Goal: Information Seeking & Learning: Learn about a topic

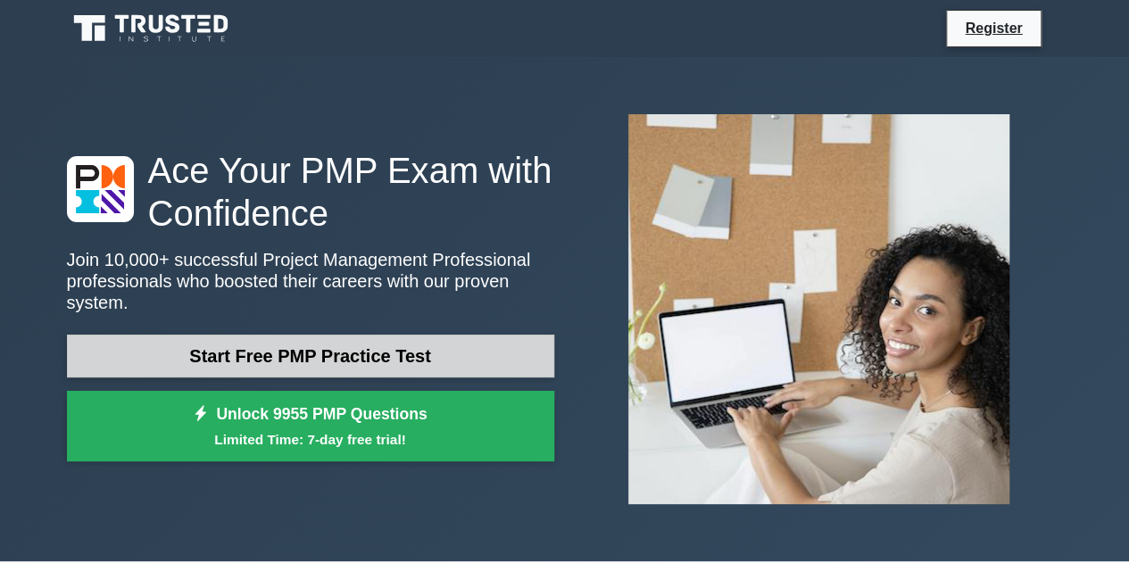
click at [424, 339] on link "Start Free PMP Practice Test" at bounding box center [310, 356] width 487 height 43
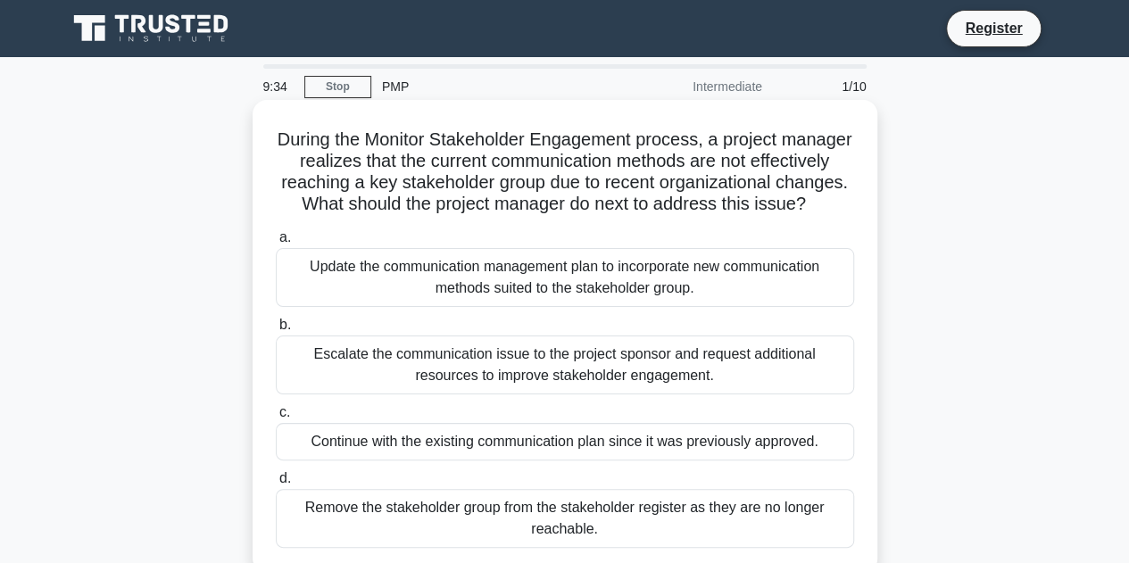
scroll to position [89, 0]
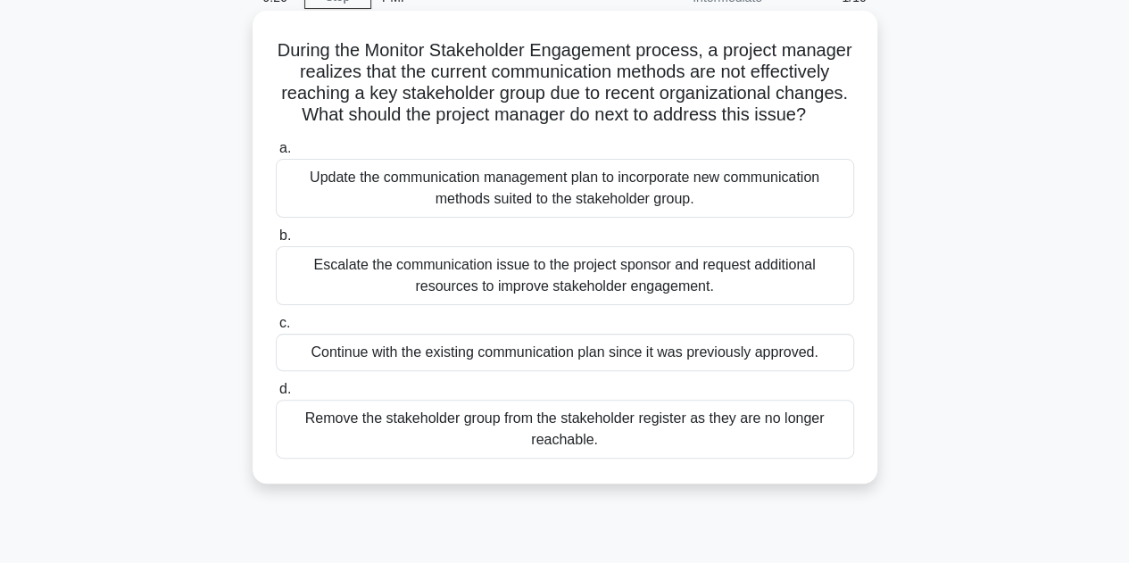
click at [633, 213] on div "Update the communication management plan to incorporate new communication metho…" at bounding box center [565, 188] width 578 height 59
click at [276, 154] on input "a. Update the communication management plan to incorporate new communication me…" at bounding box center [276, 149] width 0 height 12
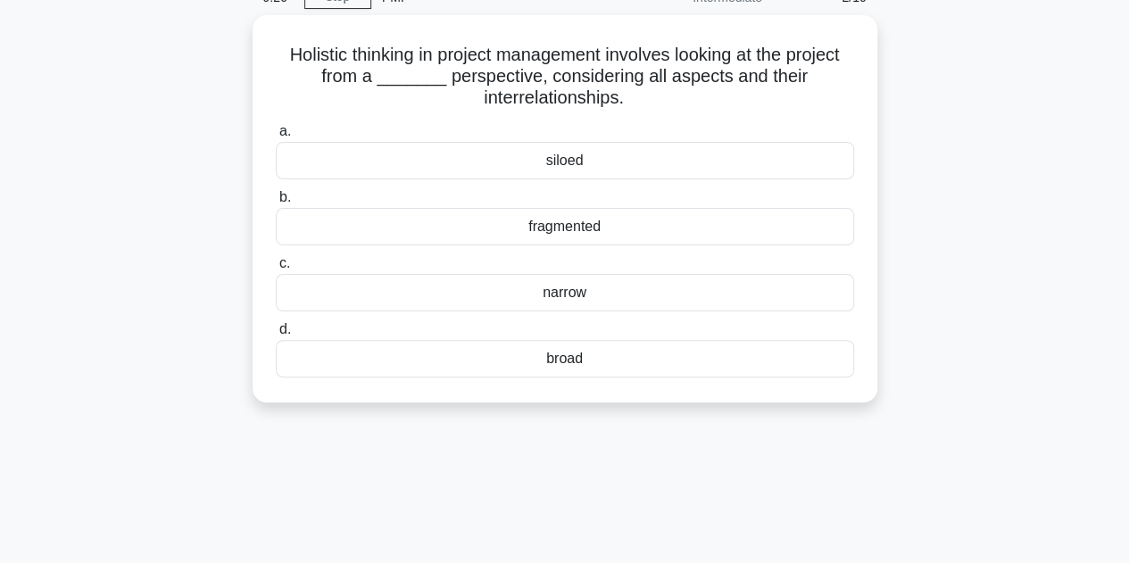
scroll to position [0, 0]
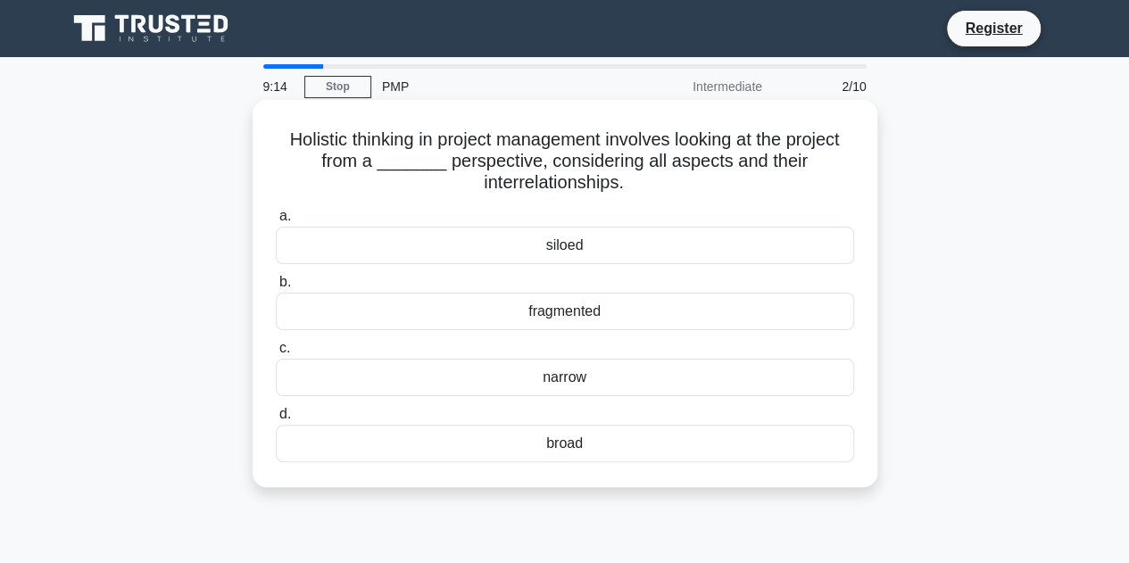
click at [656, 447] on div "broad" at bounding box center [565, 443] width 578 height 37
click at [276, 420] on input "d. broad" at bounding box center [276, 415] width 0 height 12
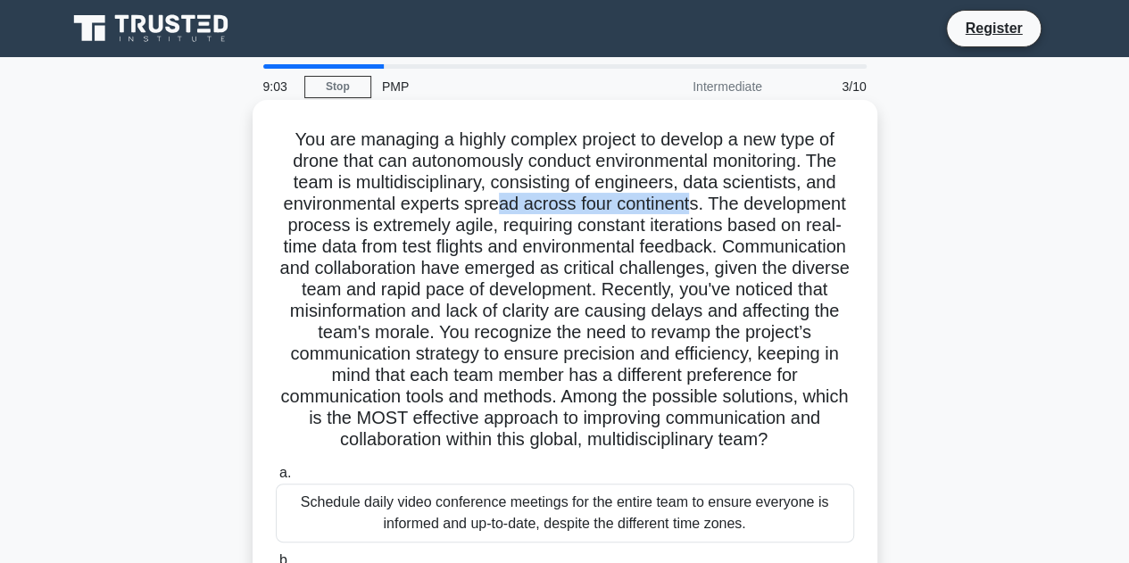
drag, startPoint x: 502, startPoint y: 207, endPoint x: 696, endPoint y: 208, distance: 194.6
click at [696, 208] on h5 ".spinner_0XTQ{transform-origin:center;animation:spinner_y6GP .75s linear infini…" at bounding box center [565, 290] width 582 height 323
click at [668, 292] on h5 ".spinner_0XTQ{transform-origin:center;animation:spinner_y6GP .75s linear infini…" at bounding box center [565, 290] width 582 height 323
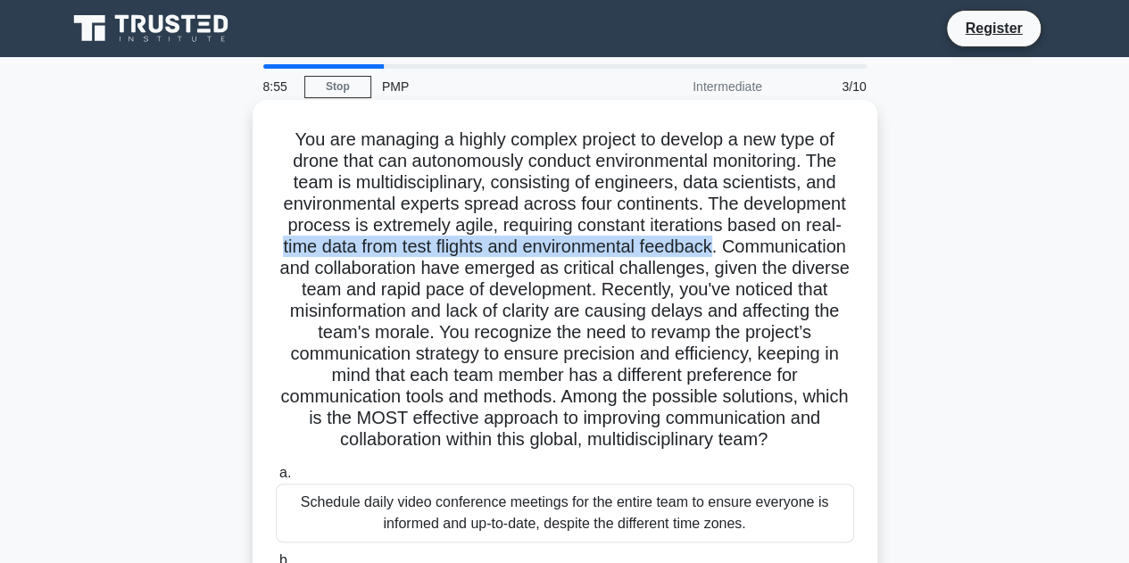
drag, startPoint x: 331, startPoint y: 251, endPoint x: 783, endPoint y: 243, distance: 451.7
click at [783, 243] on h5 ".spinner_0XTQ{transform-origin:center;animation:spinner_y6GP .75s linear infini…" at bounding box center [565, 290] width 582 height 323
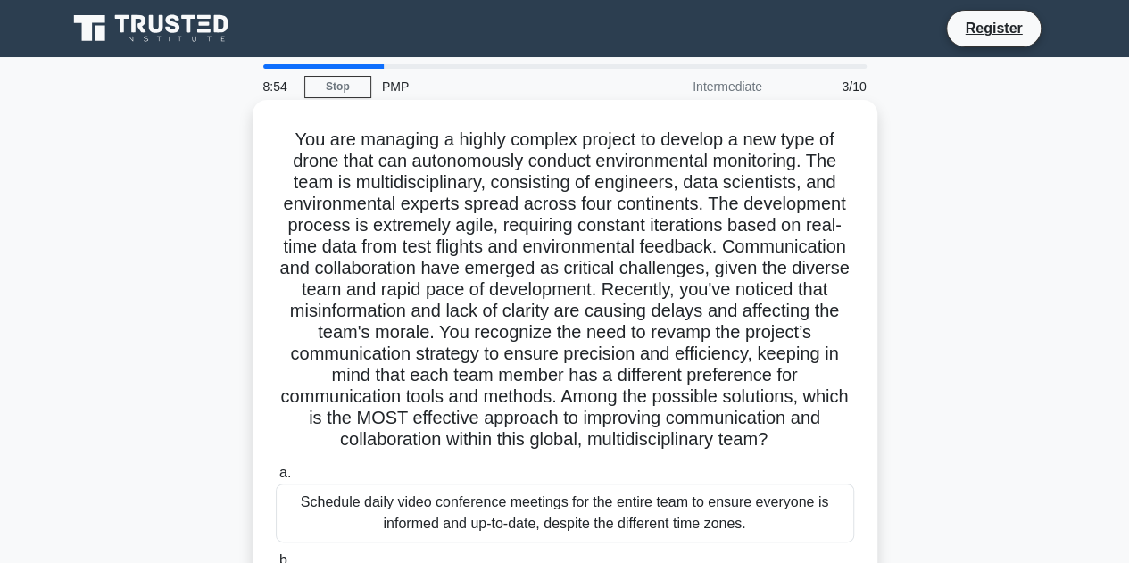
click at [591, 306] on h5 ".spinner_0XTQ{transform-origin:center;animation:spinner_y6GP .75s linear infini…" at bounding box center [565, 290] width 582 height 323
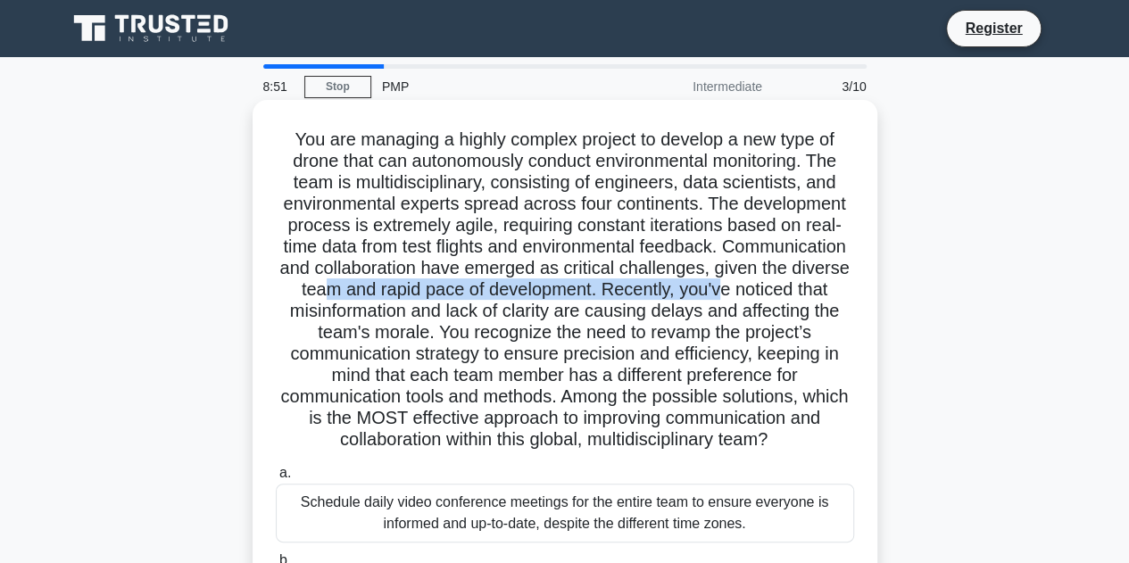
drag, startPoint x: 444, startPoint y: 287, endPoint x: 816, endPoint y: 310, distance: 372.9
click at [837, 295] on h5 ".spinner_0XTQ{transform-origin:center;animation:spinner_y6GP .75s linear infini…" at bounding box center [565, 290] width 582 height 323
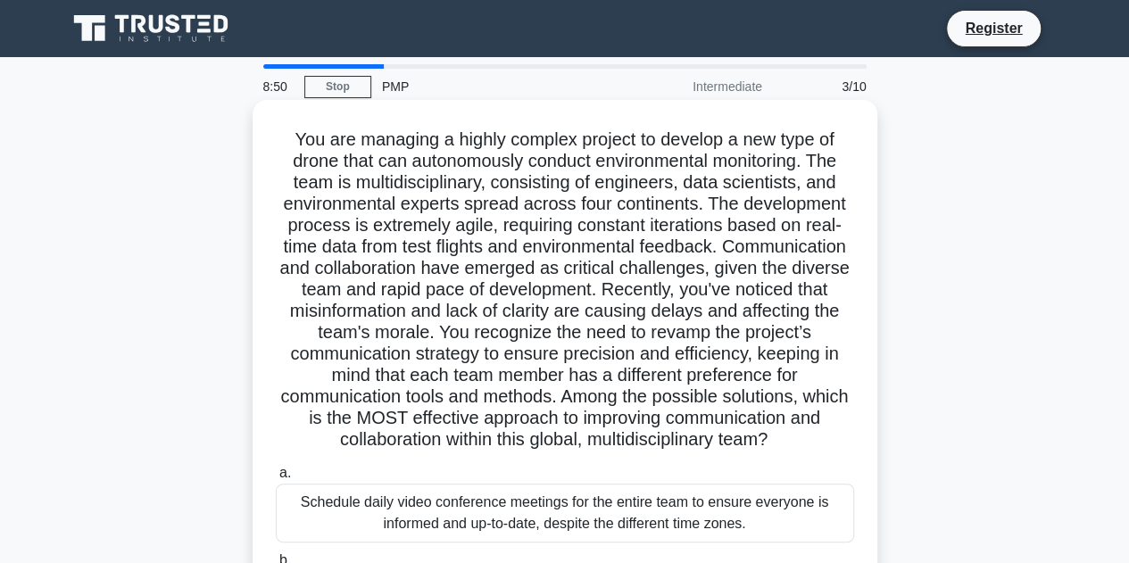
click at [526, 357] on h5 ".spinner_0XTQ{transform-origin:center;animation:spinner_y6GP .75s linear infini…" at bounding box center [565, 290] width 582 height 323
drag, startPoint x: 352, startPoint y: 324, endPoint x: 837, endPoint y: 326, distance: 485.6
click at [844, 320] on h5 ".spinner_0XTQ{transform-origin:center;animation:spinner_y6GP .75s linear infini…" at bounding box center [565, 290] width 582 height 323
click at [600, 378] on h5 ".spinner_0XTQ{transform-origin:center;animation:spinner_y6GP .75s linear infini…" at bounding box center [565, 290] width 582 height 323
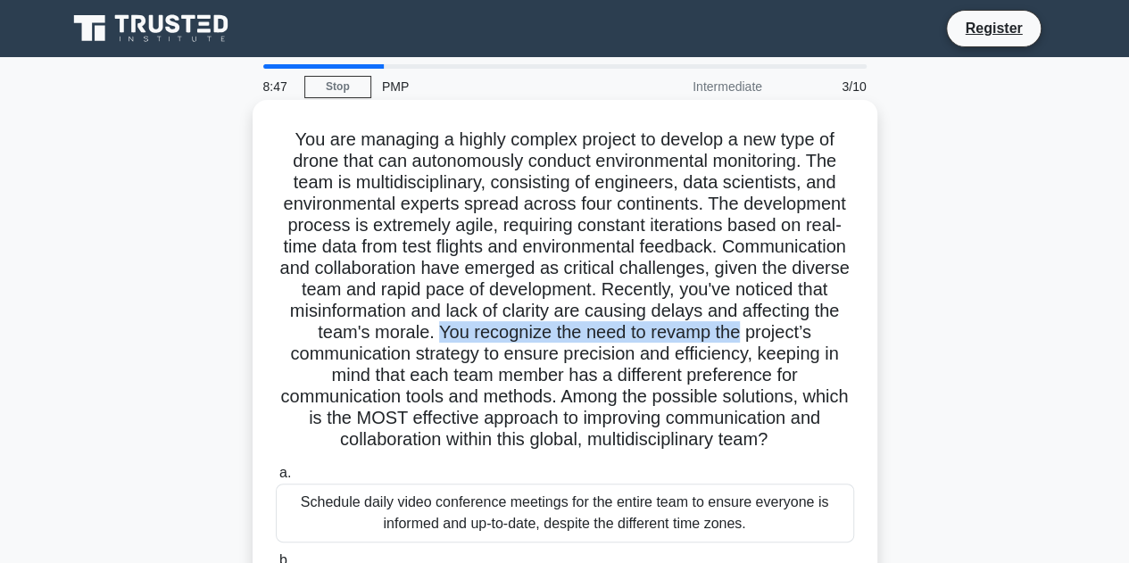
drag, startPoint x: 527, startPoint y: 328, endPoint x: 860, endPoint y: 330, distance: 333.8
click at [860, 330] on div ".spinner_0XTQ{transform-origin:center;animation:spinner_y6GP .75s linear infini…" at bounding box center [565, 475] width 611 height 737
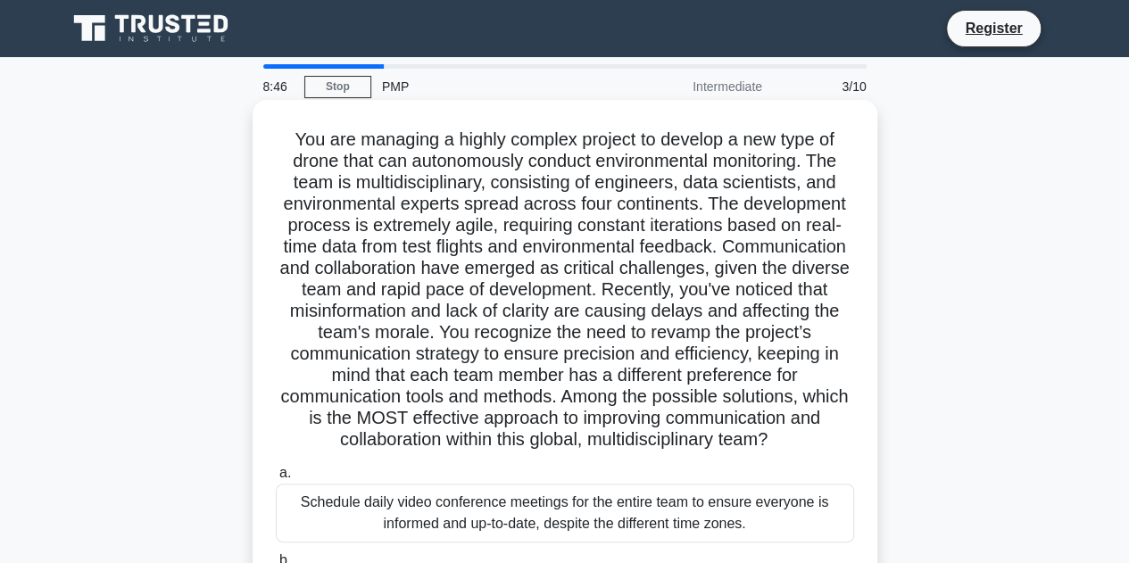
click at [627, 381] on h5 ".spinner_0XTQ{transform-origin:center;animation:spinner_y6GP .75s linear infini…" at bounding box center [565, 290] width 582 height 323
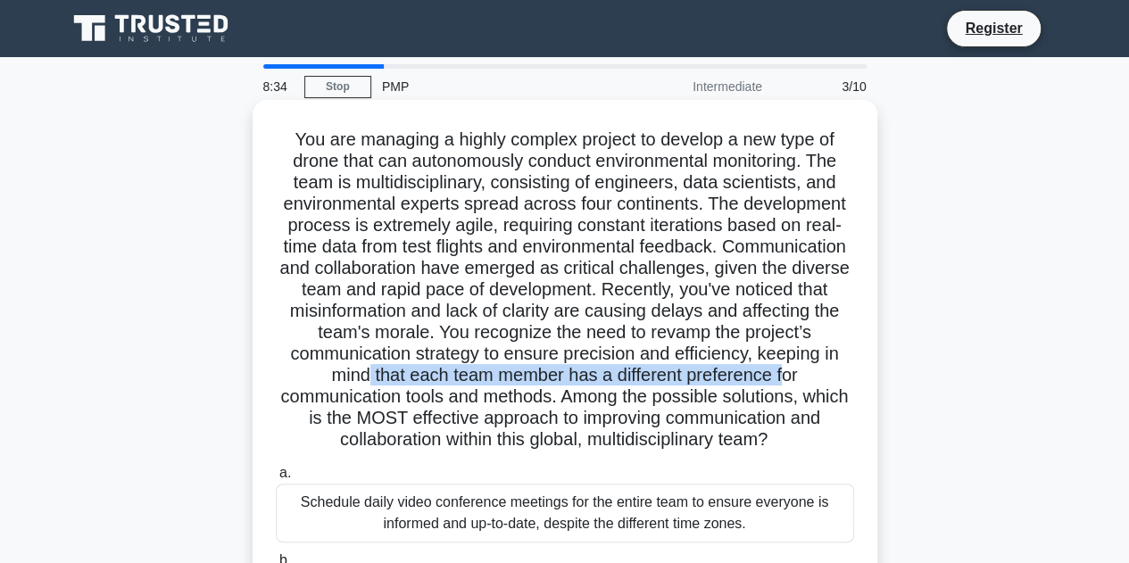
drag, startPoint x: 412, startPoint y: 379, endPoint x: 835, endPoint y: 381, distance: 423.1
click at [835, 381] on h5 ".spinner_0XTQ{transform-origin:center;animation:spinner_y6GP .75s linear infini…" at bounding box center [565, 290] width 582 height 323
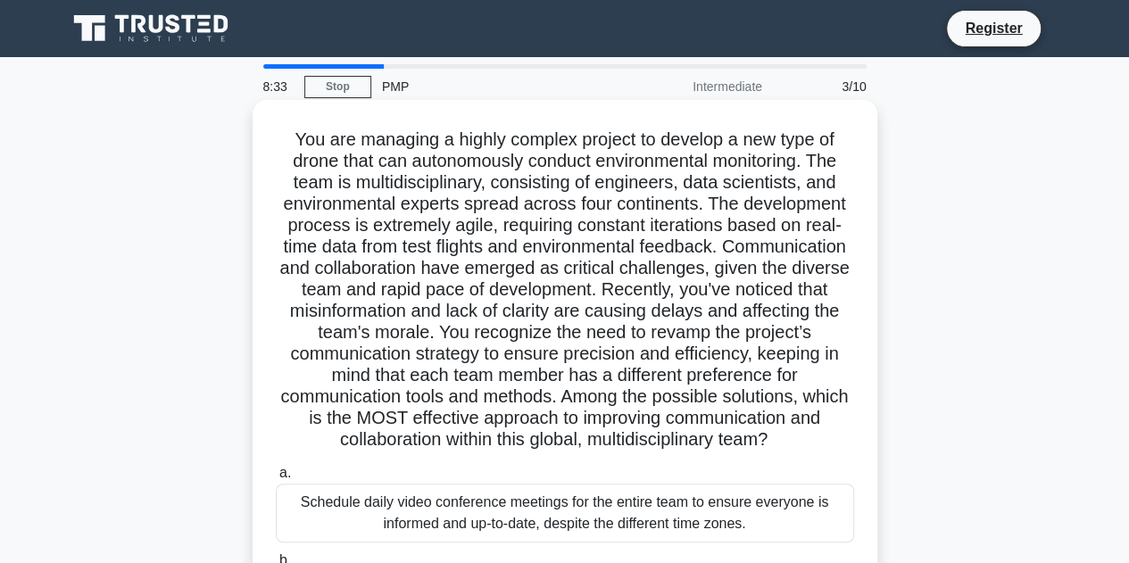
click at [516, 401] on h5 ".spinner_0XTQ{transform-origin:center;animation:spinner_y6GP .75s linear infini…" at bounding box center [565, 290] width 582 height 323
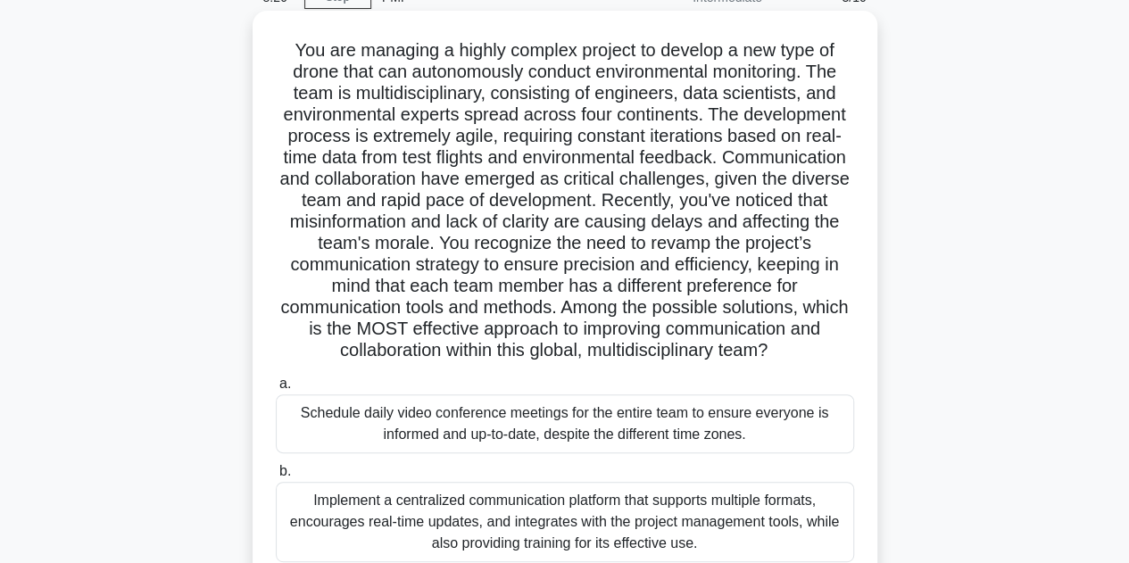
drag, startPoint x: 810, startPoint y: 345, endPoint x: 263, endPoint y: 143, distance: 582.6
click at [263, 143] on div ".spinner_0XTQ{transform-origin:center;animation:spinner_y6GP .75s linear infini…" at bounding box center [565, 386] width 611 height 737
click at [811, 324] on h5 ".spinner_0XTQ{transform-origin:center;animation:spinner_y6GP .75s linear infini…" at bounding box center [565, 200] width 582 height 323
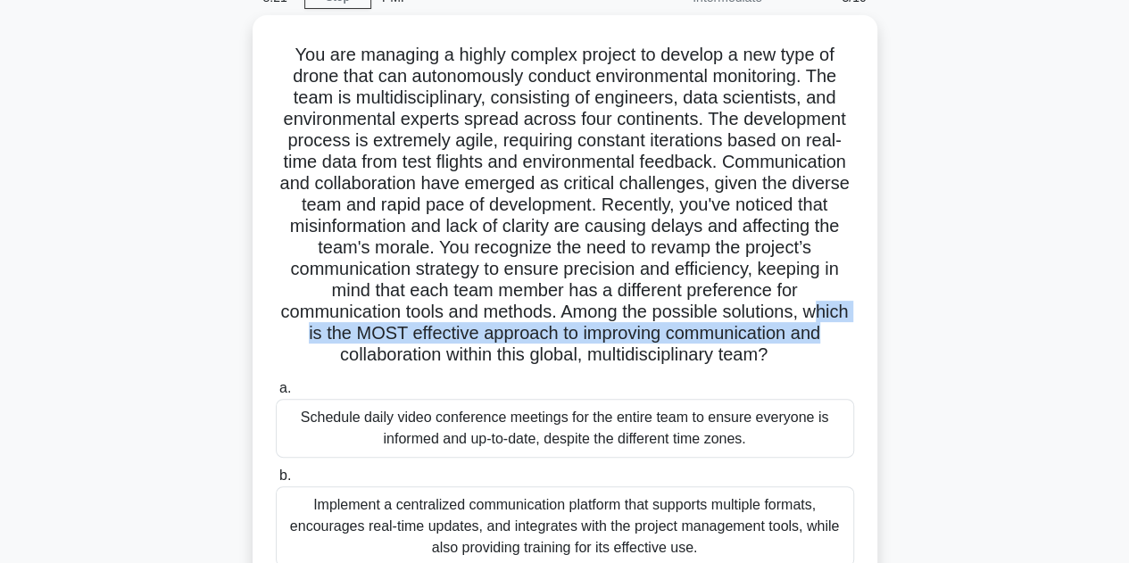
drag, startPoint x: 291, startPoint y: 317, endPoint x: 895, endPoint y: 335, distance: 604.5
click at [895, 335] on div ".spinner_0XTQ{transform-origin:center;animation:spinner_y6GP .75s linear infini…" at bounding box center [565, 401] width 1018 height 773
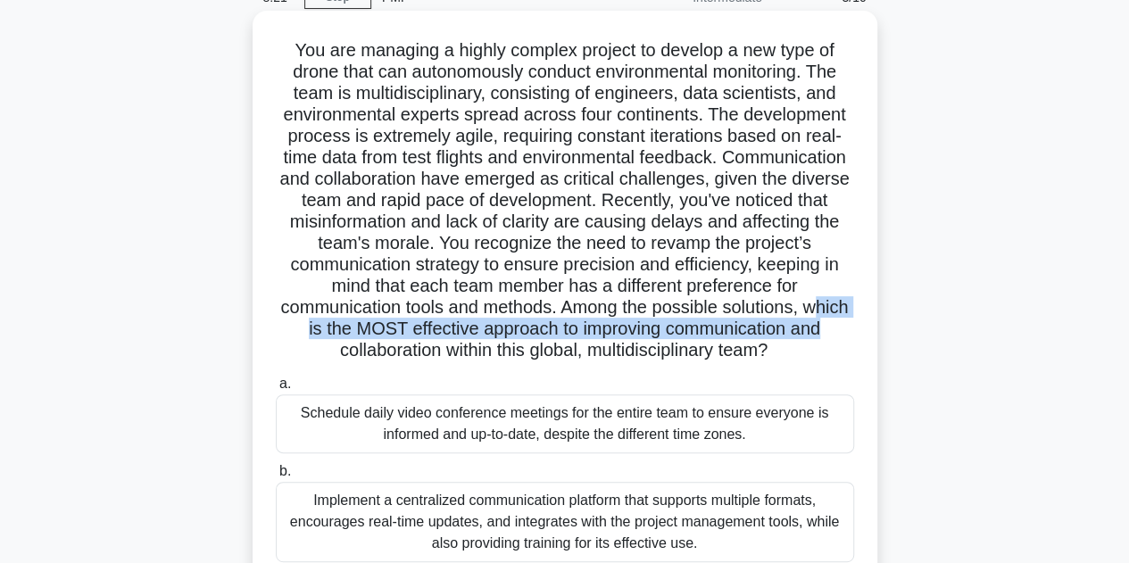
click at [667, 337] on h5 ".spinner_0XTQ{transform-origin:center;animation:spinner_y6GP .75s linear infini…" at bounding box center [565, 200] width 582 height 323
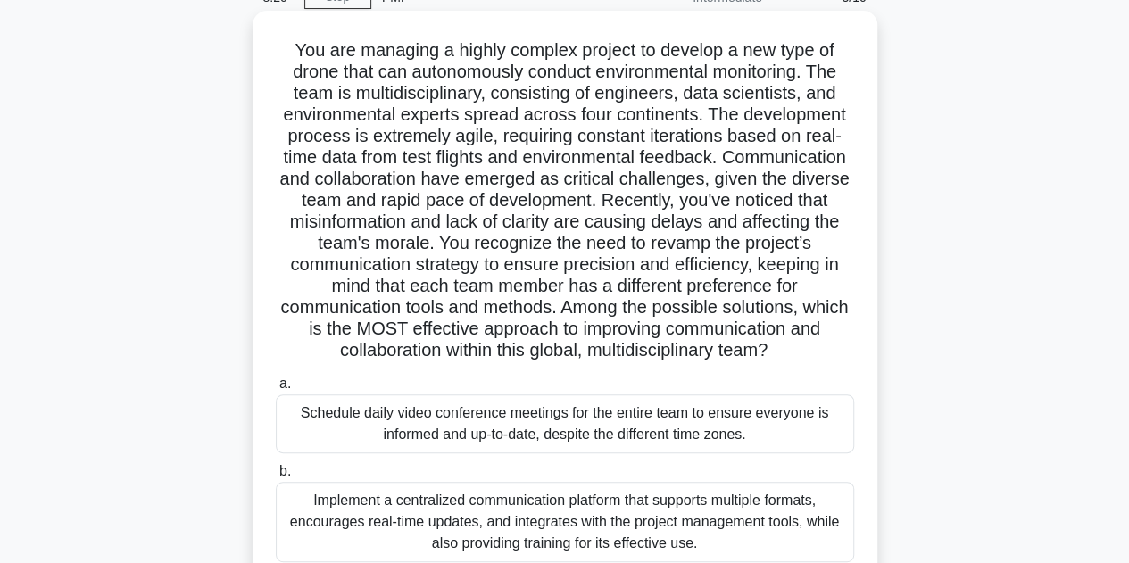
click at [668, 353] on h5 ".spinner_0XTQ{transform-origin:center;animation:spinner_y6GP .75s linear infini…" at bounding box center [565, 200] width 582 height 323
click at [708, 372] on div "a. Schedule daily video conference meetings for the entire team to ensure every…" at bounding box center [565, 555] width 600 height 371
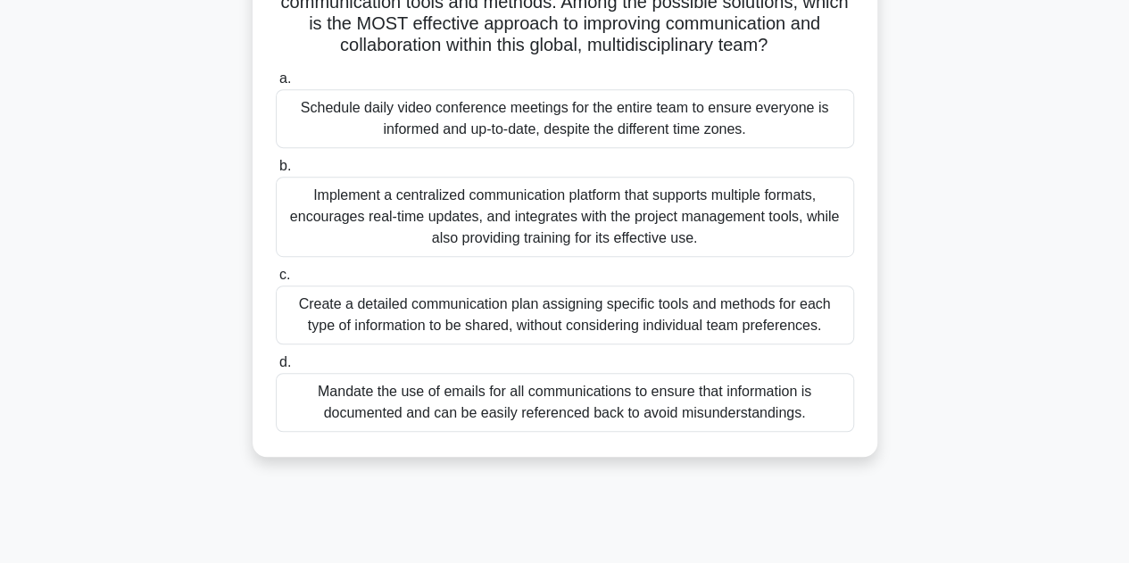
scroll to position [401, 0]
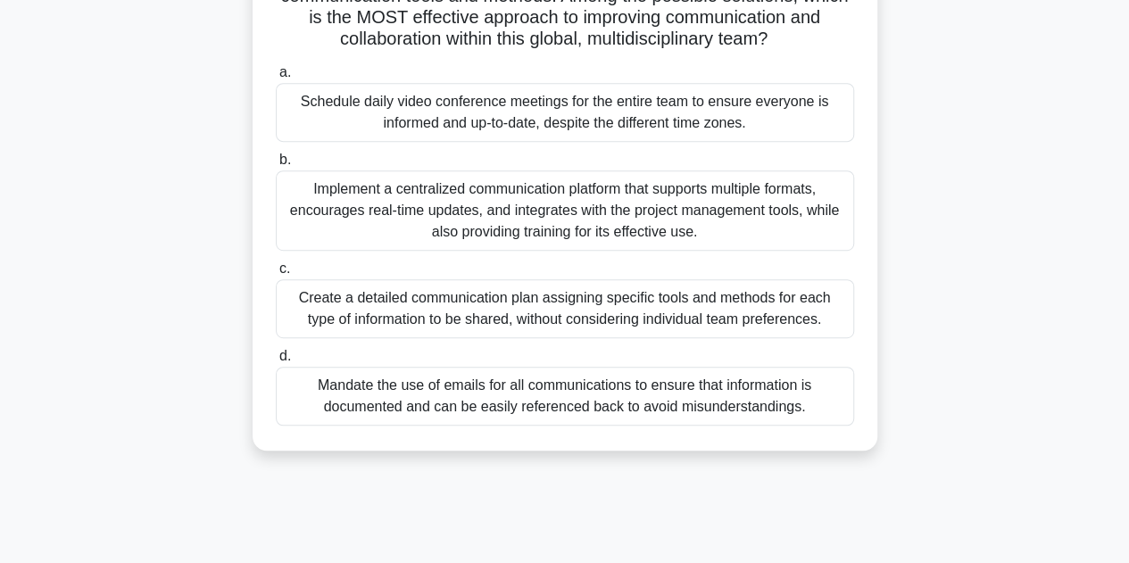
click at [689, 207] on div "Implement a centralized communication platform that supports multiple formats, …" at bounding box center [565, 210] width 578 height 80
click at [276, 166] on input "b. Implement a centralized communication platform that supports multiple format…" at bounding box center [276, 160] width 0 height 12
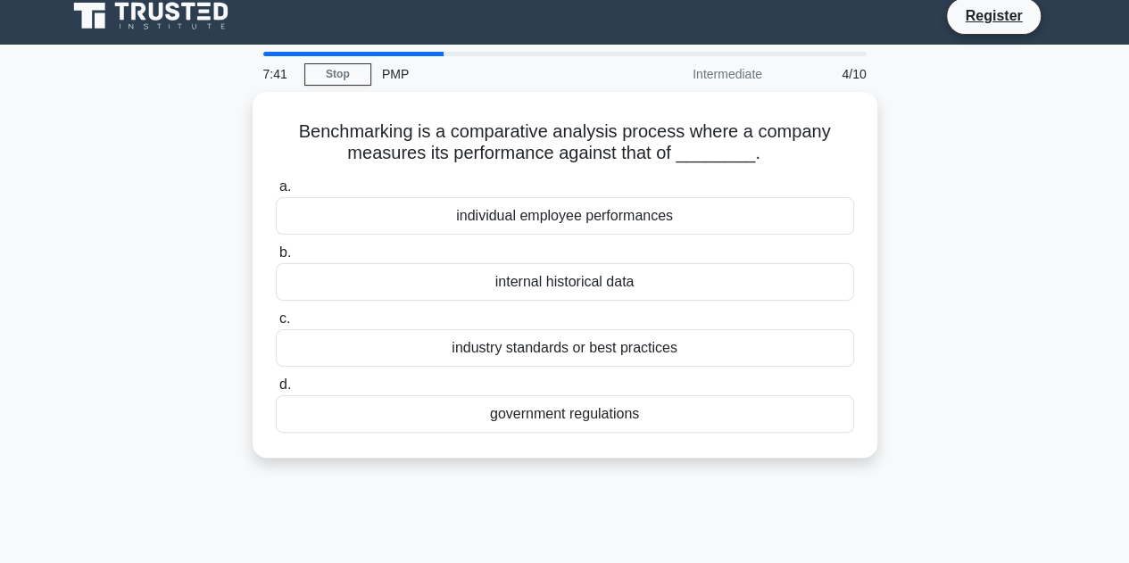
scroll to position [0, 0]
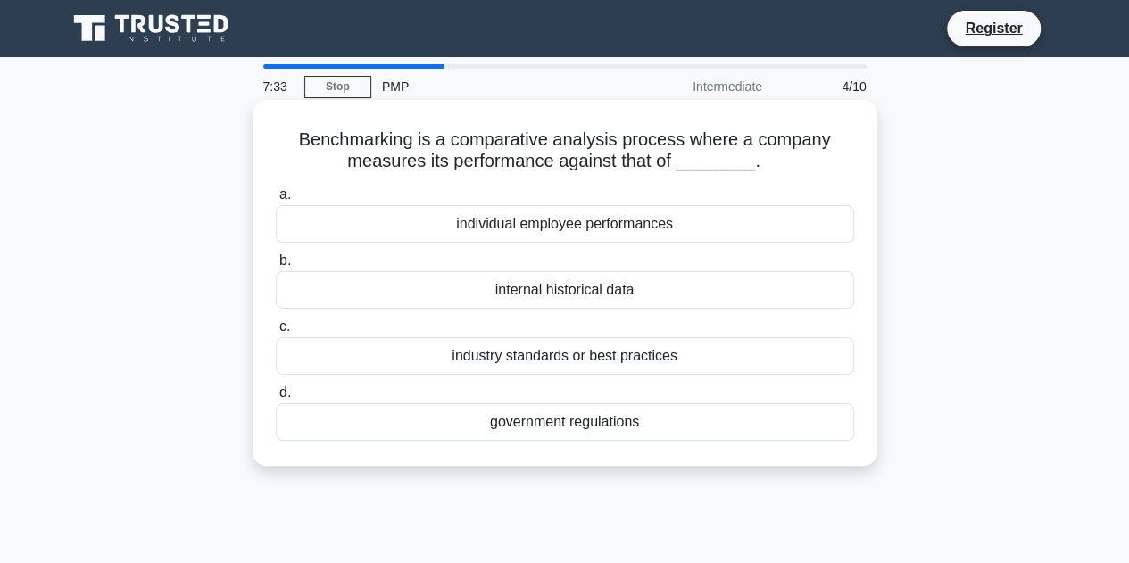
click at [688, 356] on div "industry standards or best practices" at bounding box center [565, 355] width 578 height 37
click at [276, 333] on input "c. industry standards or best practices" at bounding box center [276, 327] width 0 height 12
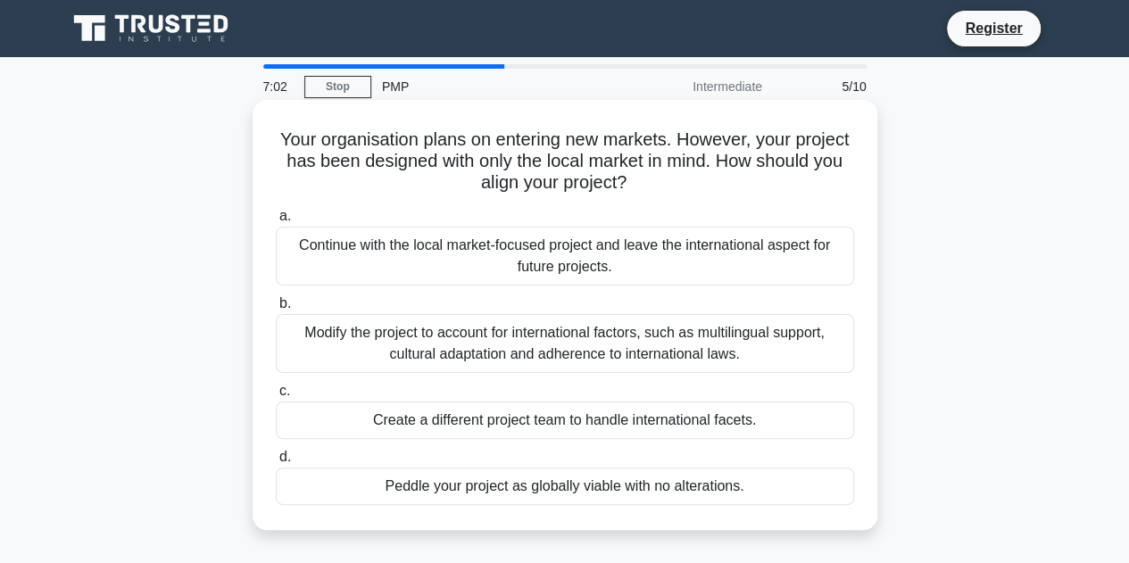
click at [696, 349] on div "Modify the project to account for international factors, such as multilingual s…" at bounding box center [565, 343] width 578 height 59
click at [276, 310] on input "b. Modify the project to account for international factors, such as multilingua…" at bounding box center [276, 304] width 0 height 12
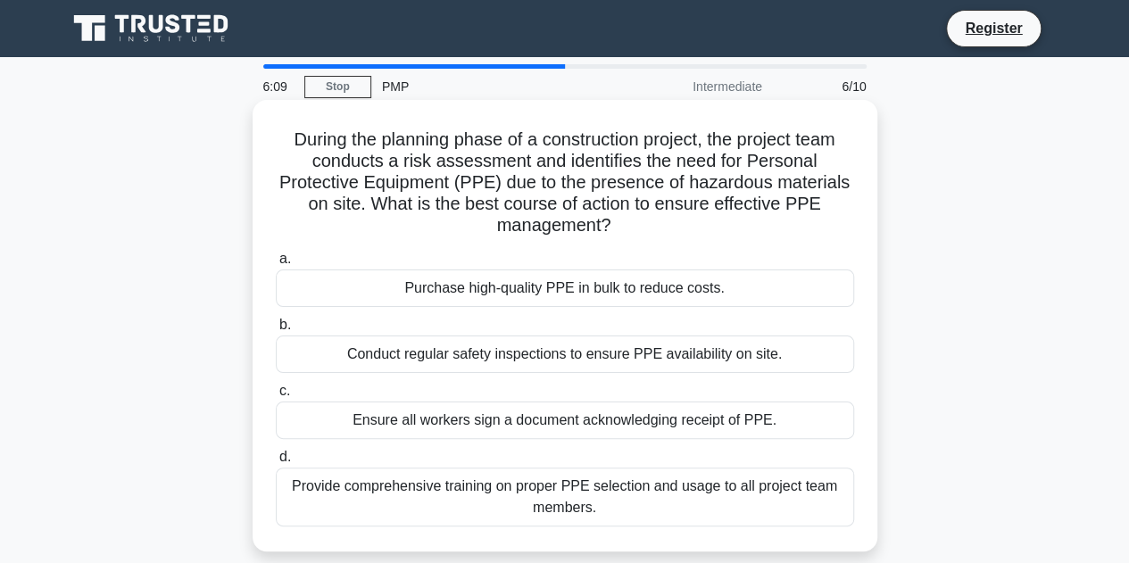
click at [802, 493] on div "Provide comprehensive training on proper PPE selection and usage to all project…" at bounding box center [565, 497] width 578 height 59
click at [276, 463] on input "d. Provide comprehensive training on proper PPE selection and usage to all proj…" at bounding box center [276, 458] width 0 height 12
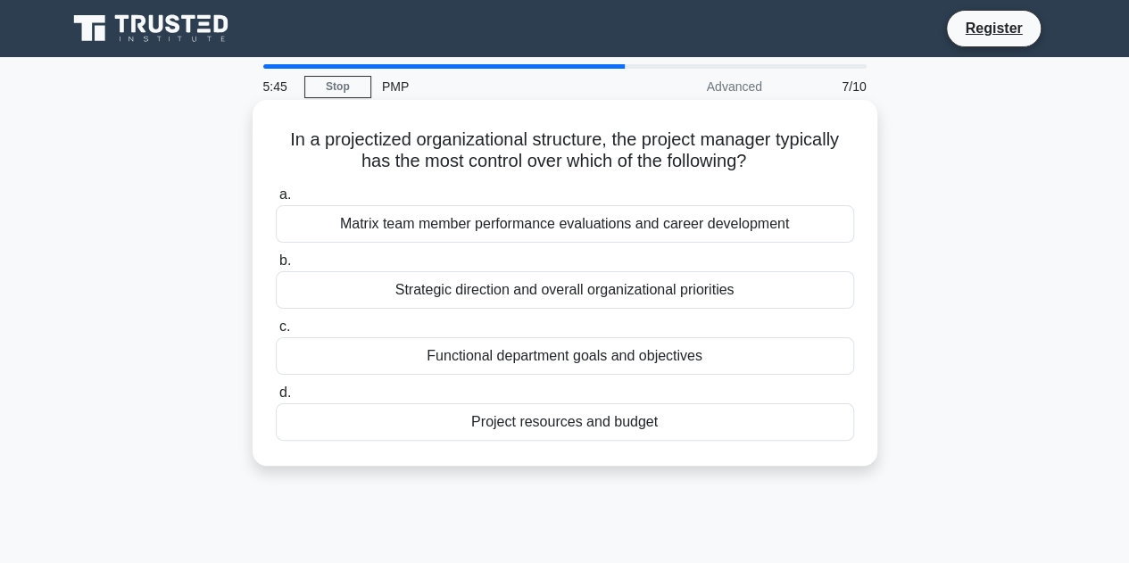
click at [635, 426] on div "Project resources and budget" at bounding box center [565, 421] width 578 height 37
click at [276, 399] on input "d. Project resources and budget" at bounding box center [276, 393] width 0 height 12
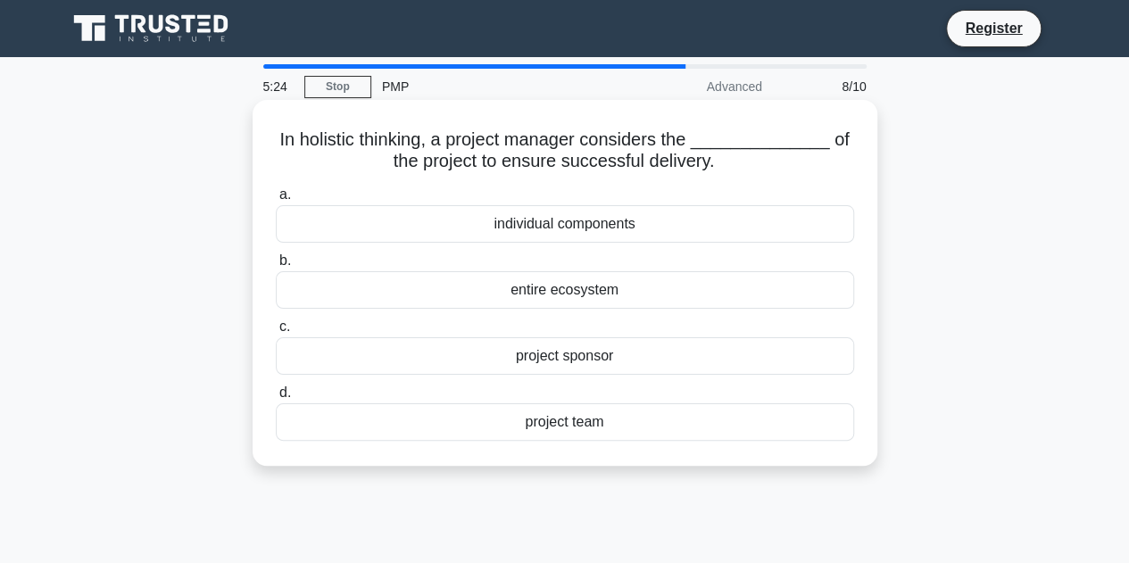
click at [607, 295] on div "entire ecosystem" at bounding box center [565, 289] width 578 height 37
click at [276, 267] on input "b. entire ecosystem" at bounding box center [276, 261] width 0 height 12
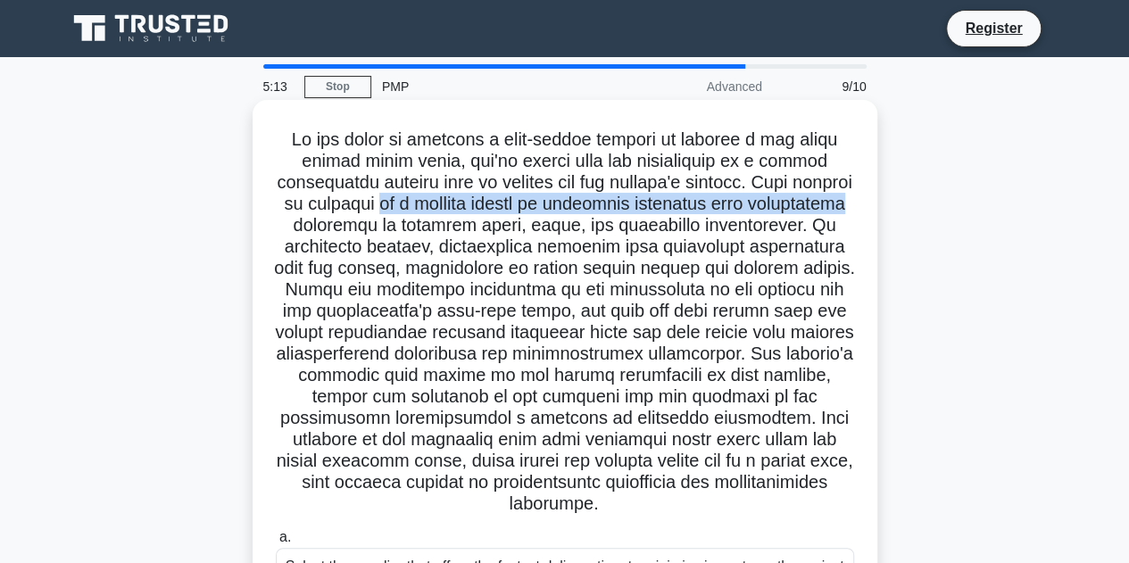
drag, startPoint x: 370, startPoint y: 197, endPoint x: 854, endPoint y: 201, distance: 483.8
click at [854, 201] on h5 ".spinner_0XTQ{transform-origin:center;animation:spinner_y6GP .75s linear infini…" at bounding box center [565, 322] width 582 height 387
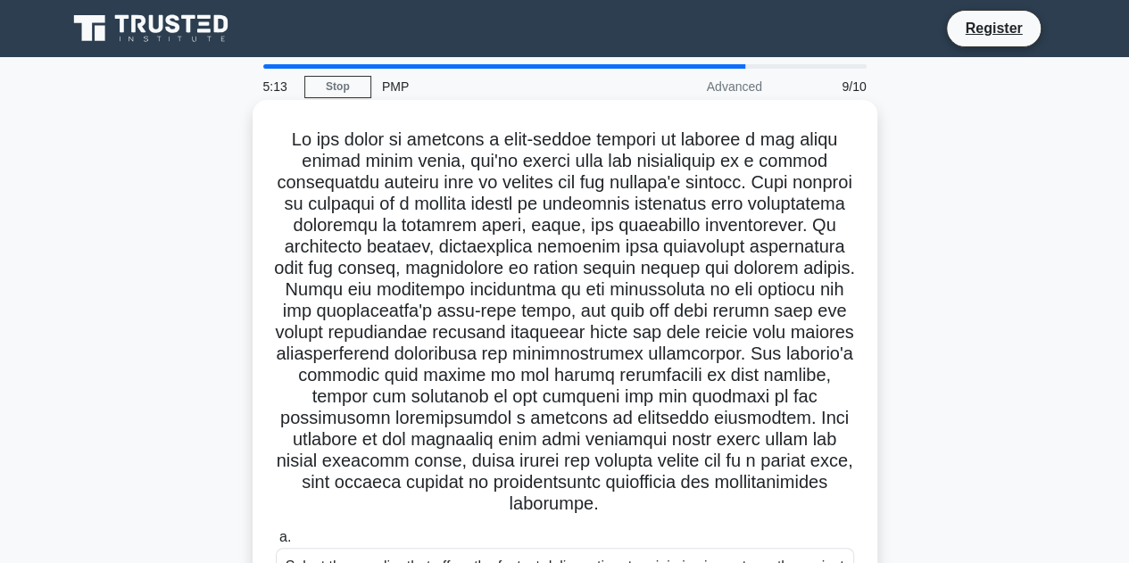
click at [596, 249] on h5 ".spinner_0XTQ{transform-origin:center;animation:spinner_y6GP .75s linear infini…" at bounding box center [565, 322] width 582 height 387
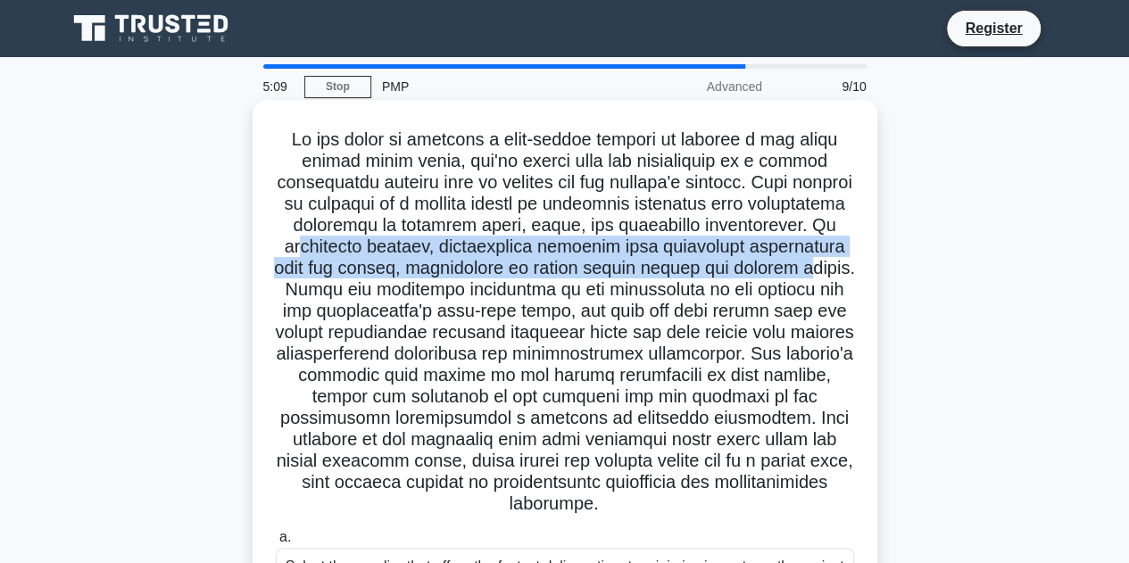
drag, startPoint x: 304, startPoint y: 258, endPoint x: 810, endPoint y: 271, distance: 506.3
click at [810, 271] on h5 ".spinner_0XTQ{transform-origin:center;animation:spinner_y6GP .75s linear infini…" at bounding box center [565, 322] width 582 height 387
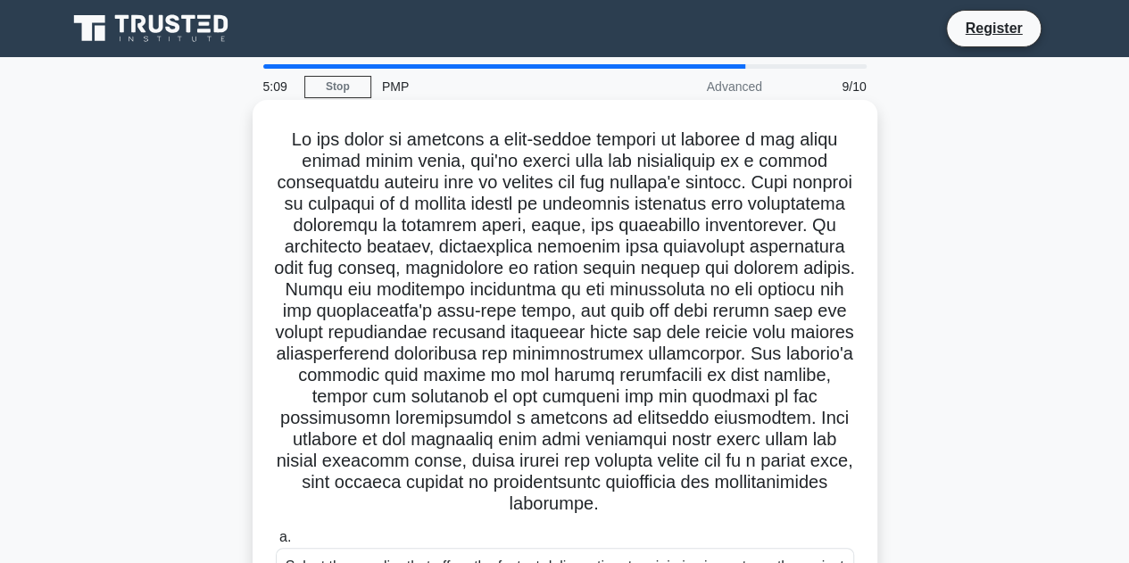
click at [704, 287] on h5 ".spinner_0XTQ{transform-origin:center;animation:spinner_y6GP .75s linear infini…" at bounding box center [565, 322] width 582 height 387
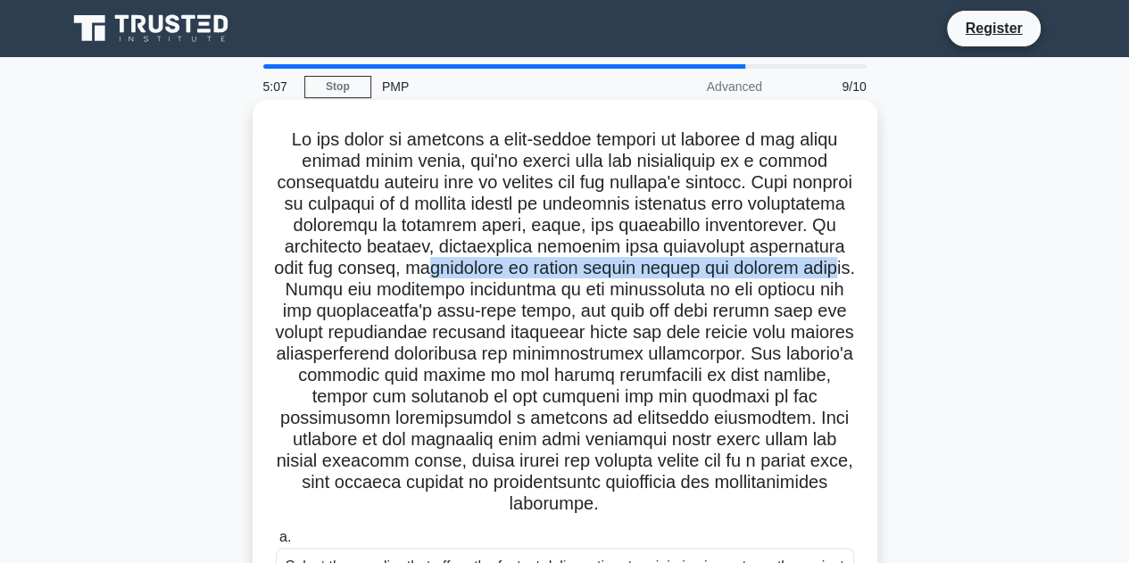
drag, startPoint x: 432, startPoint y: 266, endPoint x: 831, endPoint y: 270, distance: 399.0
click at [831, 270] on h5 ".spinner_0XTQ{transform-origin:center;animation:spinner_y6GP .75s linear infini…" at bounding box center [565, 322] width 582 height 387
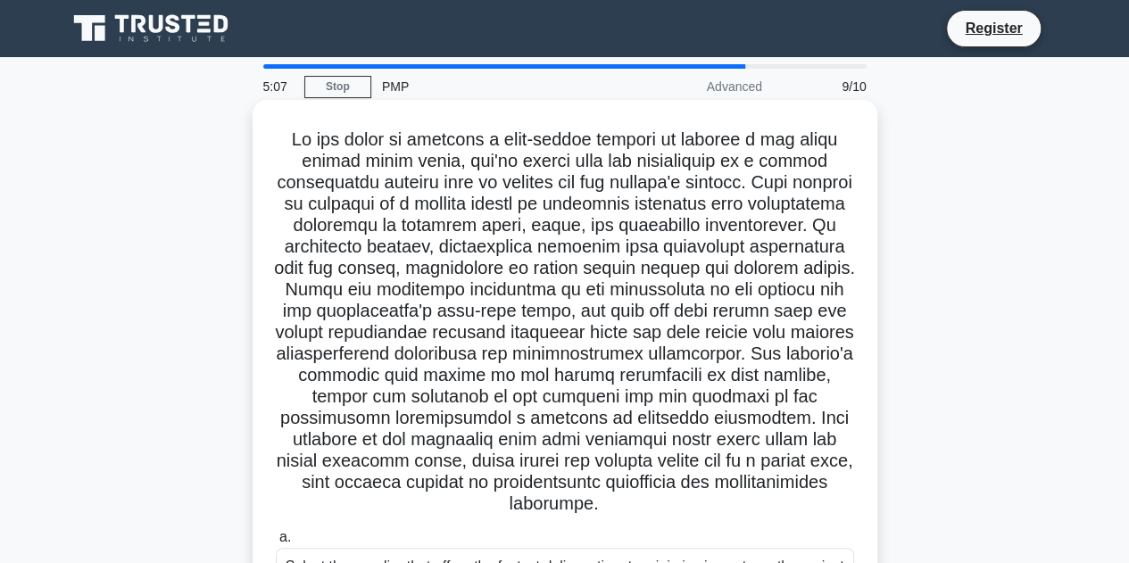
click at [611, 330] on h5 ".spinner_0XTQ{transform-origin:center;animation:spinner_y6GP .75s linear infini…" at bounding box center [565, 322] width 582 height 387
click at [459, 335] on h5 ".spinner_0XTQ{transform-origin:center;animation:spinner_y6GP .75s linear infini…" at bounding box center [565, 322] width 582 height 387
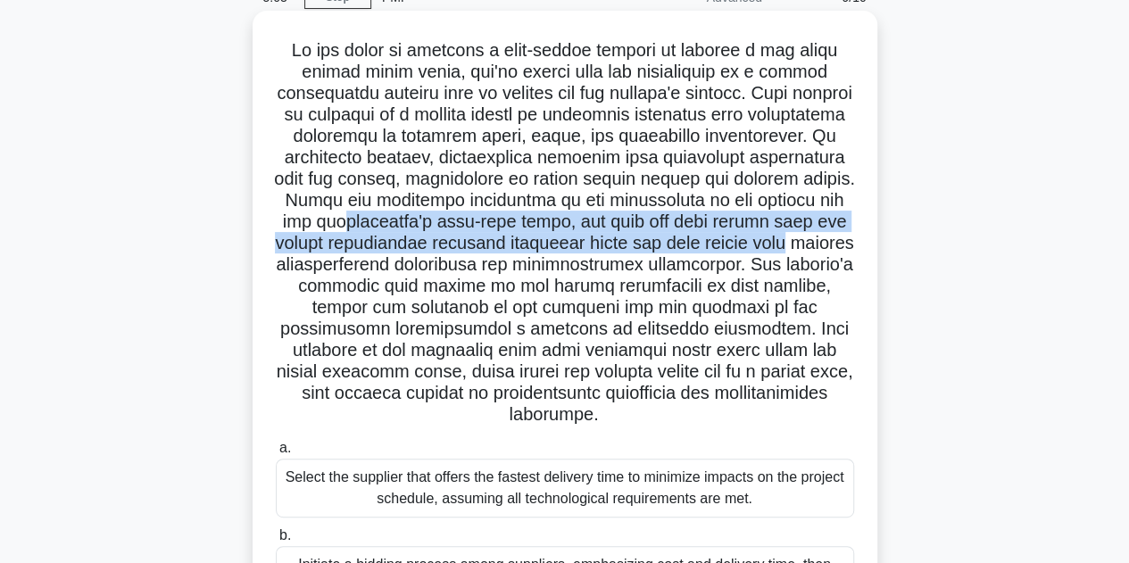
drag, startPoint x: 339, startPoint y: 227, endPoint x: 864, endPoint y: 233, distance: 524.9
click at [864, 233] on div ".spinner_0XTQ{transform-origin:center;animation:spinner_y6GP .75s linear infini…" at bounding box center [565, 408] width 611 height 780
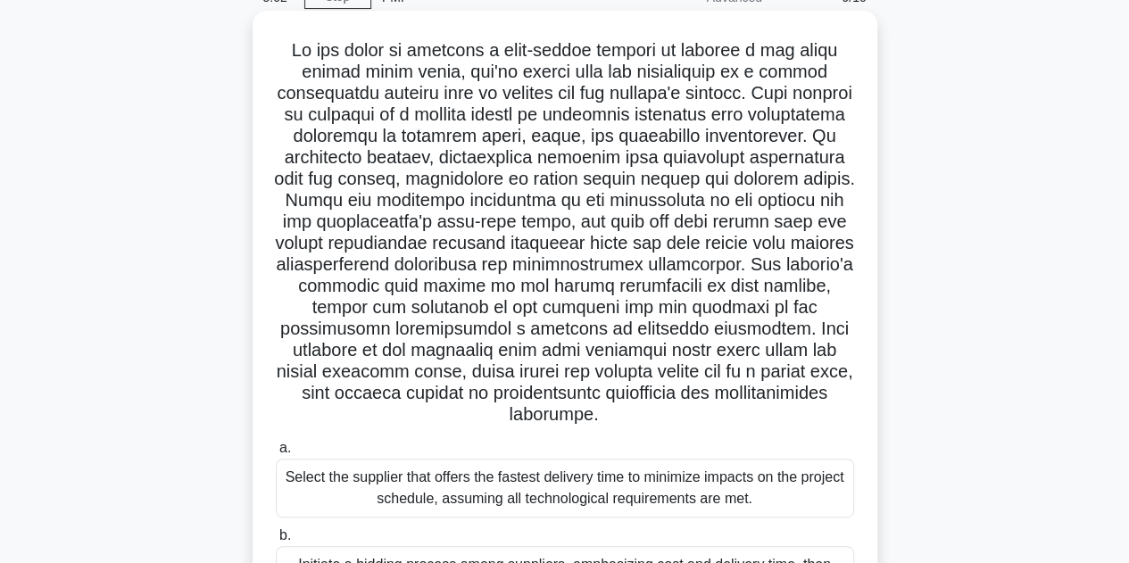
click at [676, 278] on h5 ".spinner_0XTQ{transform-origin:center;animation:spinner_y6GP .75s linear infini…" at bounding box center [565, 232] width 582 height 387
drag, startPoint x: 573, startPoint y: 248, endPoint x: 873, endPoint y: 249, distance: 299.9
click at [873, 249] on div ".spinner_0XTQ{transform-origin:center;animation:spinner_y6GP .75s linear infini…" at bounding box center [565, 408] width 625 height 794
click at [661, 291] on h5 ".spinner_0XTQ{transform-origin:center;animation:spinner_y6GP .75s linear infini…" at bounding box center [565, 232] width 582 height 387
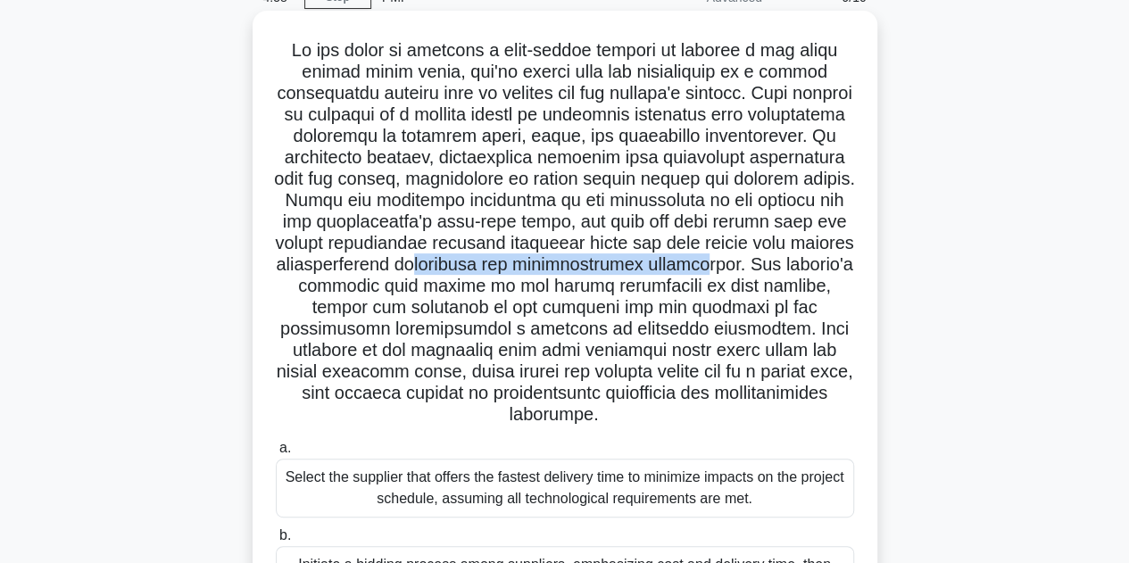
drag, startPoint x: 482, startPoint y: 268, endPoint x: 773, endPoint y: 265, distance: 291.0
click at [773, 265] on h5 ".spinner_0XTQ{transform-origin:center;animation:spinner_y6GP .75s linear infini…" at bounding box center [565, 232] width 582 height 387
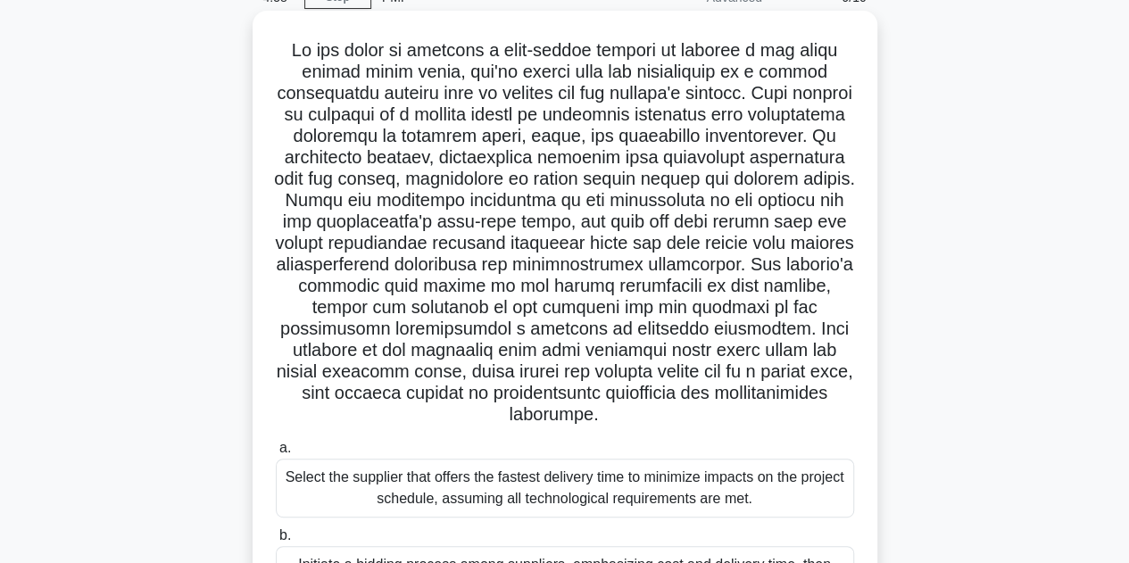
click at [652, 289] on h5 ".spinner_0XTQ{transform-origin:center;animation:spinner_y6GP .75s linear infini…" at bounding box center [565, 232] width 582 height 387
click at [422, 298] on h5 ".spinner_0XTQ{transform-origin:center;animation:spinner_y6GP .75s linear infini…" at bounding box center [565, 232] width 582 height 387
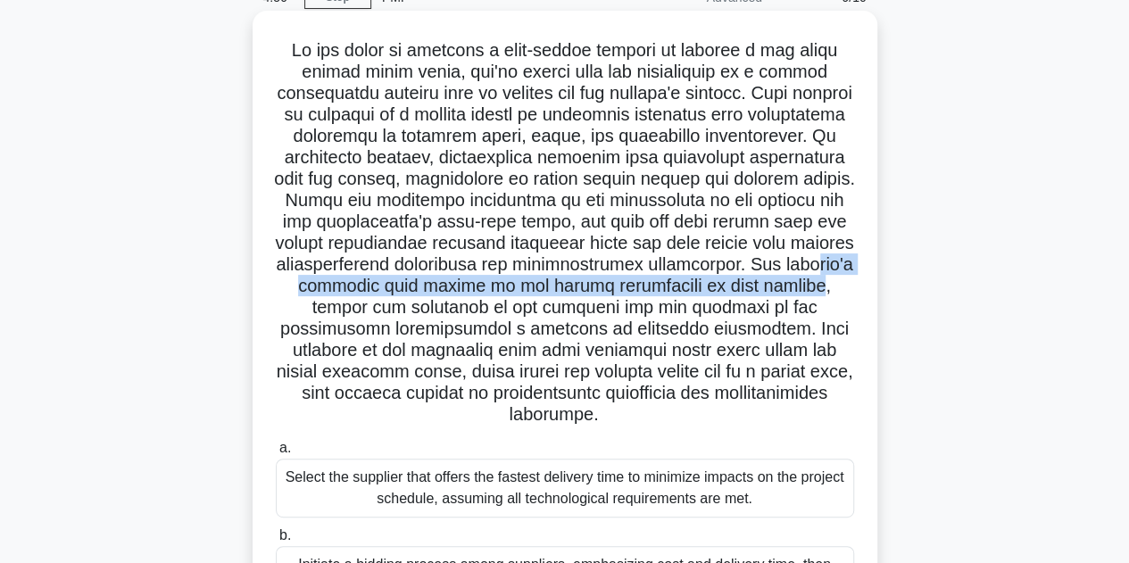
drag, startPoint x: 318, startPoint y: 284, endPoint x: 838, endPoint y: 288, distance: 520.4
click at [838, 288] on h5 ".spinner_0XTQ{transform-origin:center;animation:spinner_y6GP .75s linear infini…" at bounding box center [565, 232] width 582 height 387
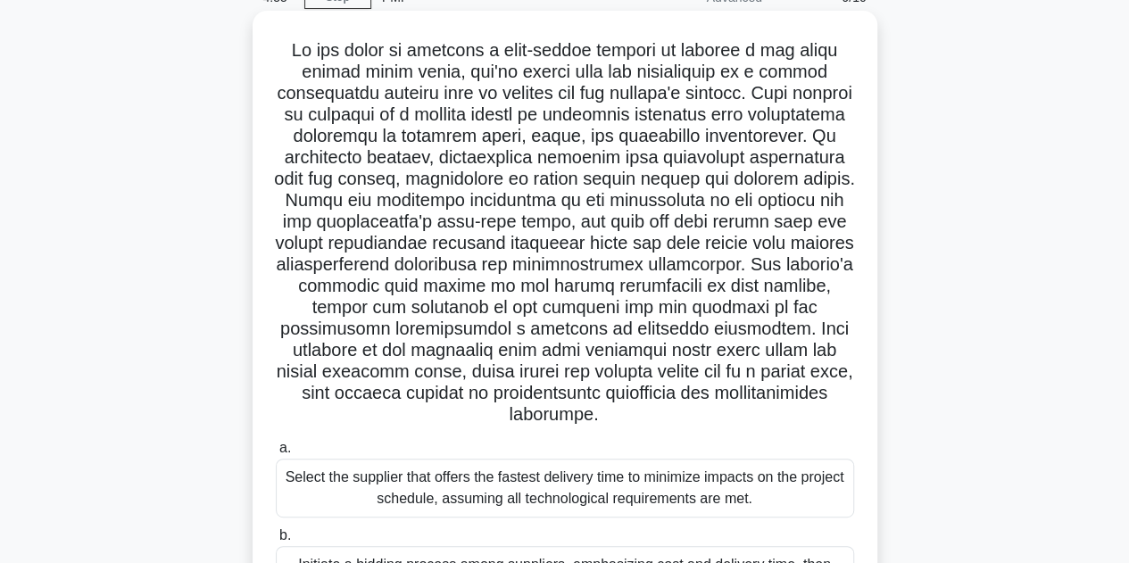
click at [561, 337] on h5 ".spinner_0XTQ{transform-origin:center;animation:spinner_y6GP .75s linear infini…" at bounding box center [565, 232] width 582 height 387
click at [453, 339] on h5 ".spinner_0XTQ{transform-origin:center;animation:spinner_y6GP .75s linear infini…" at bounding box center [565, 232] width 582 height 387
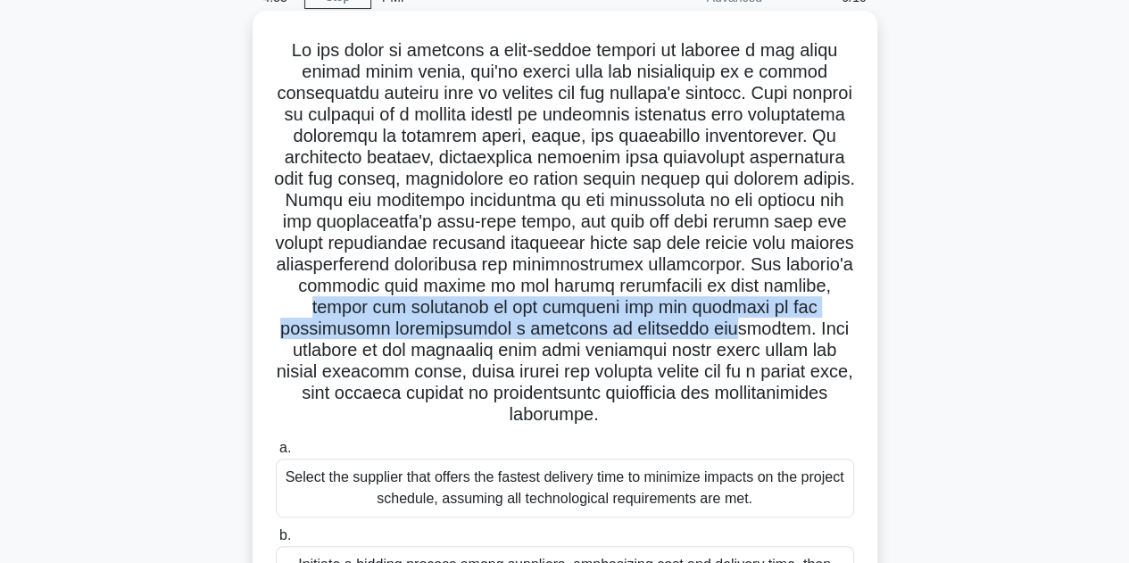
drag, startPoint x: 329, startPoint y: 316, endPoint x: 752, endPoint y: 328, distance: 422.3
click at [752, 328] on h5 ".spinner_0XTQ{transform-origin:center;animation:spinner_y6GP .75s linear infini…" at bounding box center [565, 232] width 582 height 387
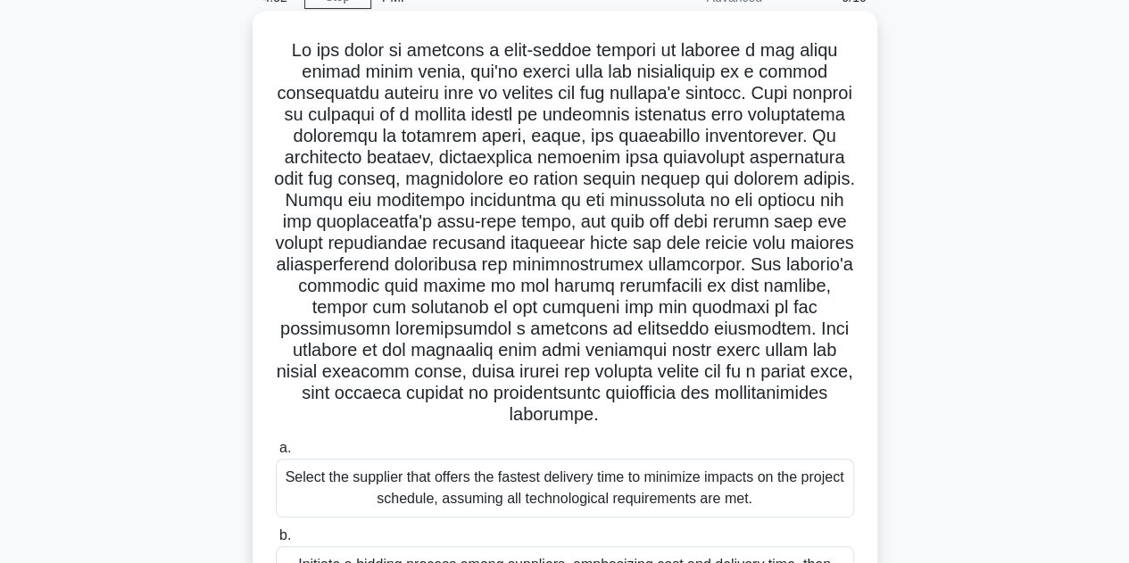
click at [689, 370] on h5 ".spinner_0XTQ{transform-origin:center;animation:spinner_y6GP .75s linear infini…" at bounding box center [565, 232] width 582 height 387
drag, startPoint x: 652, startPoint y: 417, endPoint x: 354, endPoint y: 270, distance: 331.3
click at [354, 270] on h5 ".spinner_0XTQ{transform-origin:center;animation:spinner_y6GP .75s linear infini…" at bounding box center [565, 232] width 582 height 387
click at [524, 350] on h5 ".spinner_0XTQ{transform-origin:center;animation:spinner_y6GP .75s linear infini…" at bounding box center [565, 232] width 582 height 387
click at [548, 390] on h5 ".spinner_0XTQ{transform-origin:center;animation:spinner_y6GP .75s linear infini…" at bounding box center [565, 232] width 582 height 387
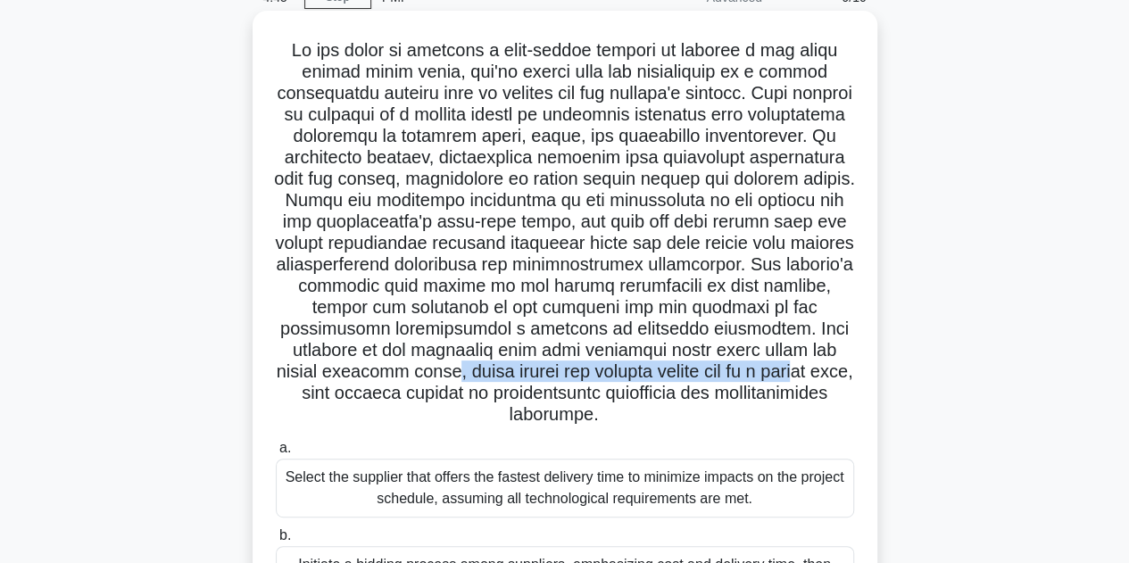
drag, startPoint x: 826, startPoint y: 376, endPoint x: 459, endPoint y: 378, distance: 366.9
click at [459, 378] on h5 ".spinner_0XTQ{transform-origin:center;animation:spinner_y6GP .75s linear infini…" at bounding box center [565, 232] width 582 height 387
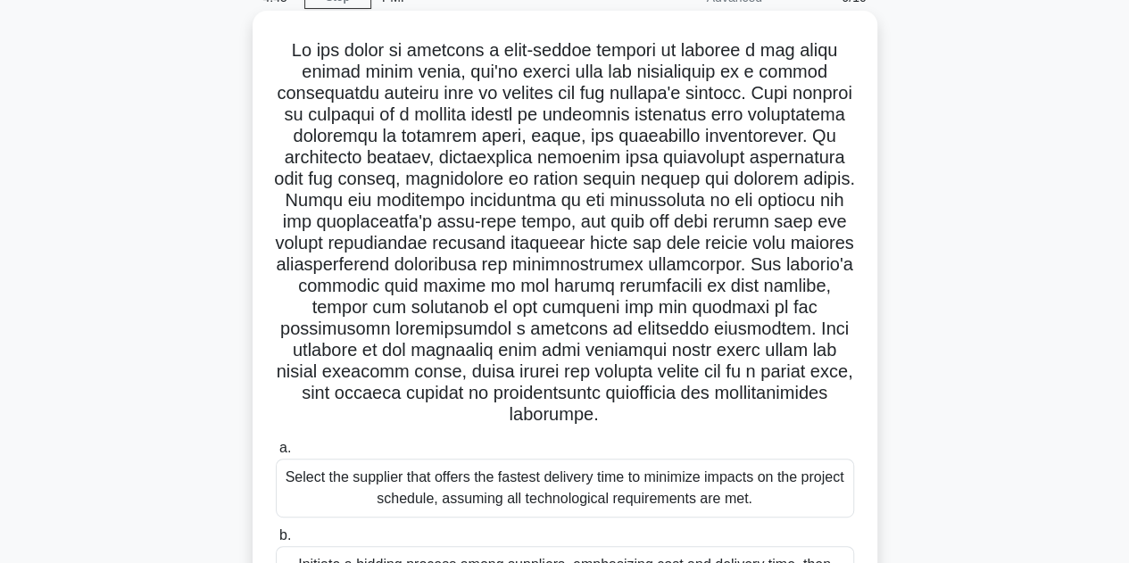
click at [455, 409] on h5 ".spinner_0XTQ{transform-origin:center;animation:spinner_y6GP .75s linear infini…" at bounding box center [565, 232] width 582 height 387
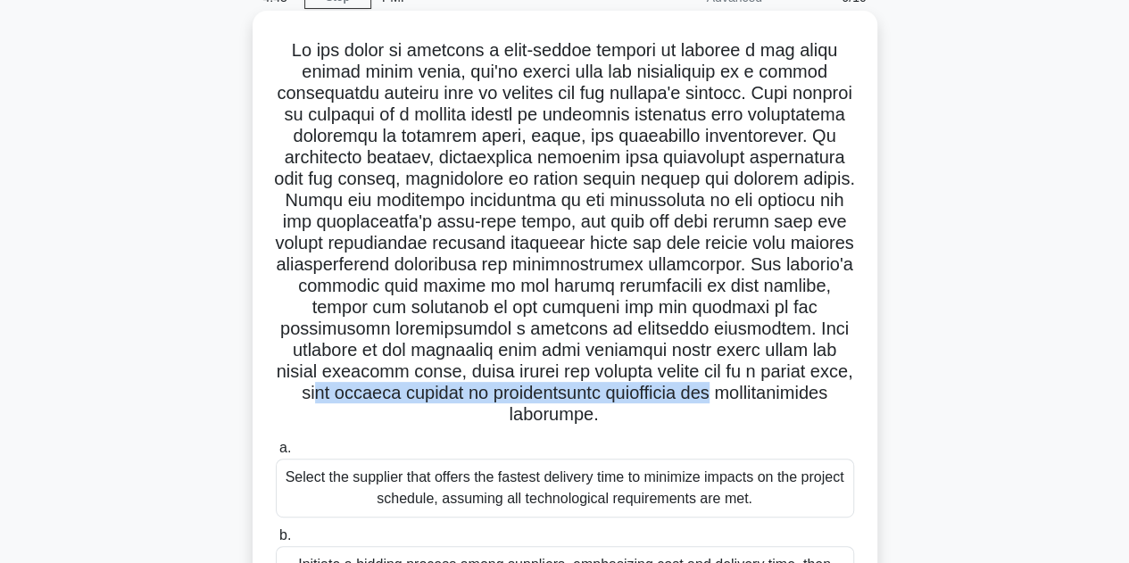
drag, startPoint x: 387, startPoint y: 391, endPoint x: 808, endPoint y: 399, distance: 420.5
click at [843, 385] on h5 ".spinner_0XTQ{transform-origin:center;animation:spinner_y6GP .75s linear infini…" at bounding box center [565, 232] width 582 height 387
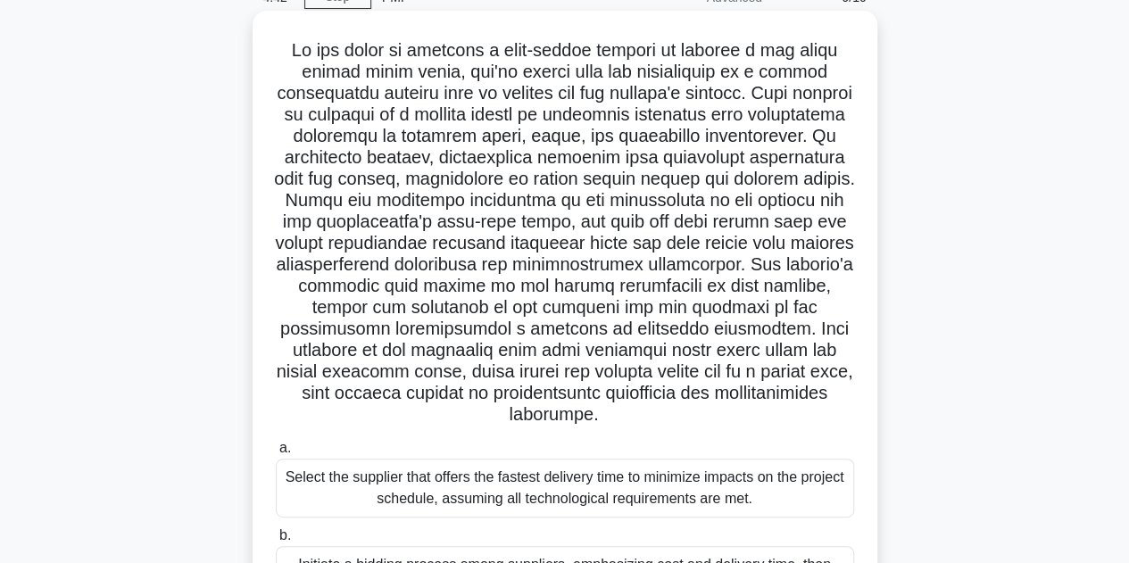
click at [777, 405] on h5 ".spinner_0XTQ{transform-origin:center;animation:spinner_y6GP .75s linear infini…" at bounding box center [565, 232] width 582 height 387
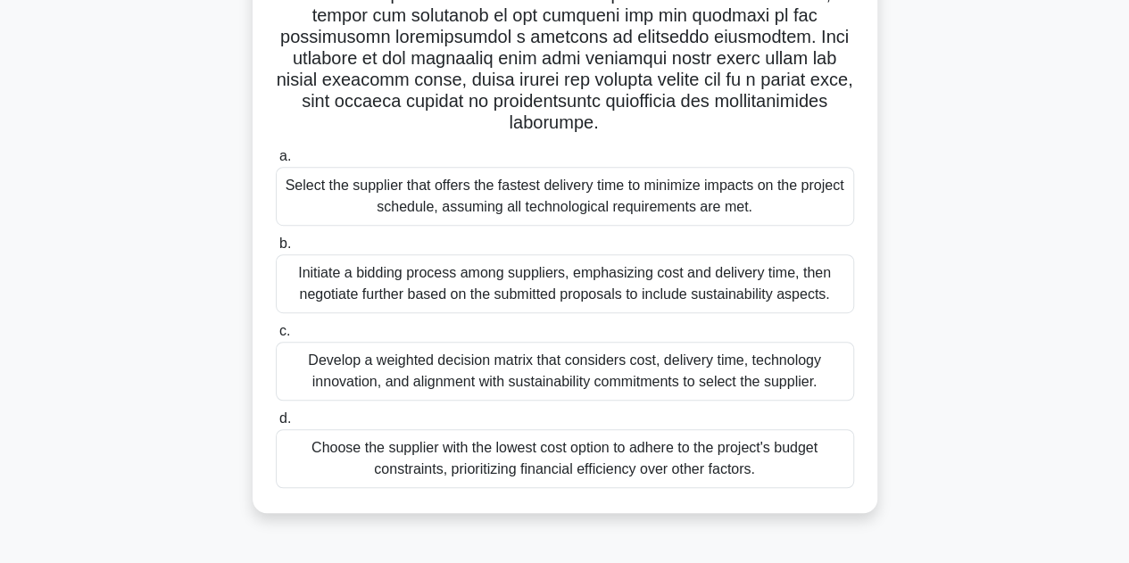
scroll to position [401, 0]
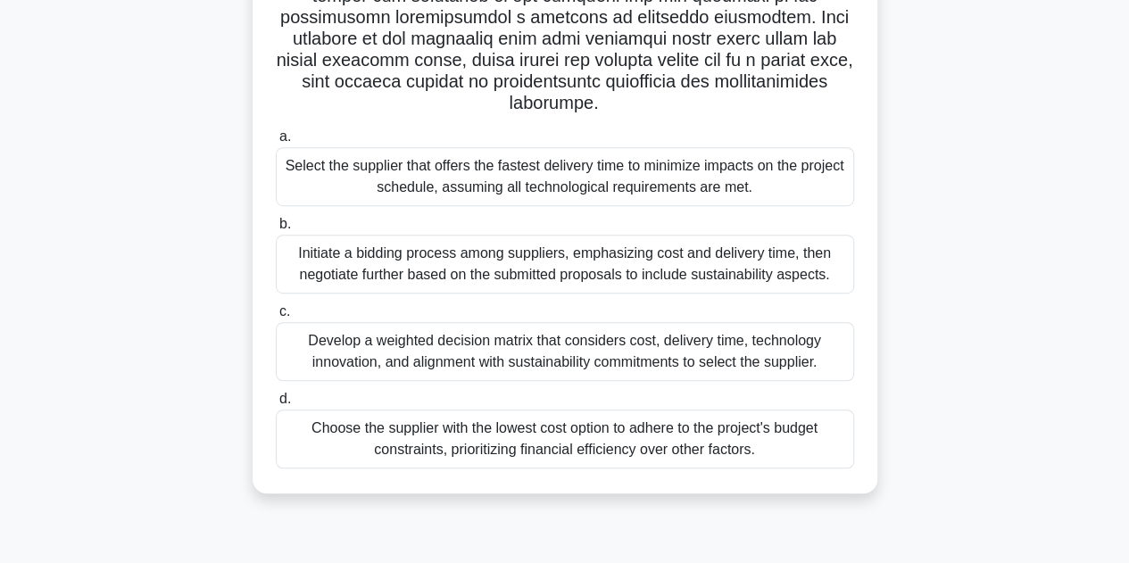
click at [733, 357] on div "Develop a weighted decision matrix that considers cost, delivery time, technolo…" at bounding box center [565, 351] width 578 height 59
click at [276, 318] on input "c. Develop a weighted decision matrix that considers cost, delivery time, techn…" at bounding box center [276, 312] width 0 height 12
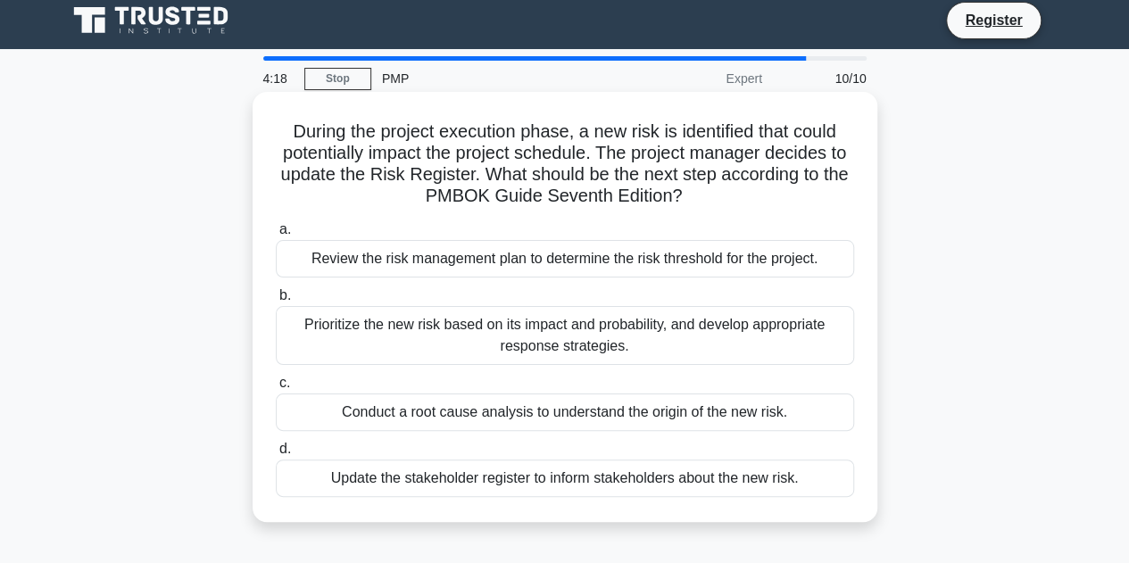
scroll to position [0, 0]
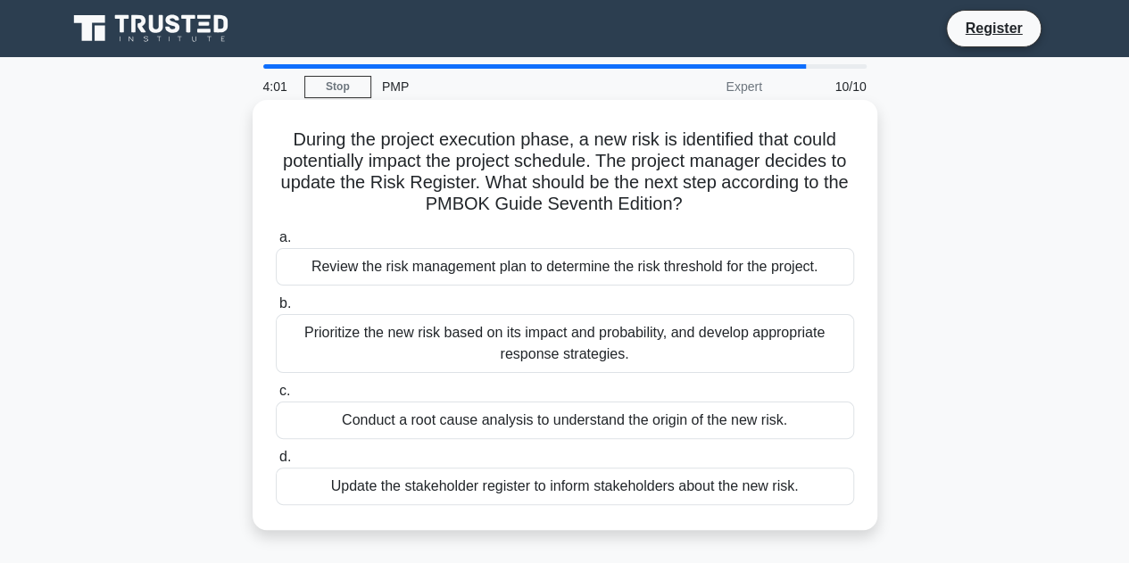
click at [649, 372] on div "Prioritize the new risk based on its impact and probability, and develop approp…" at bounding box center [565, 343] width 578 height 59
click at [276, 310] on input "b. Prioritize the new risk based on its impact and probability, and develop app…" at bounding box center [276, 304] width 0 height 12
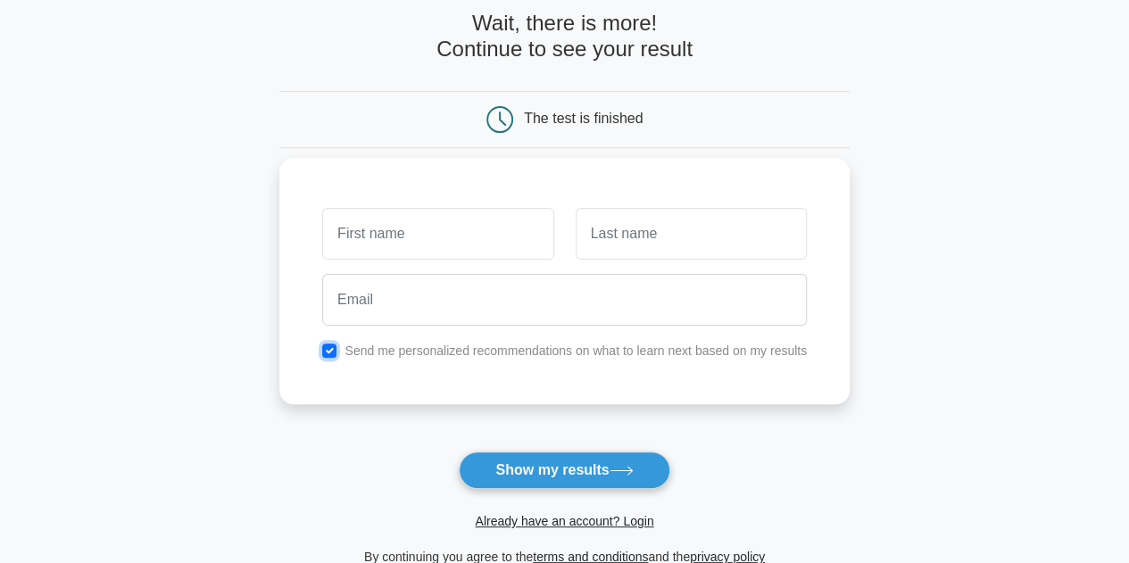
click at [327, 345] on input "checkbox" at bounding box center [329, 351] width 14 height 14
checkbox input "false"
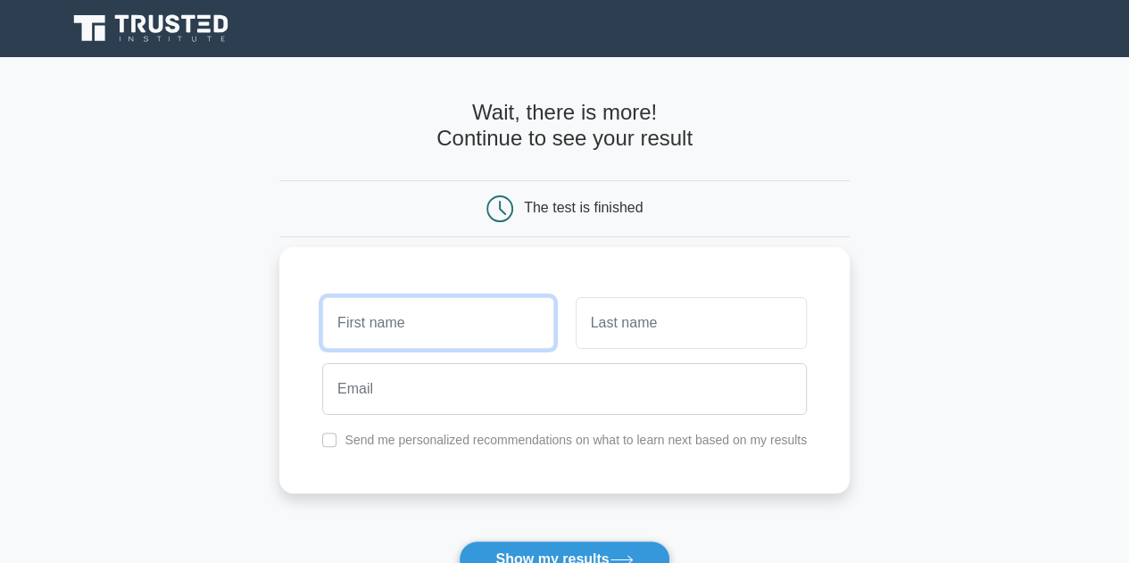
click at [452, 327] on input "text" at bounding box center [437, 323] width 231 height 52
type input "Rohit"
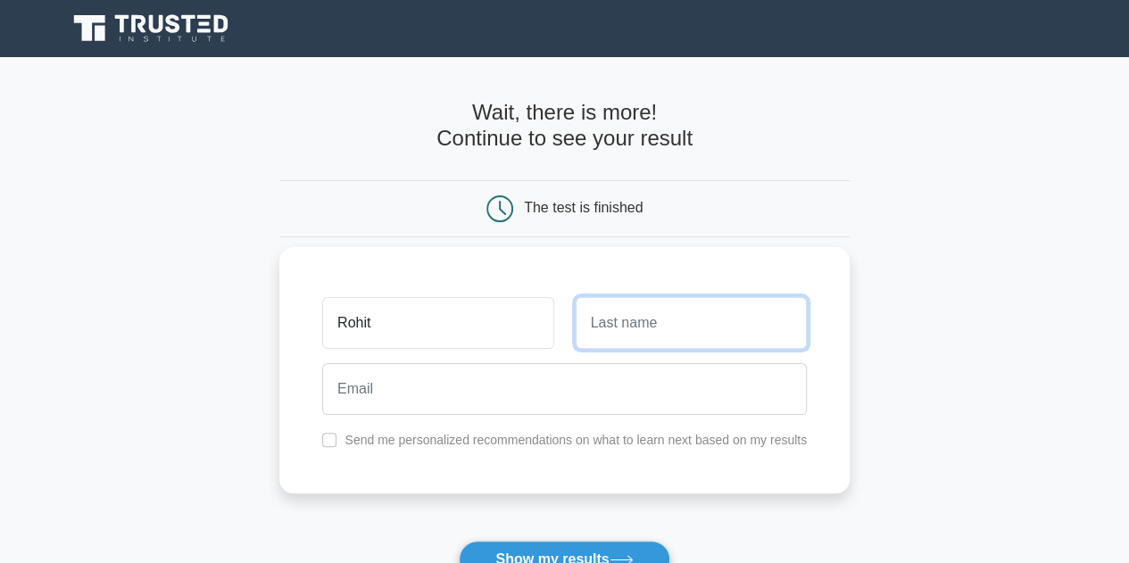
click at [659, 332] on input "text" at bounding box center [691, 323] width 231 height 52
type input "Kshirsagar"
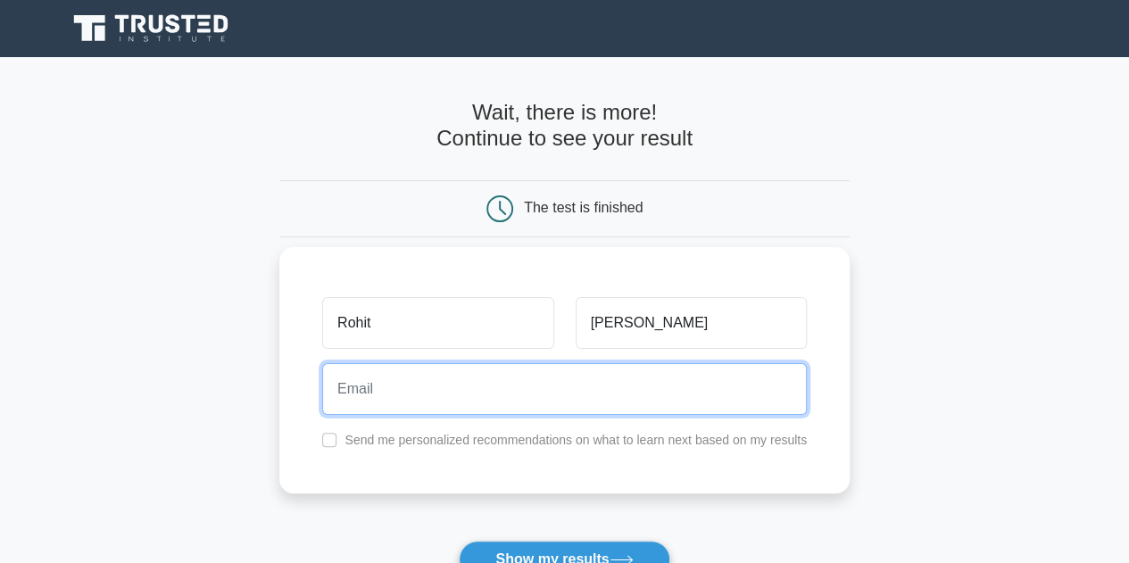
click at [566, 400] on input "email" at bounding box center [564, 389] width 485 height 52
type input "rohit.kshirsagar202@gmail.com"
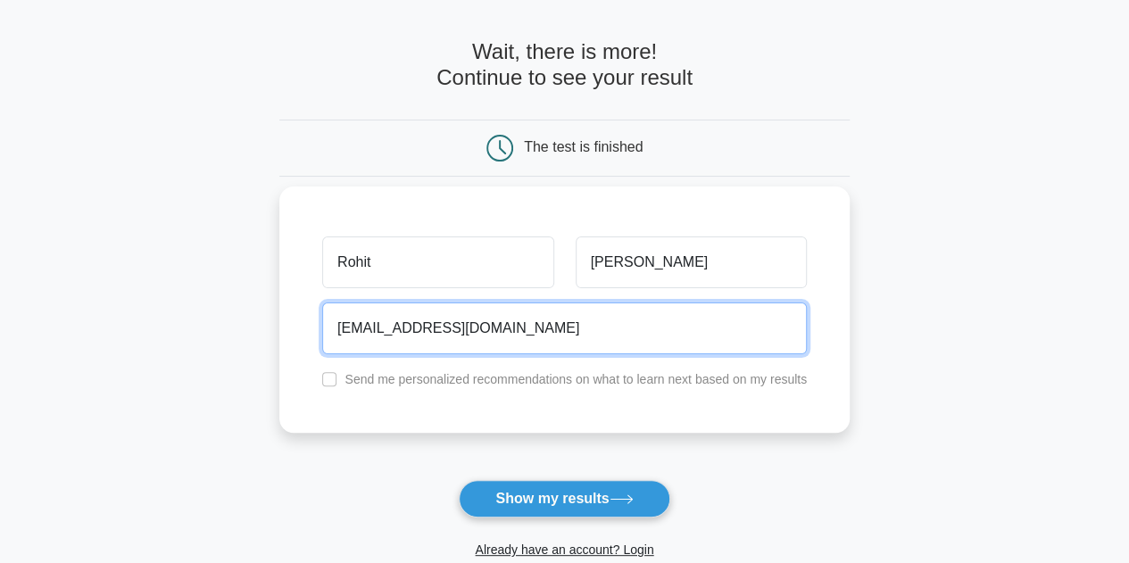
scroll to position [89, 0]
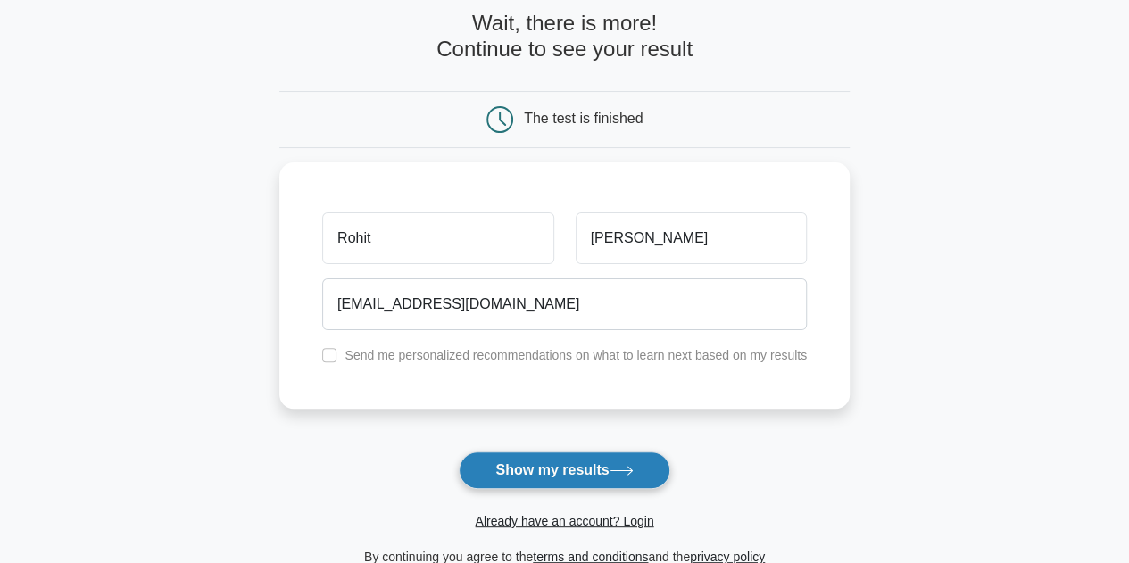
click at [572, 469] on button "Show my results" at bounding box center [564, 470] width 211 height 37
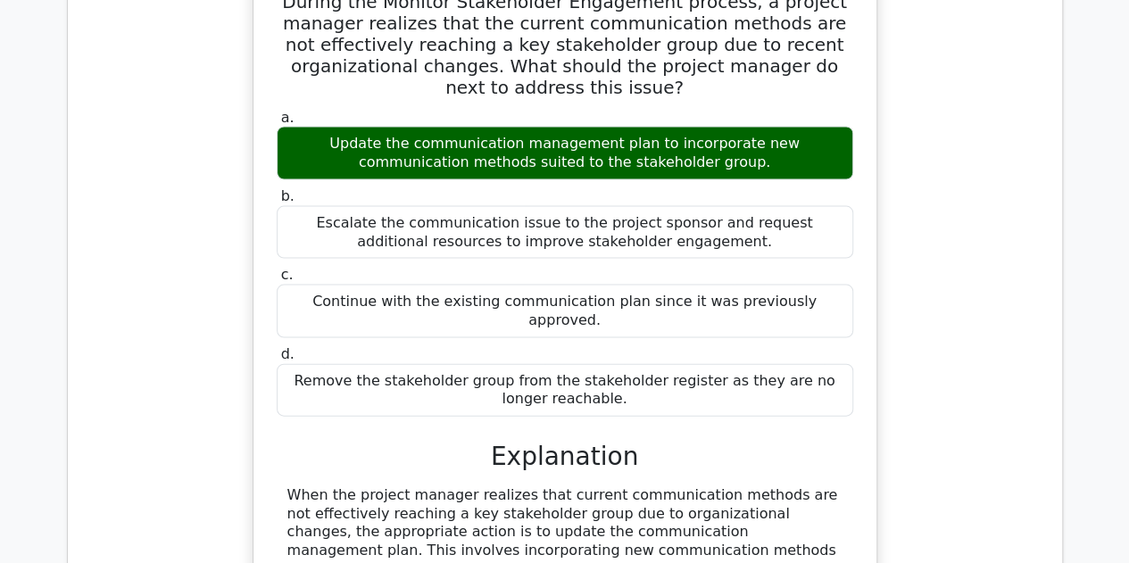
scroll to position [1874, 0]
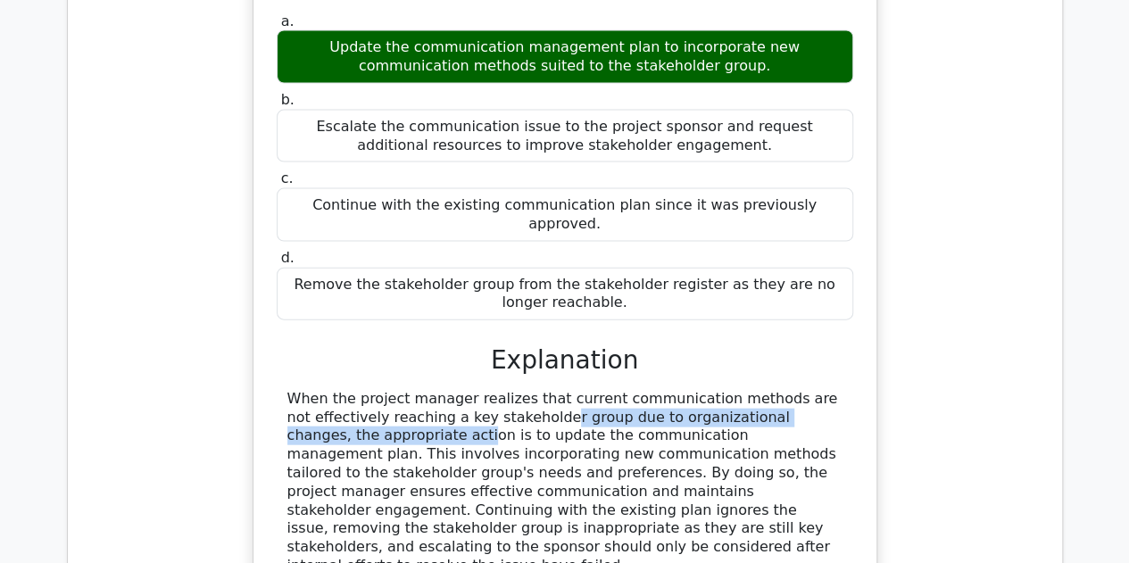
drag, startPoint x: 409, startPoint y: 297, endPoint x: 853, endPoint y: 300, distance: 444.5
click at [853, 300] on div "a. Update the communication management plan to incorporate new communication me…" at bounding box center [565, 327] width 580 height 637
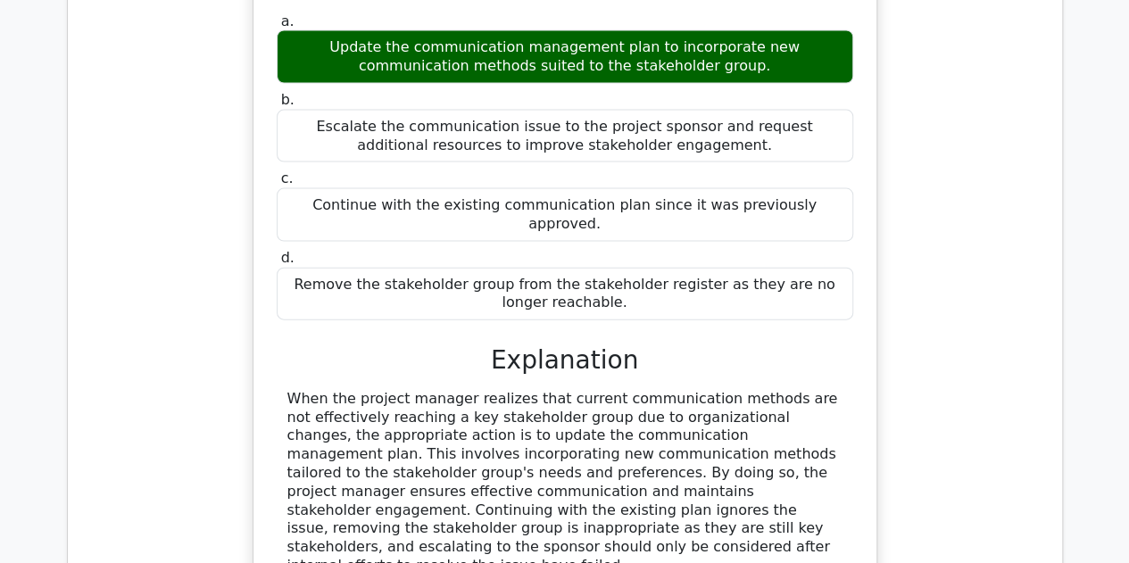
click at [539, 390] on div "When the project manager realizes that current communication methods are not ef…" at bounding box center [564, 483] width 555 height 186
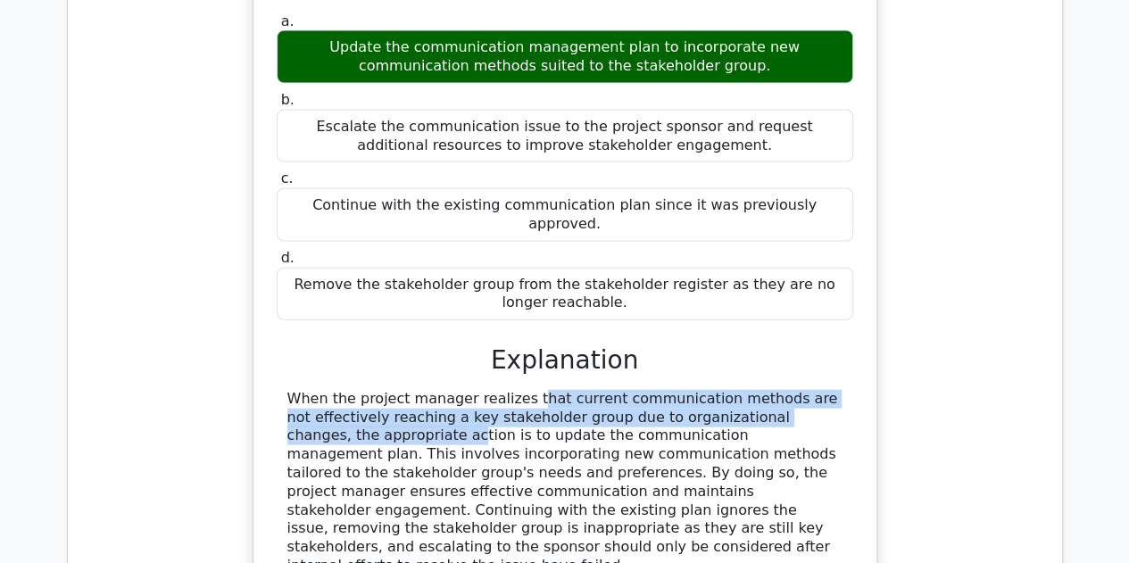
drag, startPoint x: 411, startPoint y: 296, endPoint x: 774, endPoint y: 312, distance: 362.7
click at [774, 390] on div "When the project manager realizes that current communication methods are not ef…" at bounding box center [564, 483] width 555 height 186
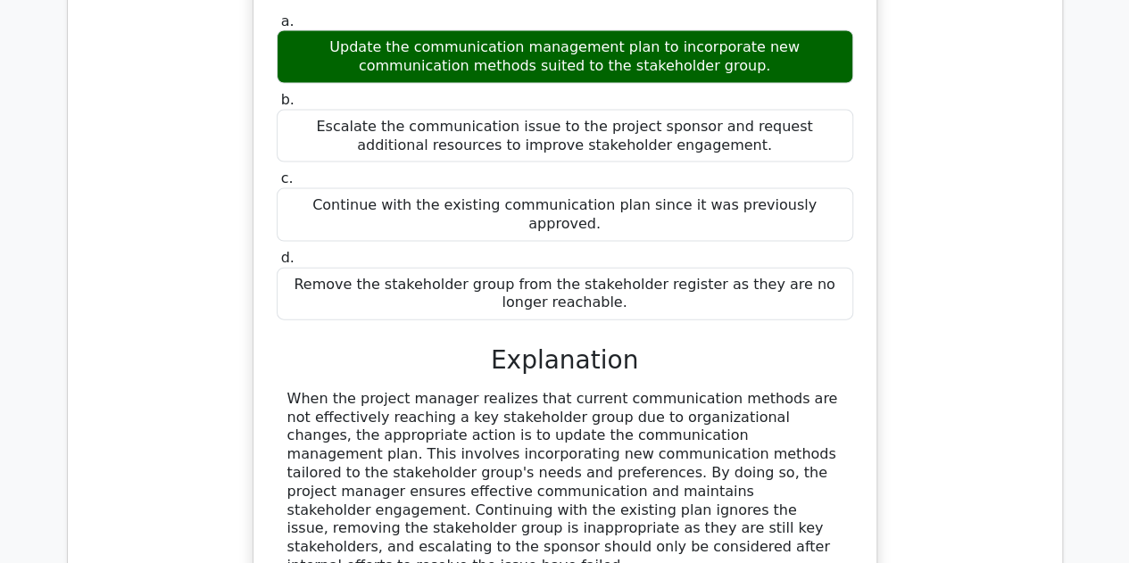
click at [617, 390] on div "When the project manager realizes that current communication methods are not ef…" at bounding box center [564, 483] width 555 height 186
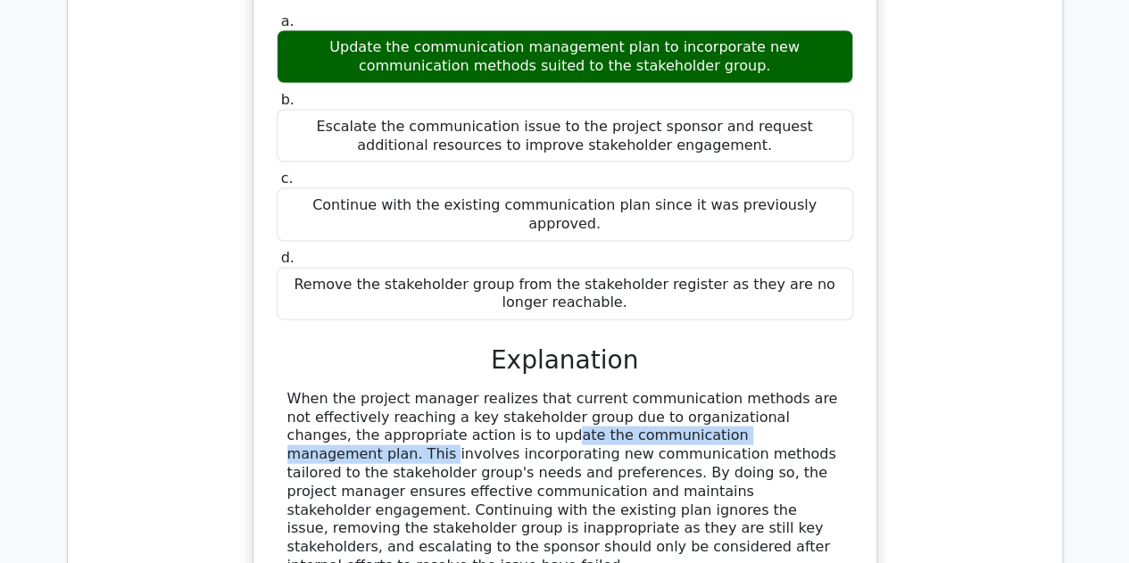
drag, startPoint x: 357, startPoint y: 322, endPoint x: 654, endPoint y: 329, distance: 297.3
click at [654, 390] on div "When the project manager realizes that current communication methods are not ef…" at bounding box center [564, 483] width 555 height 186
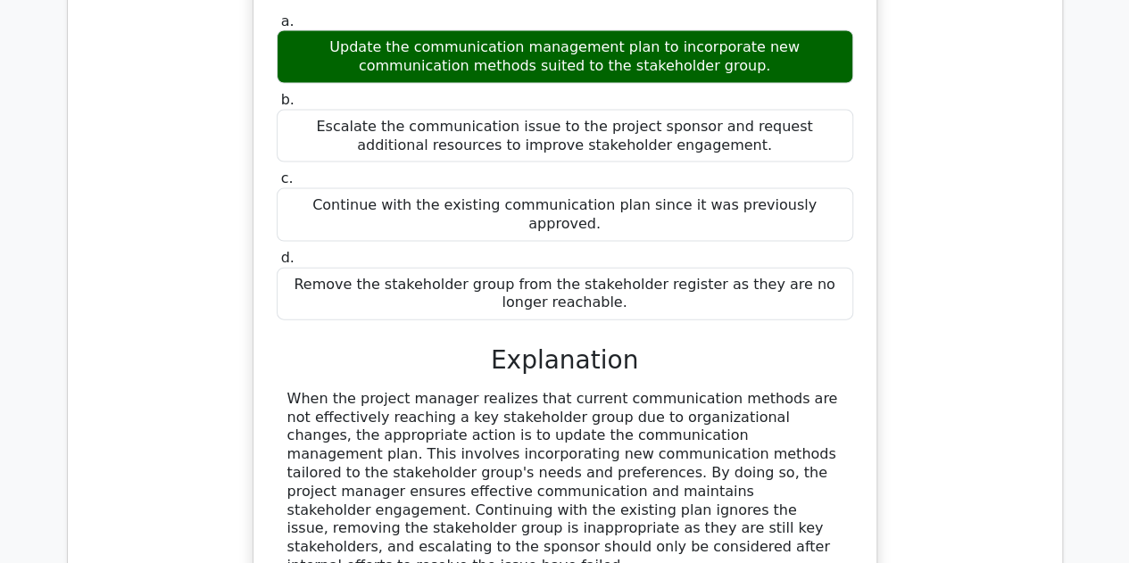
click at [469, 390] on div "When the project manager realizes that current communication methods are not ef…" at bounding box center [564, 483] width 555 height 186
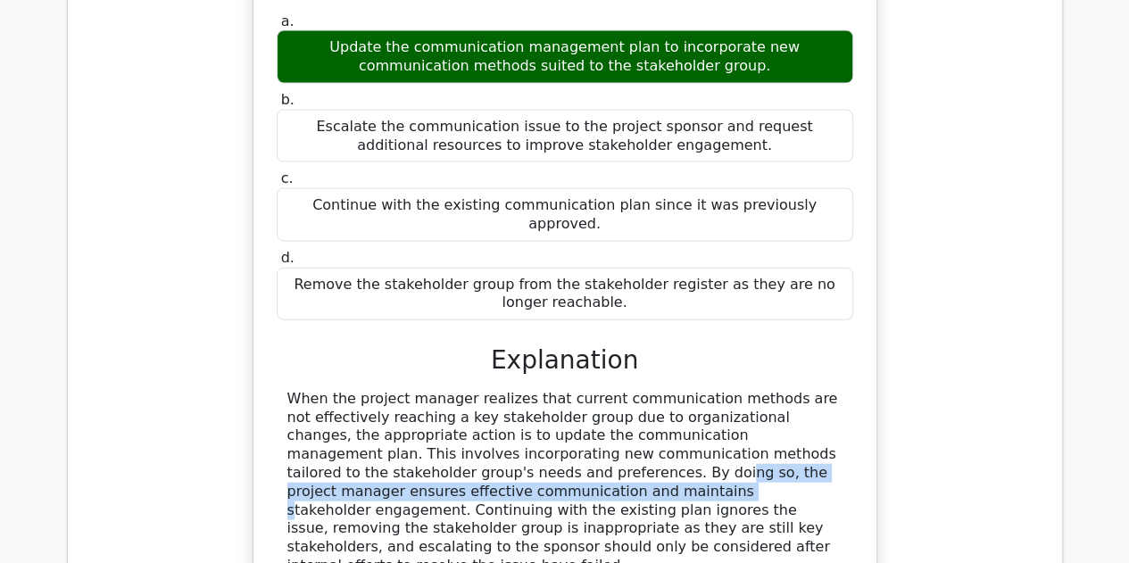
drag, startPoint x: 326, startPoint y: 355, endPoint x: 805, endPoint y: 354, distance: 479.3
click at [805, 390] on div "When the project manager realizes that current communication methods are not ef…" at bounding box center [564, 483] width 555 height 186
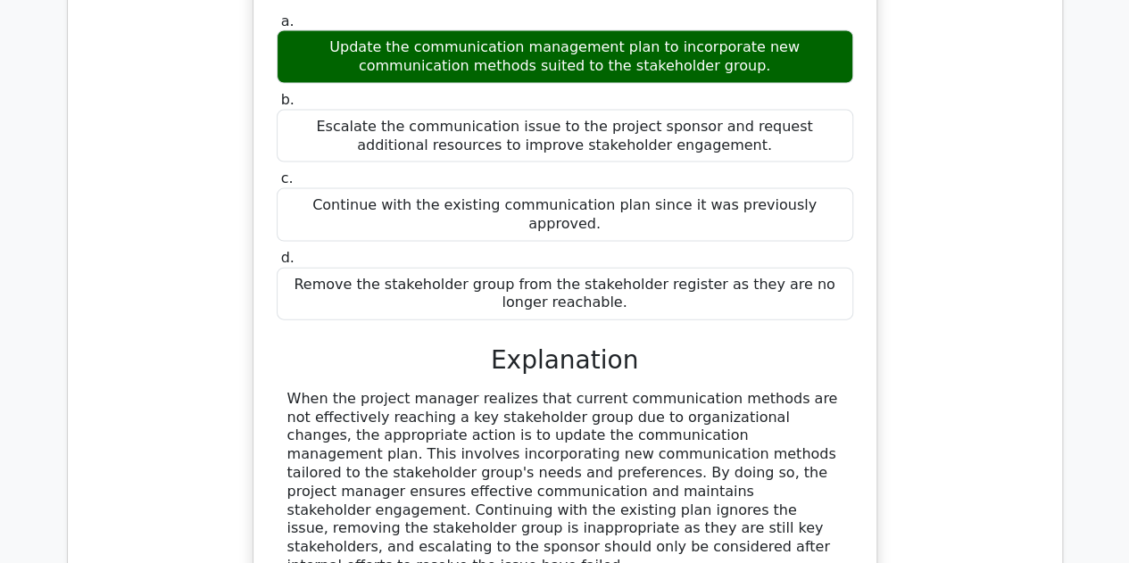
click at [600, 390] on div "When the project manager realizes that current communication methods are not ef…" at bounding box center [564, 483] width 555 height 186
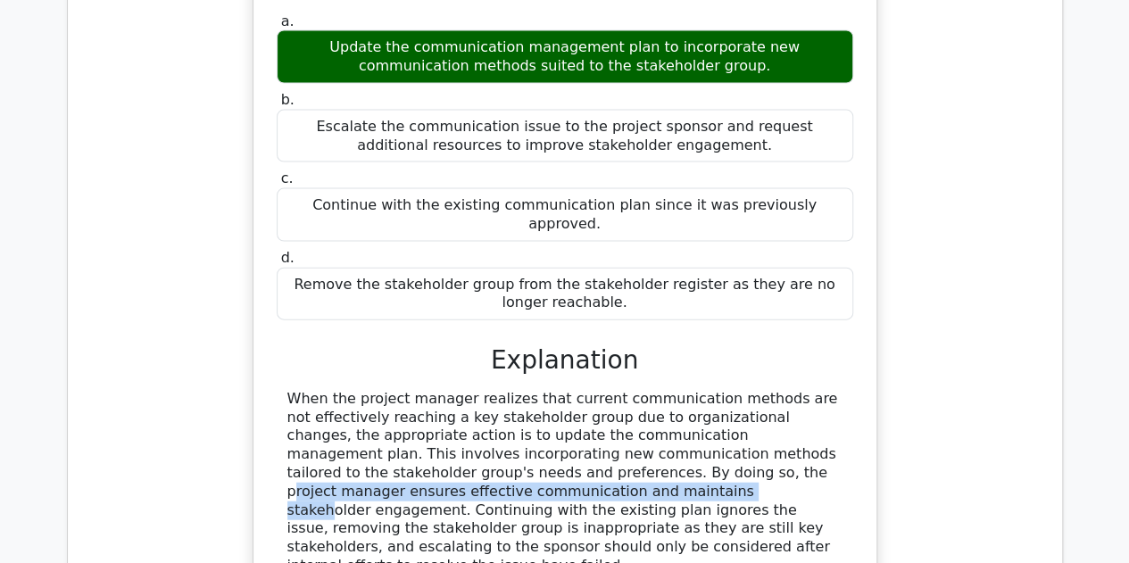
drag, startPoint x: 404, startPoint y: 361, endPoint x: 875, endPoint y: 361, distance: 470.4
click at [875, 361] on div "During the Monitor Stakeholder Engagement process, a project manager realizes t…" at bounding box center [565, 266] width 625 height 803
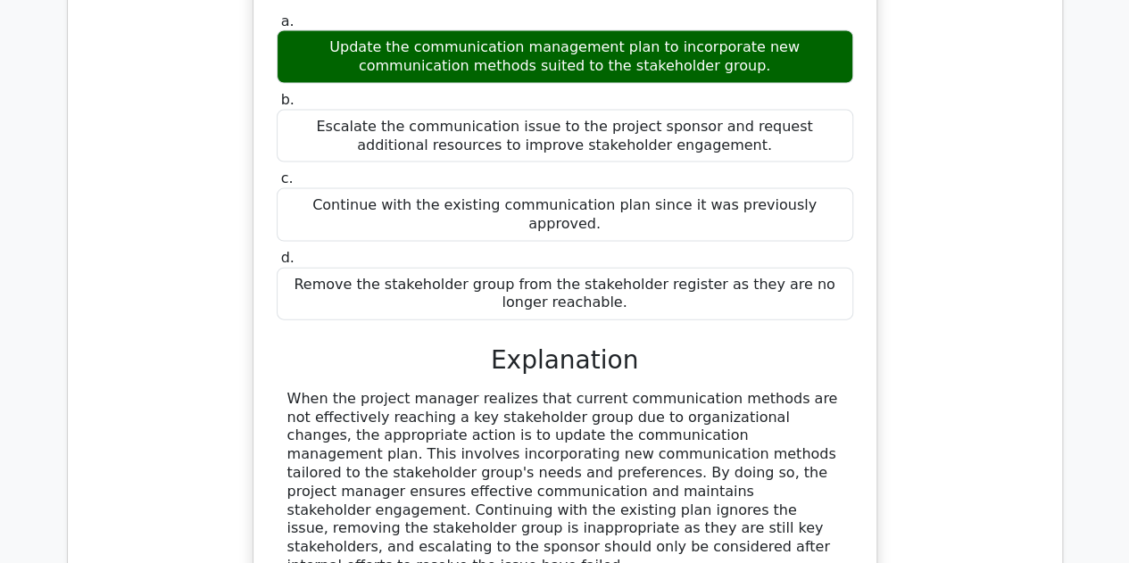
click at [530, 414] on div "When the project manager realizes that current communication methods are not ef…" at bounding box center [564, 483] width 555 height 186
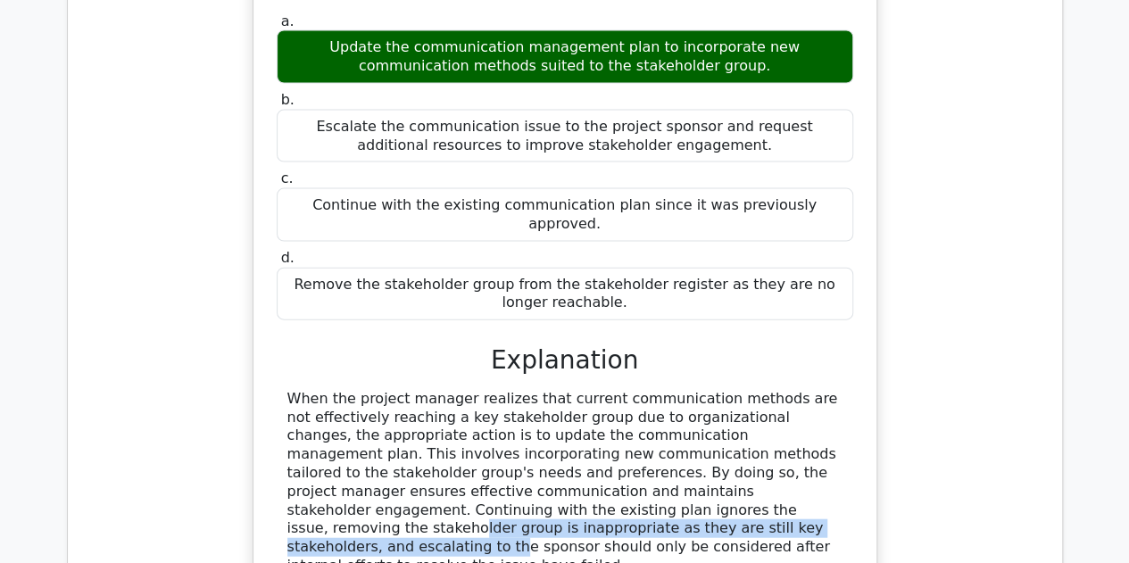
drag, startPoint x: 306, startPoint y: 392, endPoint x: 824, endPoint y: 402, distance: 517.8
click at [843, 392] on div "When the project manager realizes that current communication methods are not ef…" at bounding box center [565, 483] width 577 height 186
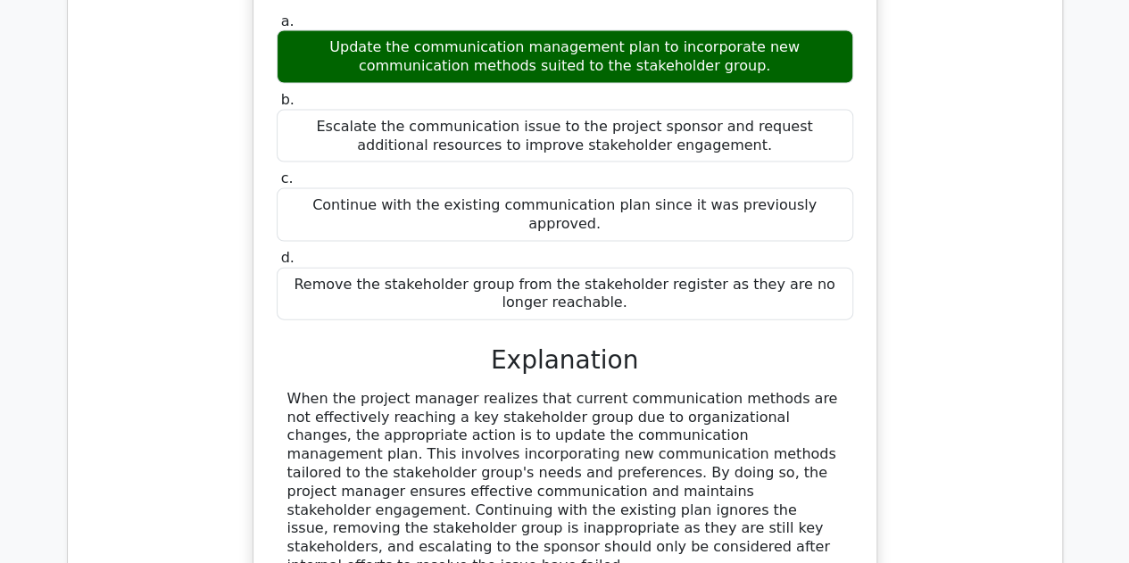
click at [653, 422] on div "When the project manager realizes that current communication methods are not ef…" at bounding box center [564, 483] width 555 height 186
drag, startPoint x: 416, startPoint y: 428, endPoint x: 392, endPoint y: 430, distance: 24.2
click at [416, 428] on div "When the project manager realizes that current communication methods are not ef…" at bounding box center [564, 483] width 555 height 186
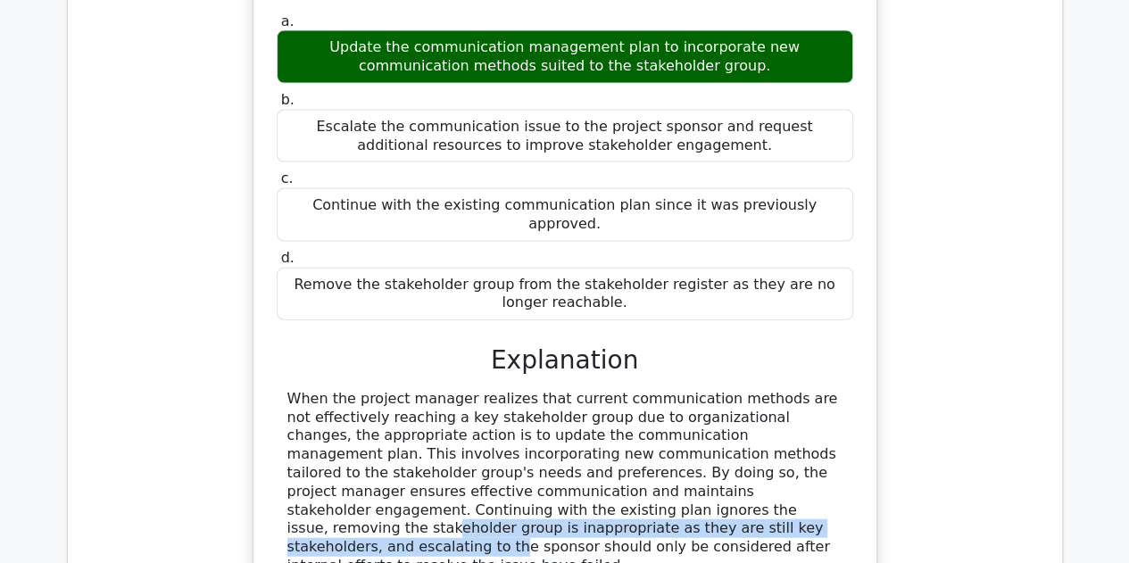
drag, startPoint x: 288, startPoint y: 409, endPoint x: 829, endPoint y: 422, distance: 541.1
click at [846, 406] on div "When the project manager realizes that current communication methods are not ef…" at bounding box center [565, 483] width 577 height 186
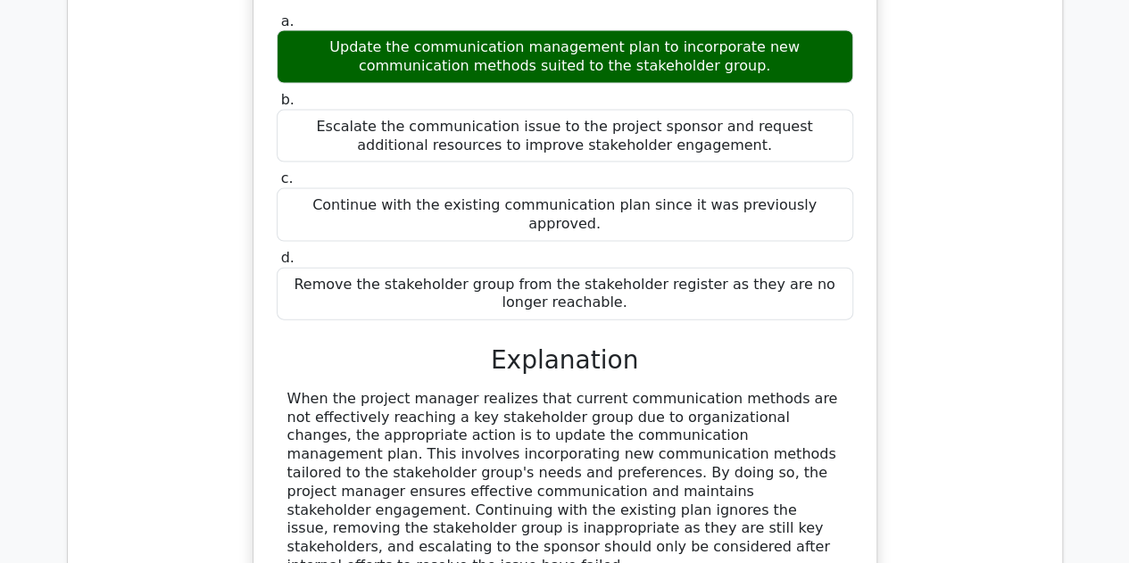
click at [828, 422] on div "When the project manager realizes that current communication methods are not ef…" at bounding box center [564, 483] width 555 height 186
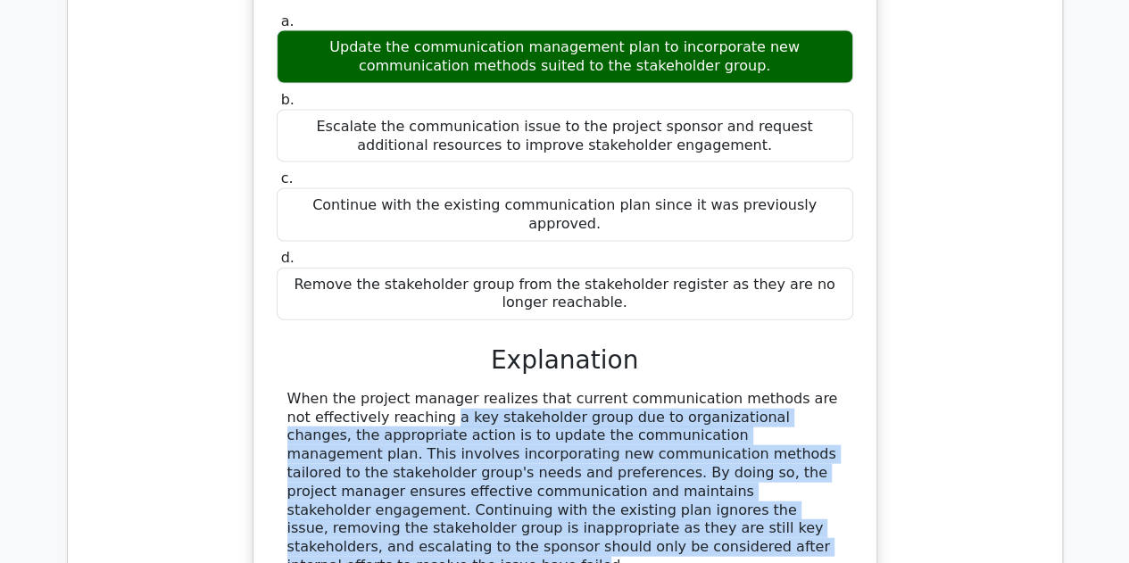
drag, startPoint x: 866, startPoint y: 420, endPoint x: 312, endPoint y: 310, distance: 564.2
click at [312, 310] on div "During the Monitor Stakeholder Engagement process, a project manager realizes t…" at bounding box center [565, 266] width 609 height 787
click at [404, 390] on div "When the project manager realizes that current communication methods are not ef…" at bounding box center [564, 483] width 555 height 186
click at [516, 396] on div "When the project manager realizes that current communication methods are not ef…" at bounding box center [564, 483] width 555 height 186
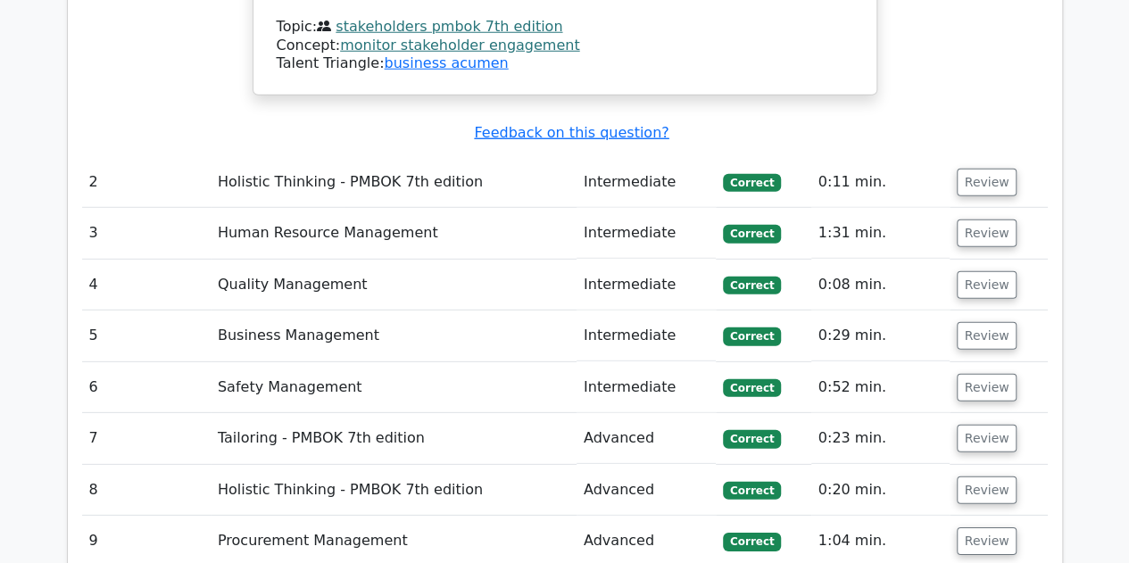
scroll to position [2460, 0]
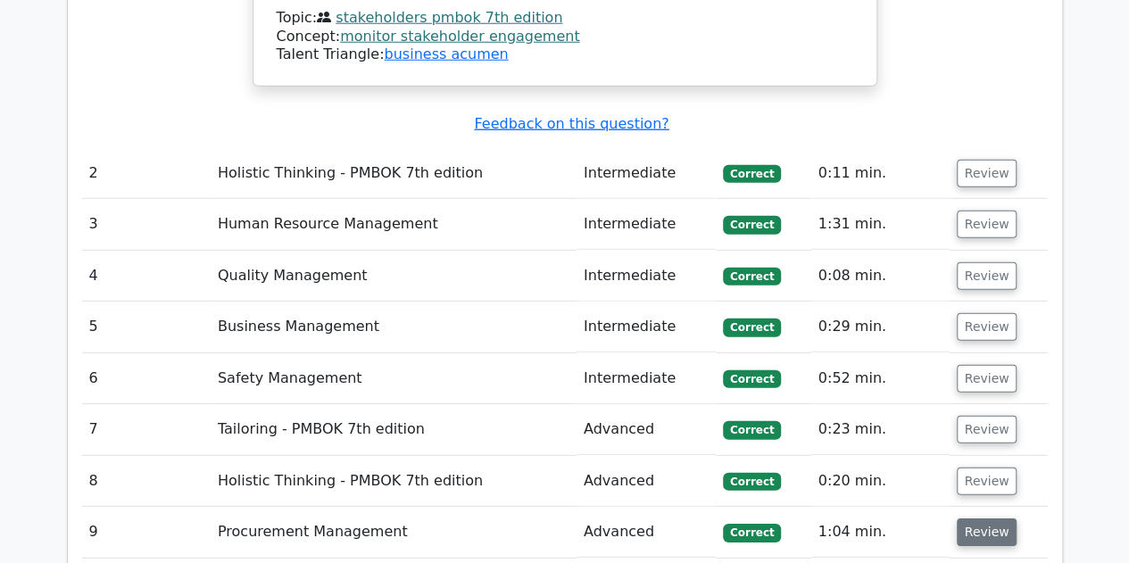
click at [980, 519] on button "Review" at bounding box center [987, 533] width 61 height 28
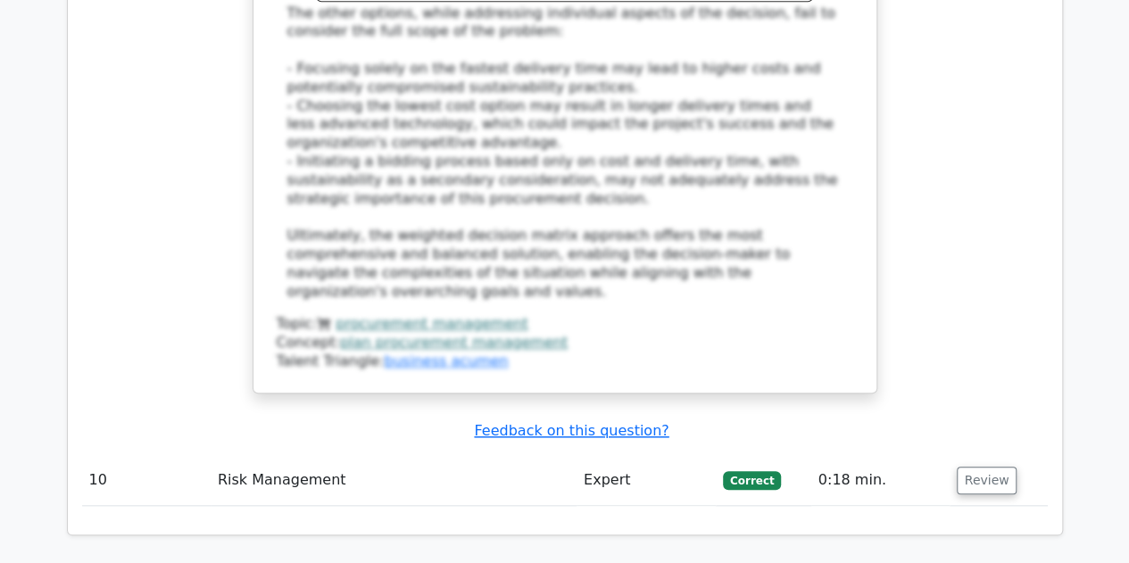
scroll to position [4070, 0]
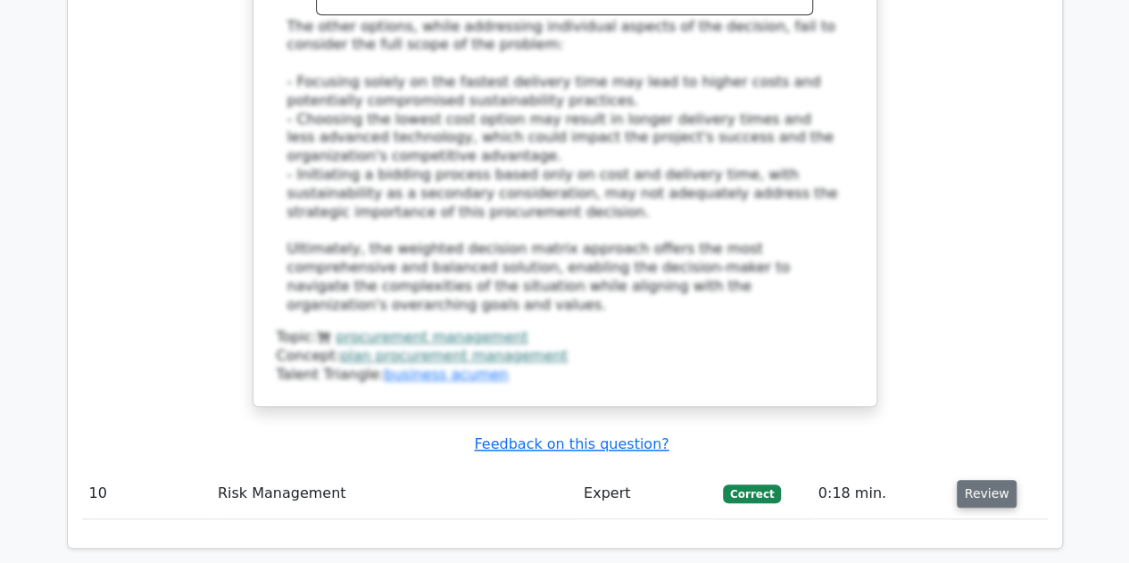
click at [985, 480] on button "Review" at bounding box center [987, 494] width 61 height 28
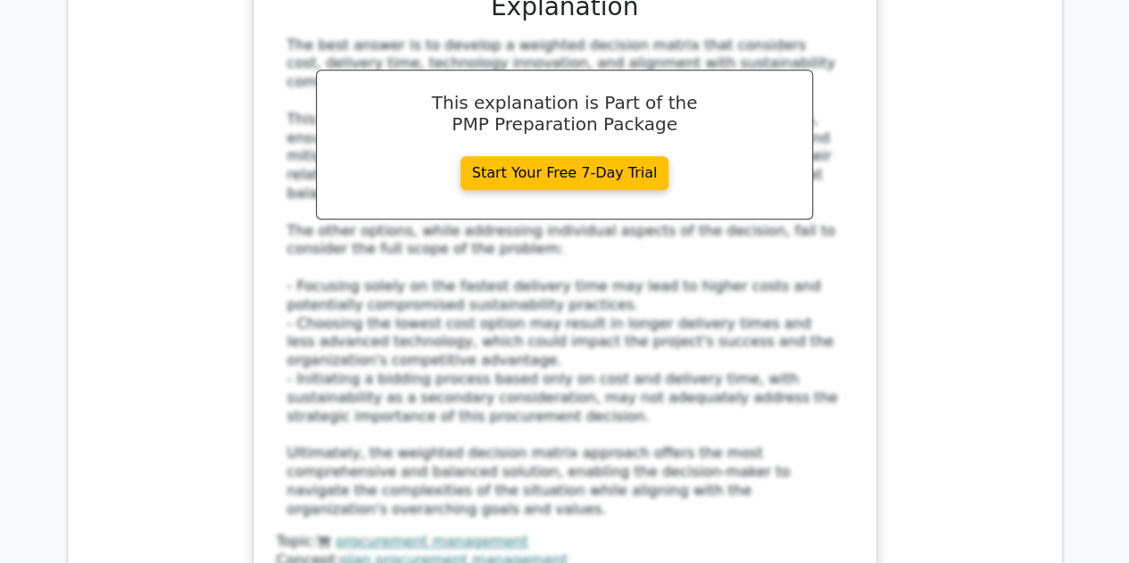
scroll to position [3660, 0]
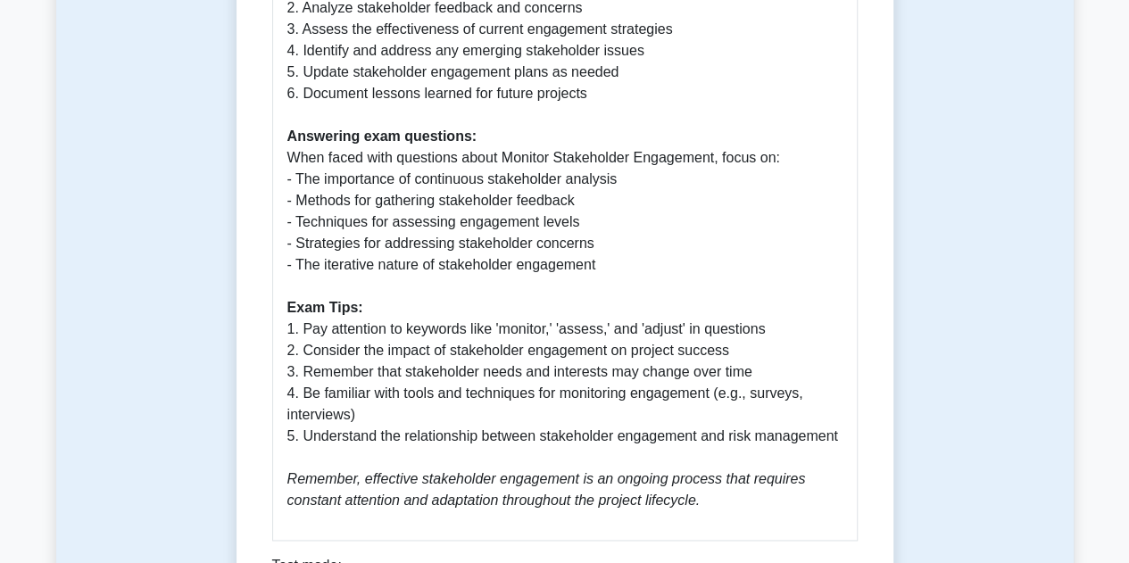
scroll to position [1071, 0]
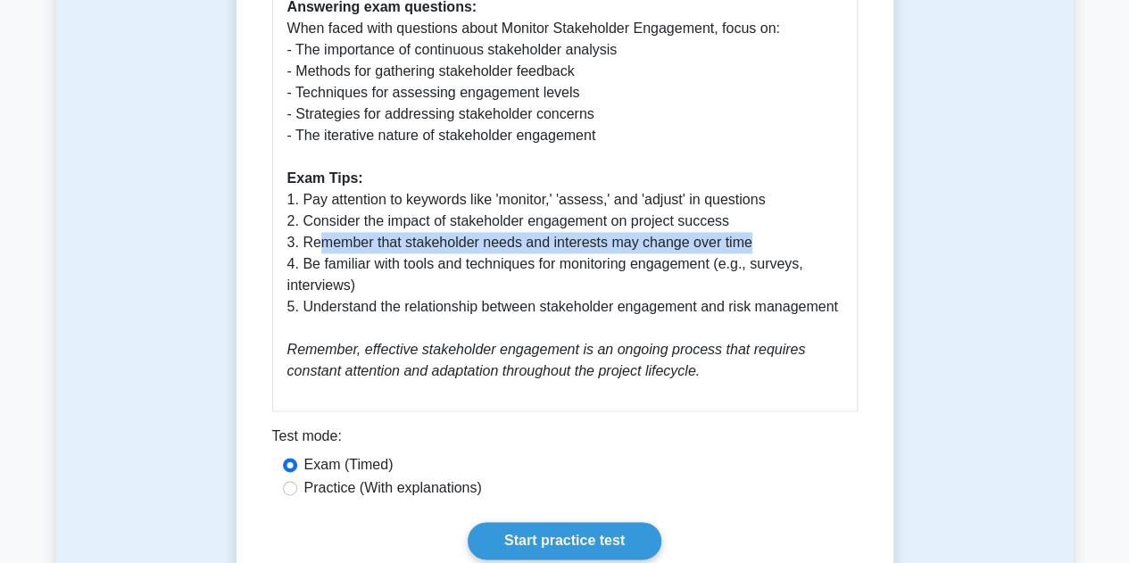
drag, startPoint x: 313, startPoint y: 240, endPoint x: 767, endPoint y: 270, distance: 454.4
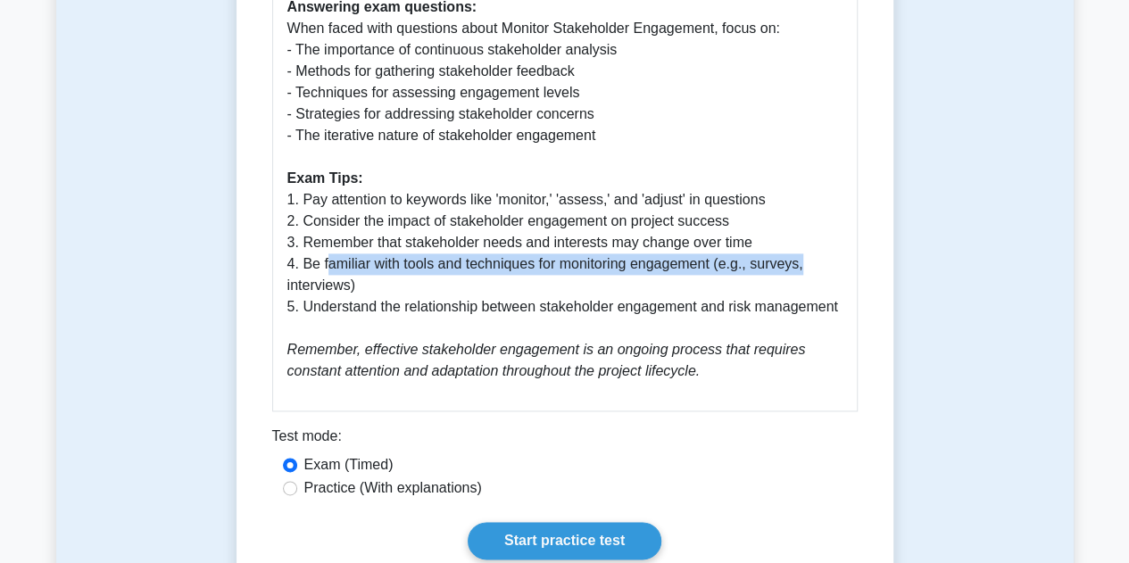
drag, startPoint x: 800, startPoint y: 270, endPoint x: 341, endPoint y: 299, distance: 459.7
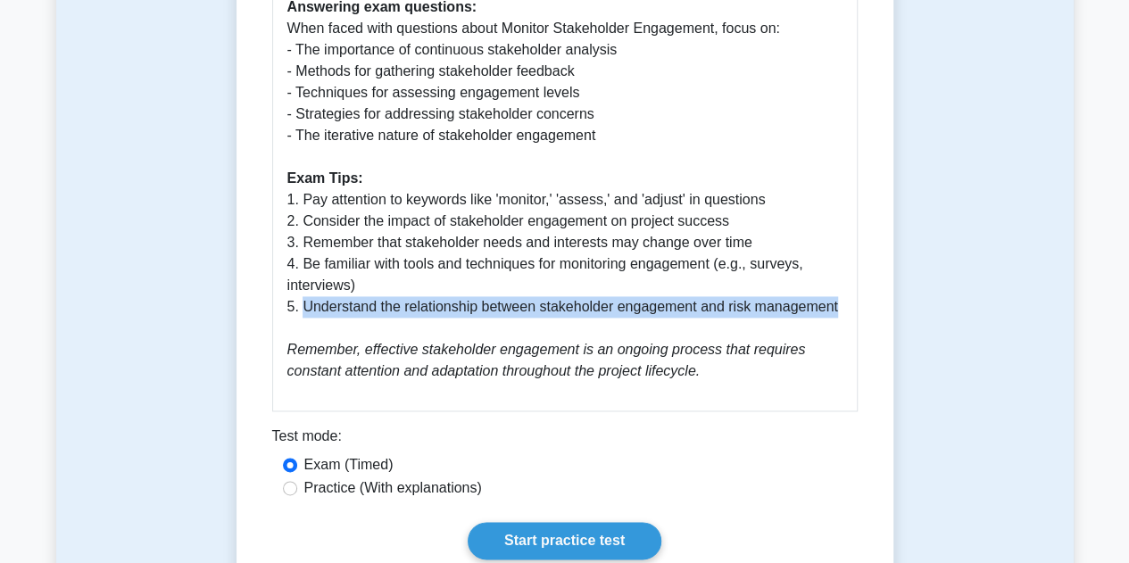
drag, startPoint x: 300, startPoint y: 305, endPoint x: 753, endPoint y: 361, distance: 456.9
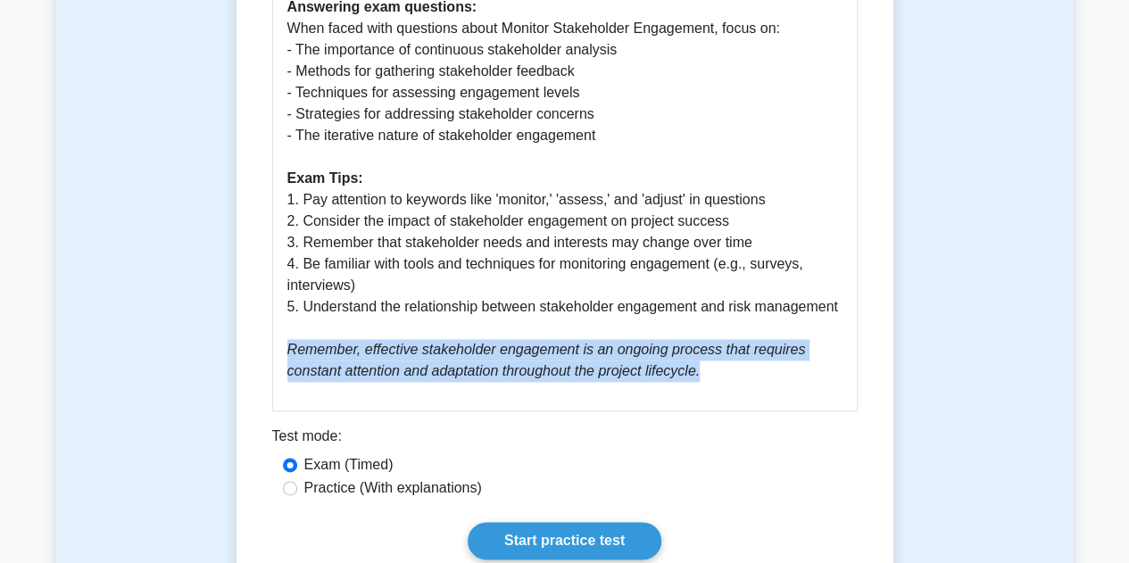
drag, startPoint x: 737, startPoint y: 372, endPoint x: 324, endPoint y: 383, distance: 413.4
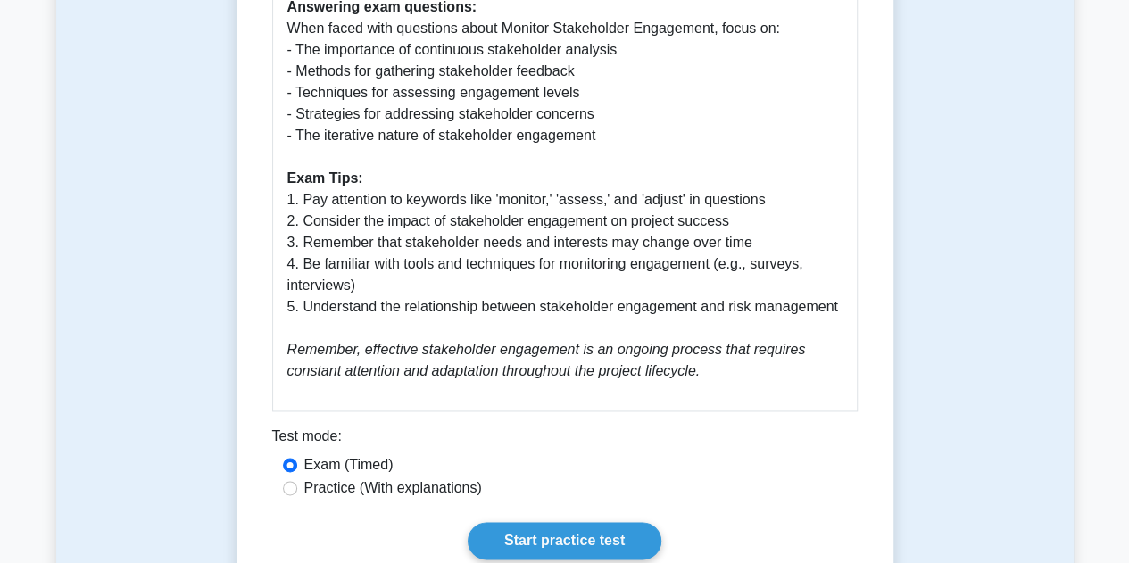
drag, startPoint x: 379, startPoint y: 376, endPoint x: 681, endPoint y: 379, distance: 301.7
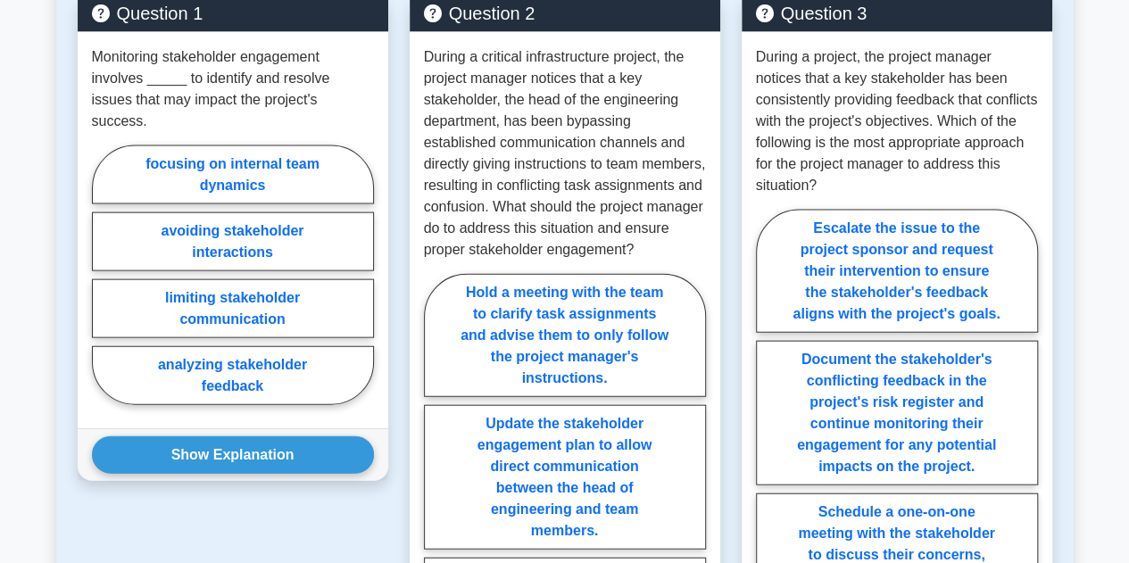
scroll to position [1874, 0]
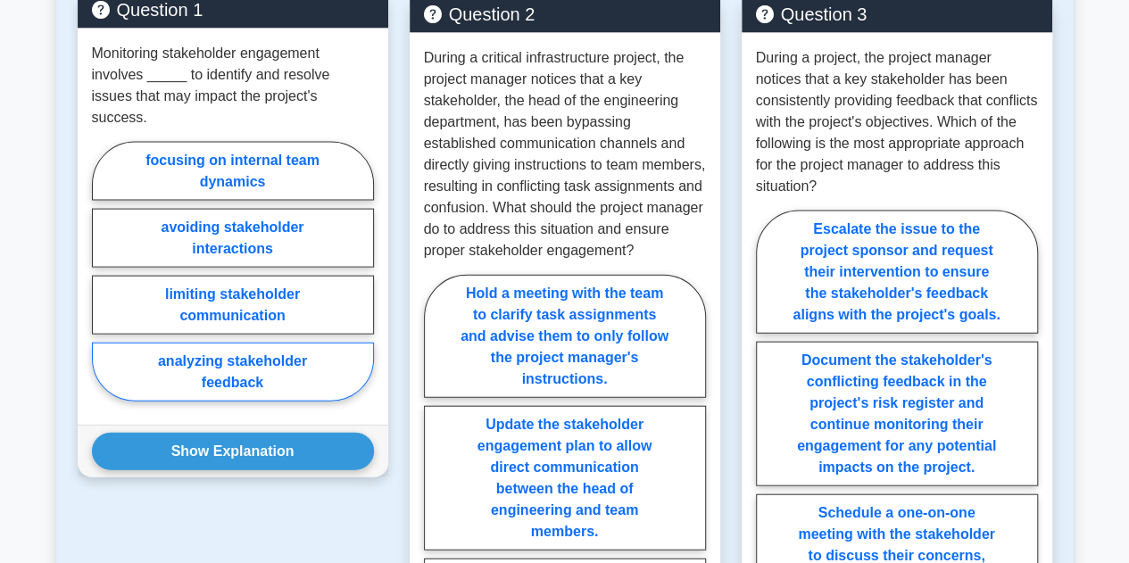
click at [304, 359] on label "analyzing stakeholder feedback" at bounding box center [233, 372] width 282 height 59
click at [104, 283] on input "analyzing stakeholder feedback" at bounding box center [98, 277] width 12 height 12
radio input "true"
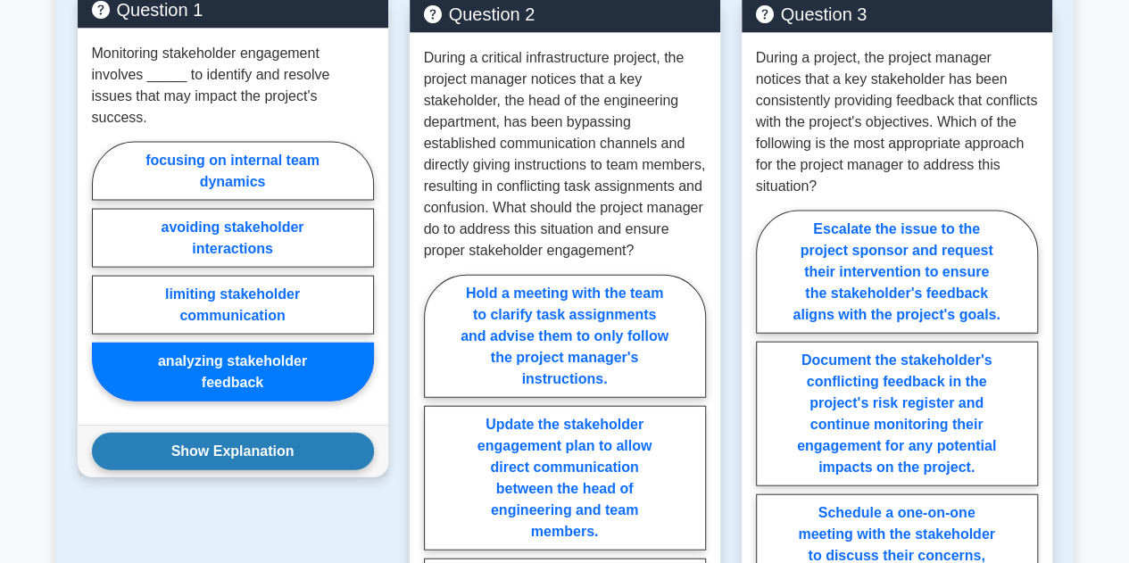
click at [316, 433] on button "Show Explanation" at bounding box center [233, 451] width 282 height 37
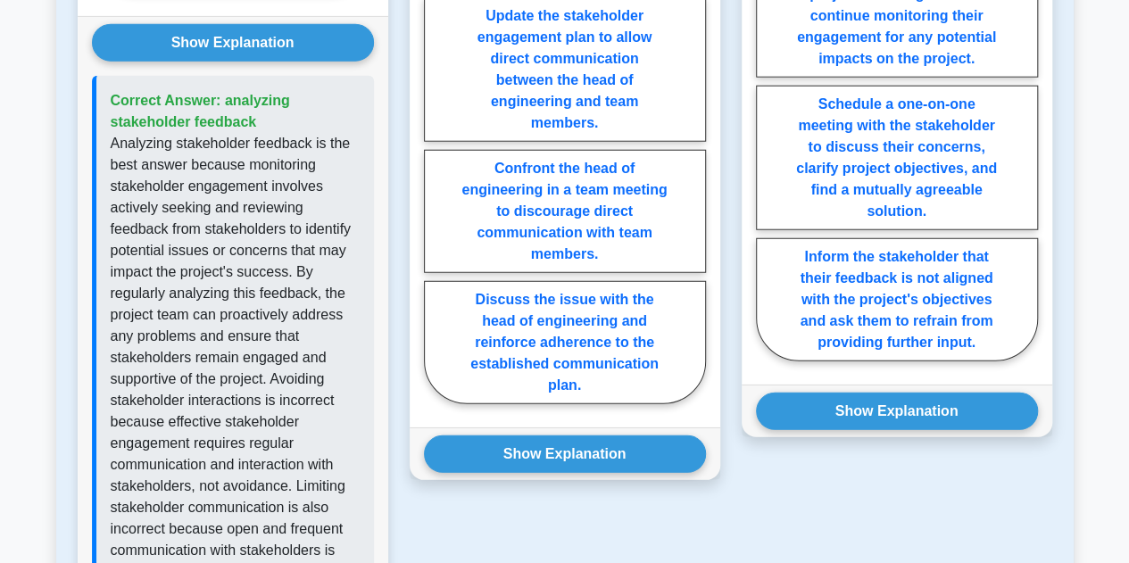
scroll to position [2321, 0]
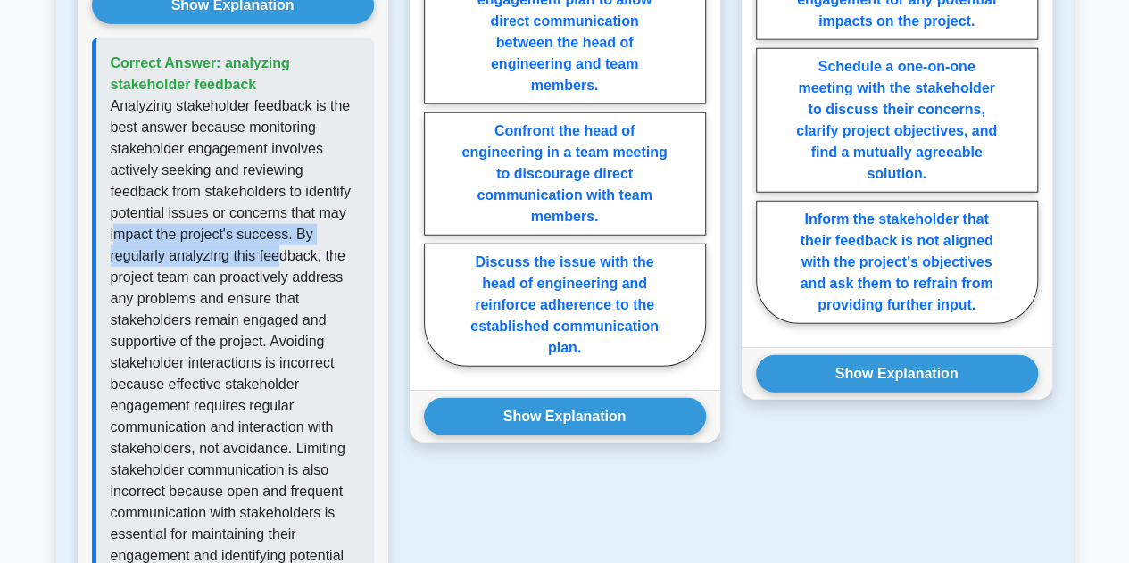
drag, startPoint x: 119, startPoint y: 215, endPoint x: 278, endPoint y: 279, distance: 172.2
click at [277, 223] on p "Analyzing stakeholder feedback is the best answer because monitoring stakeholde…" at bounding box center [235, 385] width 249 height 578
click at [278, 280] on p "Analyzing stakeholder feedback is the best answer because monitoring stakeholde…" at bounding box center [235, 385] width 249 height 578
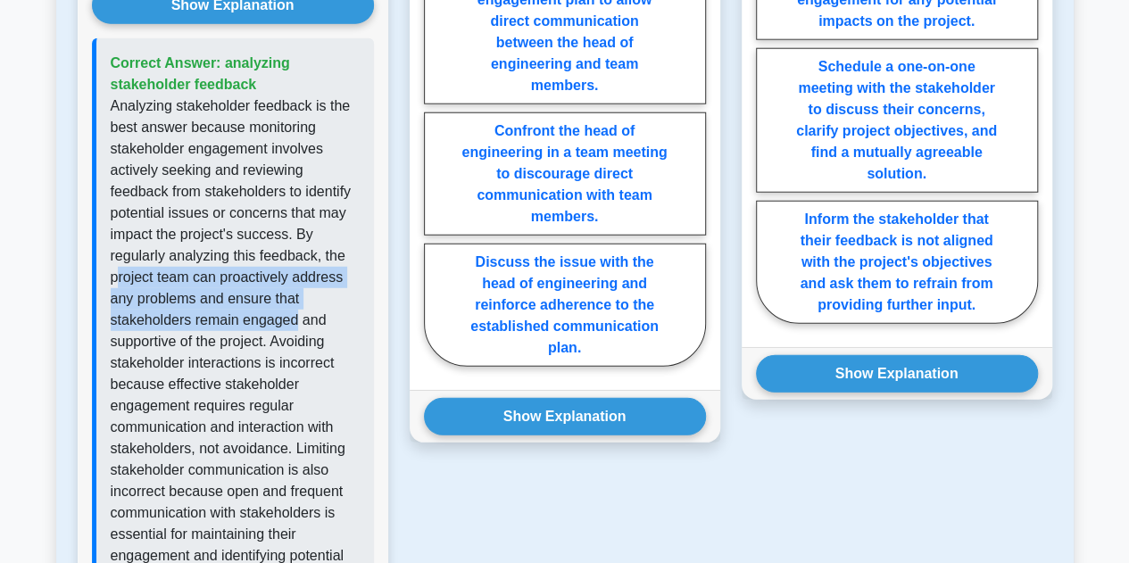
drag, startPoint x: 116, startPoint y: 255, endPoint x: 237, endPoint y: 375, distance: 170.4
click at [293, 299] on p "Analyzing stakeholder feedback is the best answer because monitoring stakeholde…" at bounding box center [235, 385] width 249 height 578
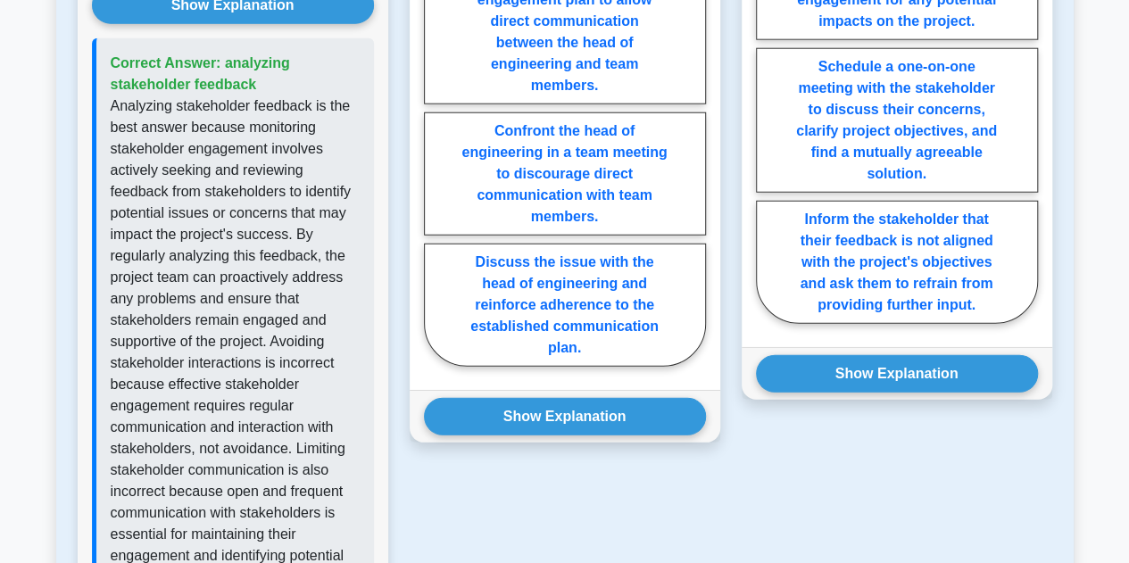
click at [225, 381] on p "Analyzing stakeholder feedback is the best answer because monitoring stakeholde…" at bounding box center [235, 385] width 249 height 578
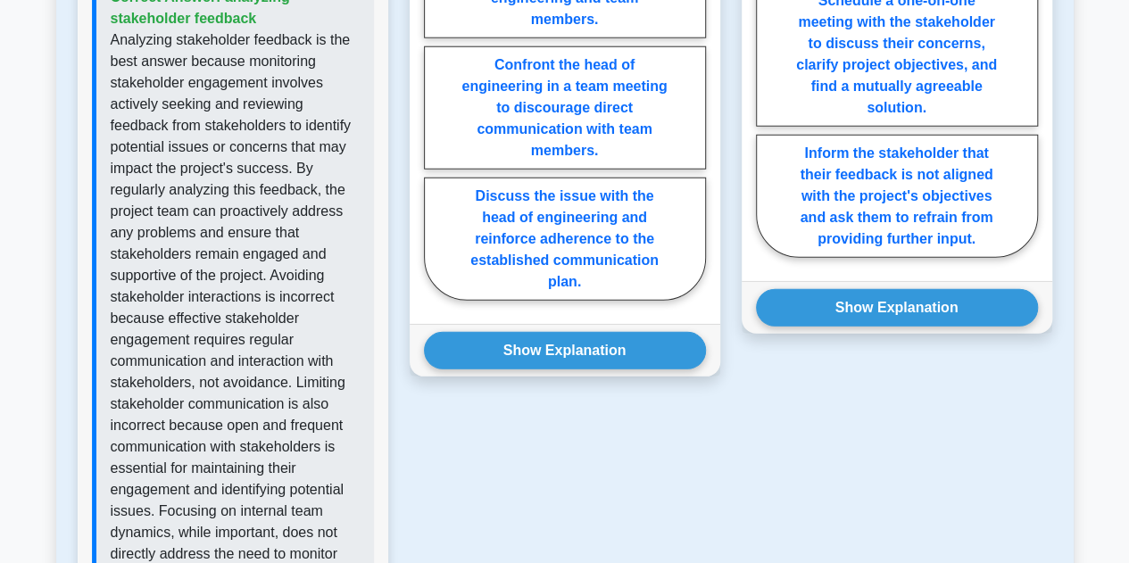
scroll to position [2410, 0]
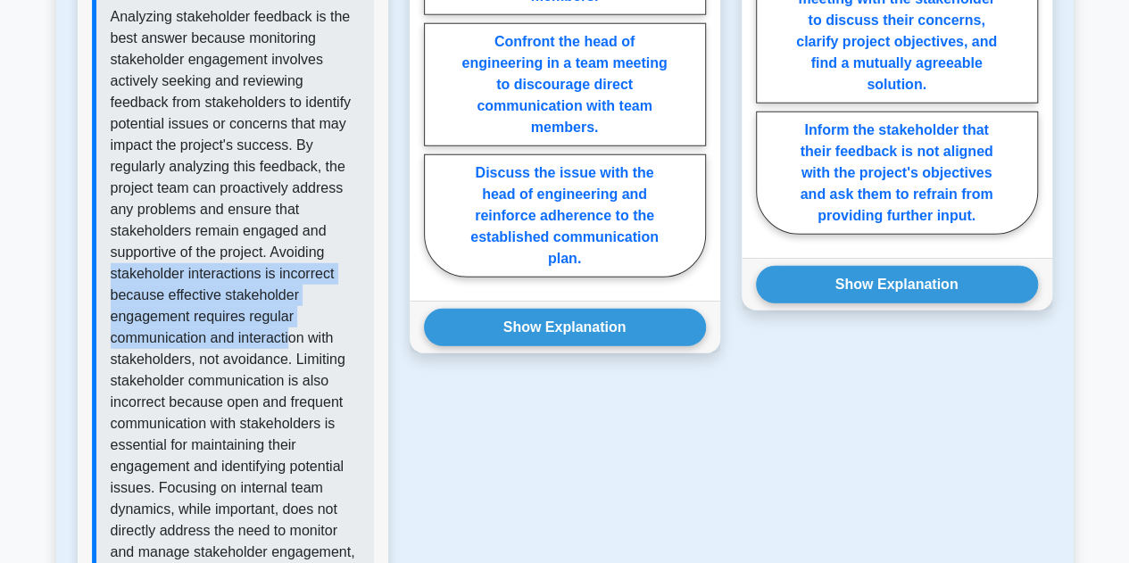
drag, startPoint x: 108, startPoint y: 252, endPoint x: 293, endPoint y: 372, distance: 220.6
click at [293, 324] on div "Correct Answer: analyzing stakeholder feedback" at bounding box center [233, 274] width 282 height 650
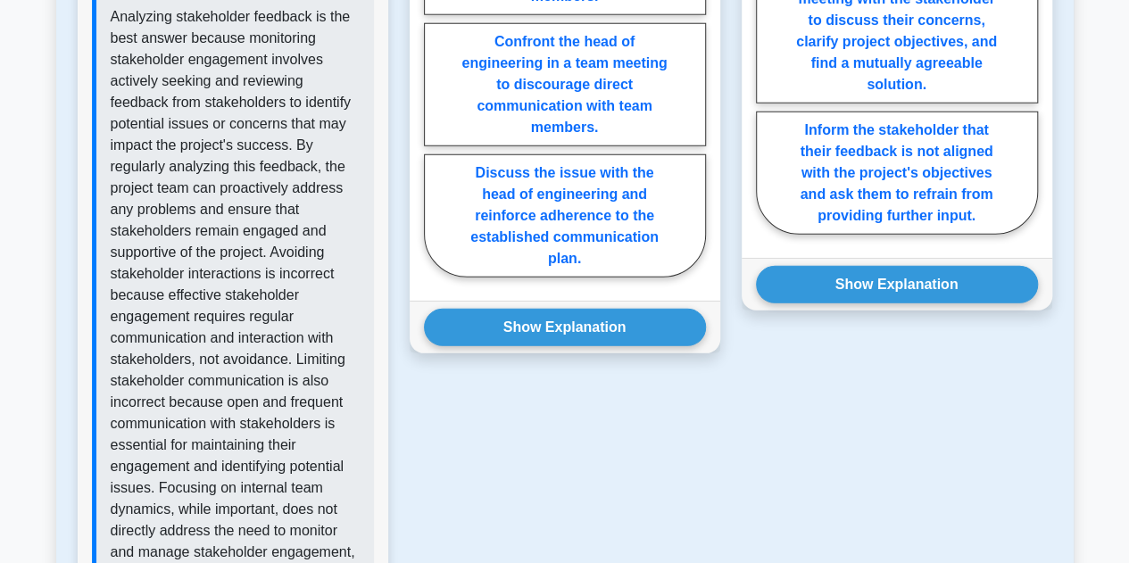
click at [293, 372] on p "Analyzing stakeholder feedback is the best answer because monitoring stakeholde…" at bounding box center [235, 295] width 249 height 578
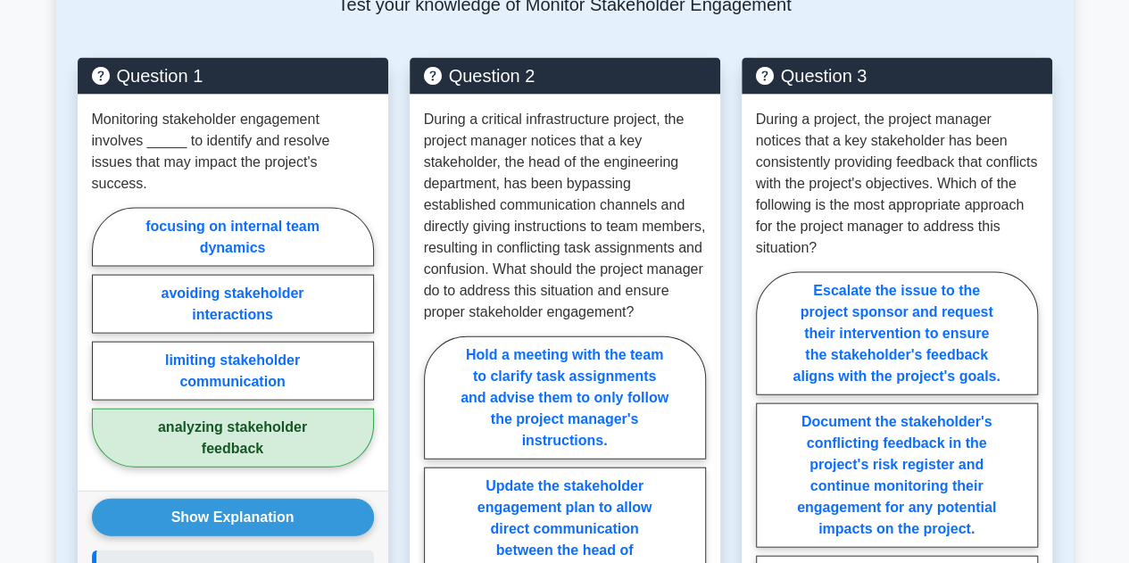
scroll to position [1785, 0]
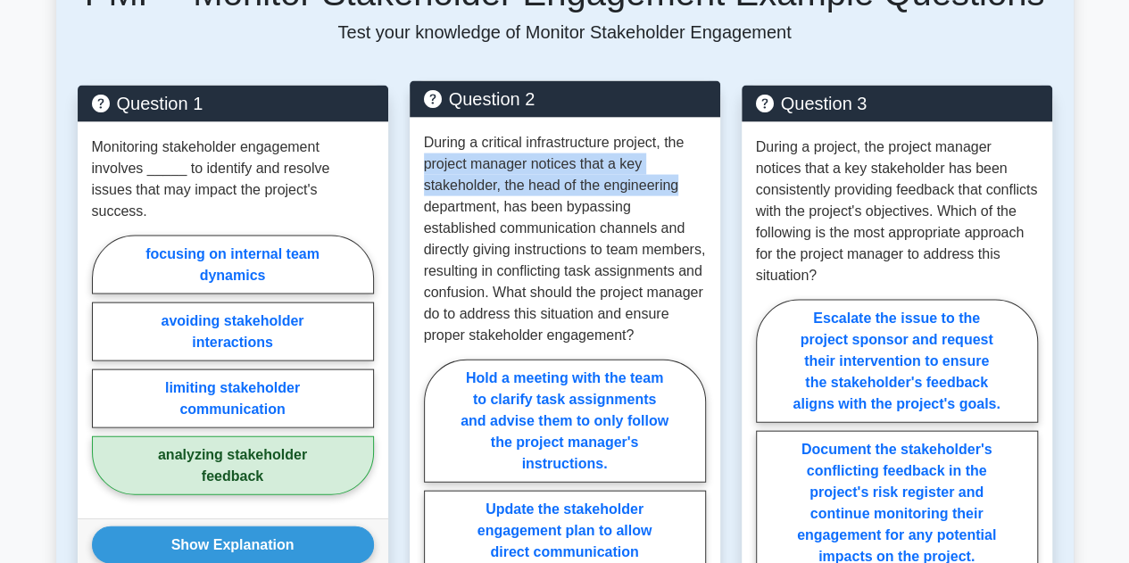
drag, startPoint x: 415, startPoint y: 160, endPoint x: 688, endPoint y: 179, distance: 273.8
click at [688, 179] on div "During a critical infrastructure project, the project manager notices that a ke…" at bounding box center [565, 519] width 311 height 803
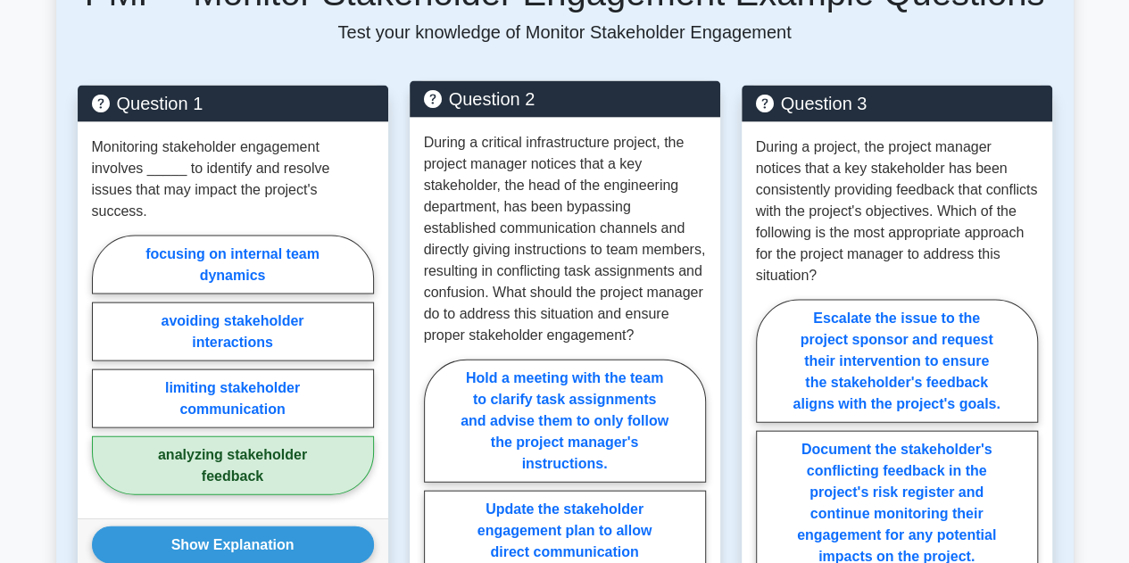
click at [656, 222] on p "During a critical infrastructure project, the project manager notices that a ke…" at bounding box center [565, 239] width 282 height 214
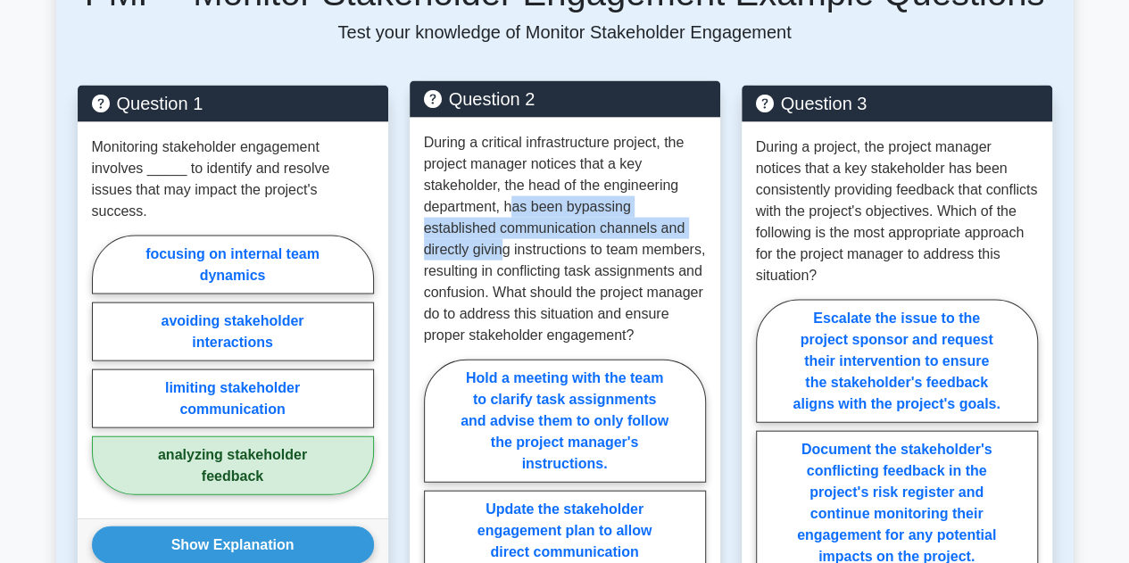
drag, startPoint x: 513, startPoint y: 206, endPoint x: 689, endPoint y: 231, distance: 177.6
click at [689, 231] on p "During a critical infrastructure project, the project manager notices that a ke…" at bounding box center [565, 239] width 282 height 214
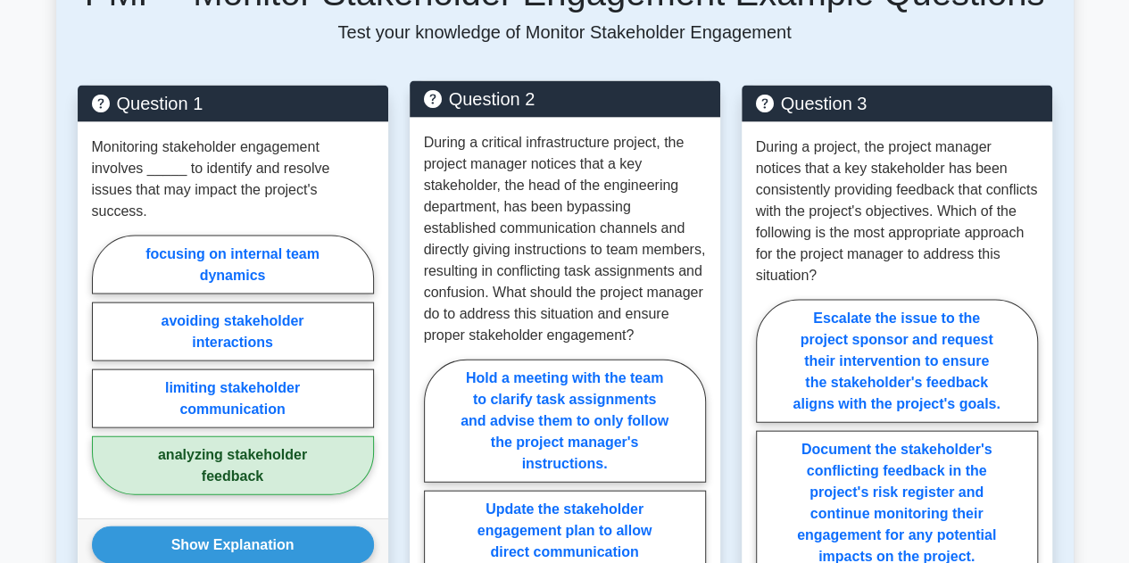
click at [646, 276] on p "During a critical infrastructure project, the project manager notices that a ke…" at bounding box center [565, 239] width 282 height 214
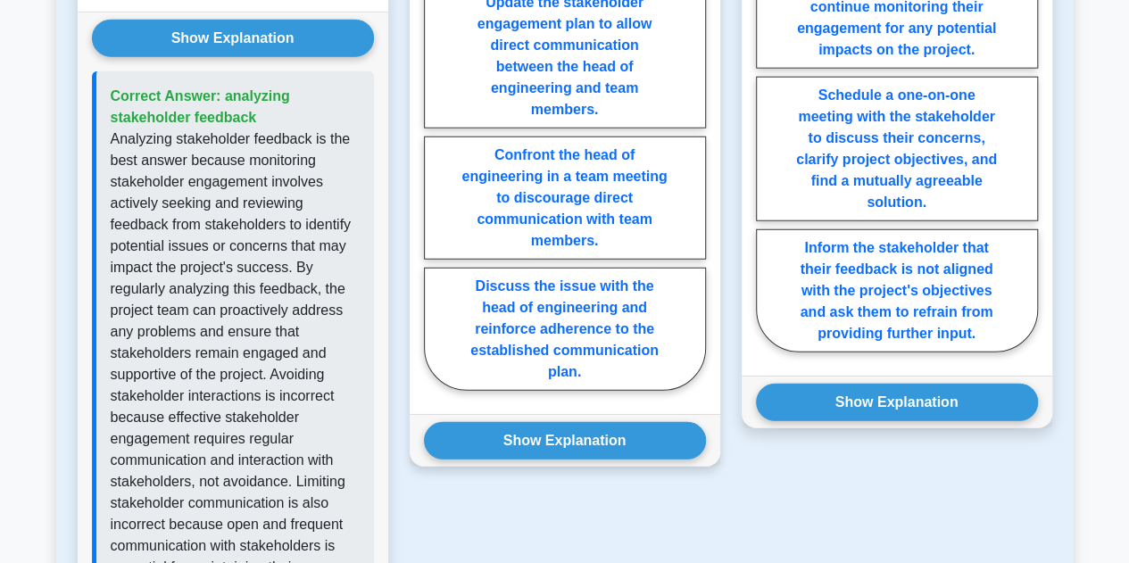
scroll to position [2321, 0]
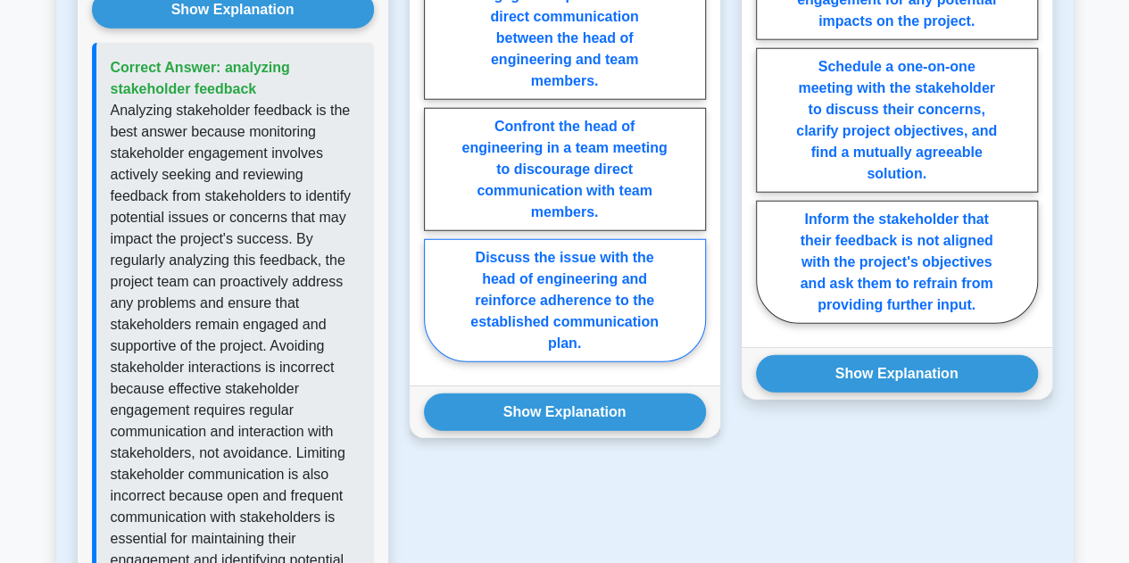
click at [627, 302] on label "Discuss the issue with the head of engineering and reinforce adherence to the e…" at bounding box center [565, 300] width 282 height 123
click at [436, 104] on input "Discuss the issue with the head of engineering and reinforce adherence to the e…" at bounding box center [430, 99] width 12 height 12
radio input "true"
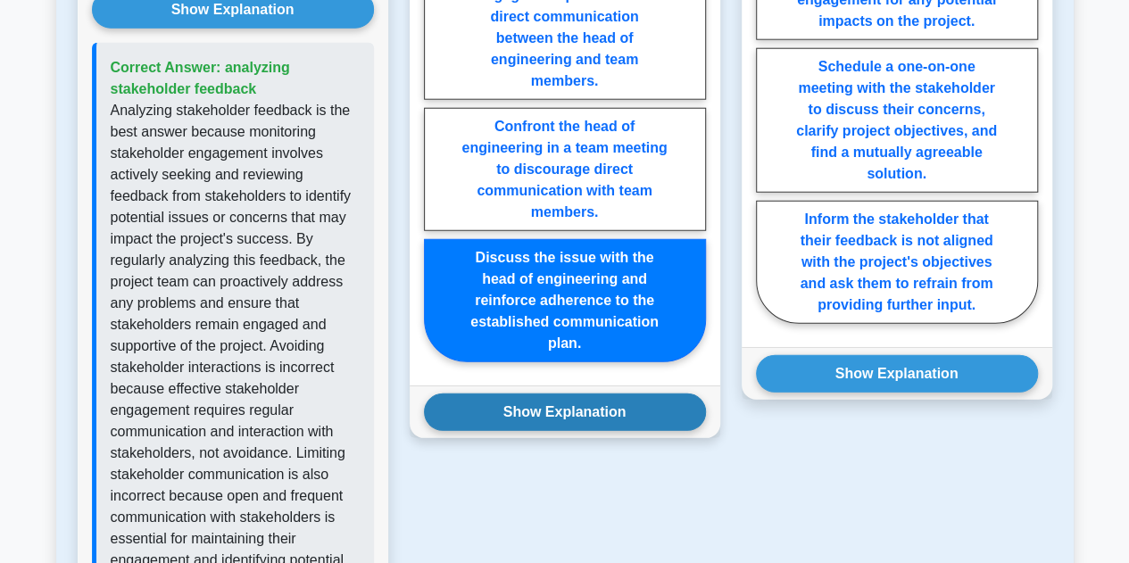
click at [557, 409] on button "Show Explanation" at bounding box center [565, 412] width 282 height 37
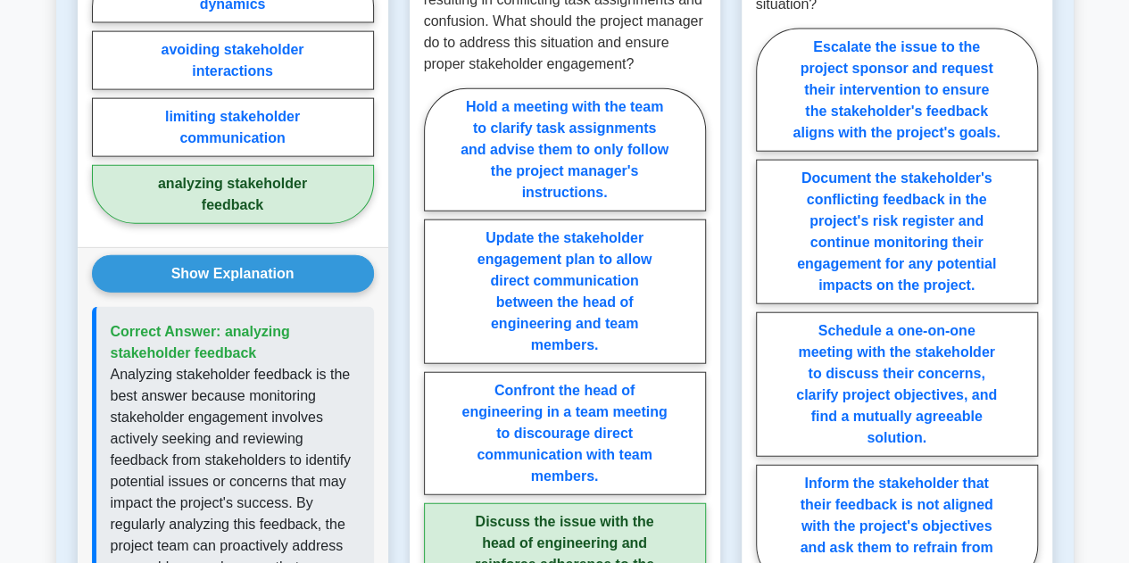
scroll to position [1874, 0]
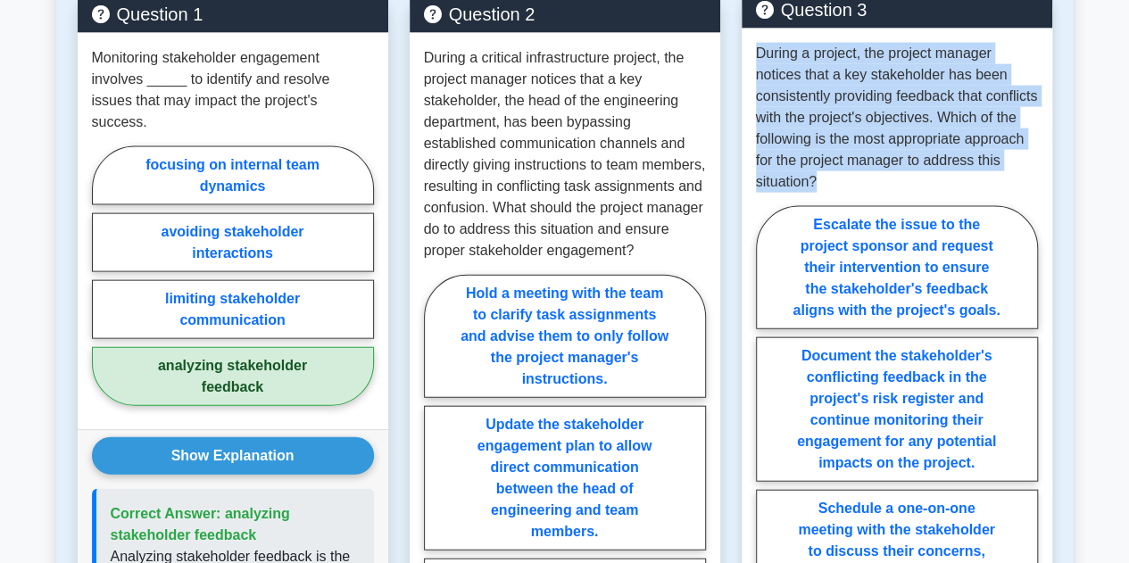
drag, startPoint x: 925, startPoint y: 175, endPoint x: 746, endPoint y: 52, distance: 216.9
click at [746, 52] on div "During a project, the project manager notices that a key stakeholder has been c…" at bounding box center [897, 409] width 311 height 760
click at [826, 86] on p "During a project, the project manager notices that a key stakeholder has been c…" at bounding box center [897, 118] width 282 height 150
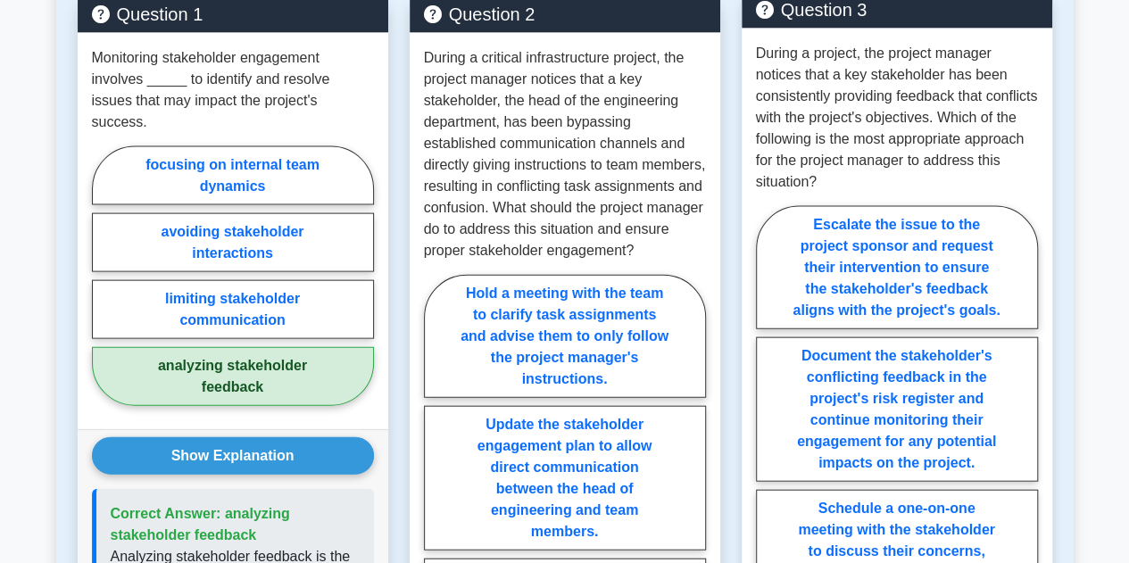
click at [881, 113] on p "During a project, the project manager notices that a key stakeholder has been c…" at bounding box center [897, 118] width 282 height 150
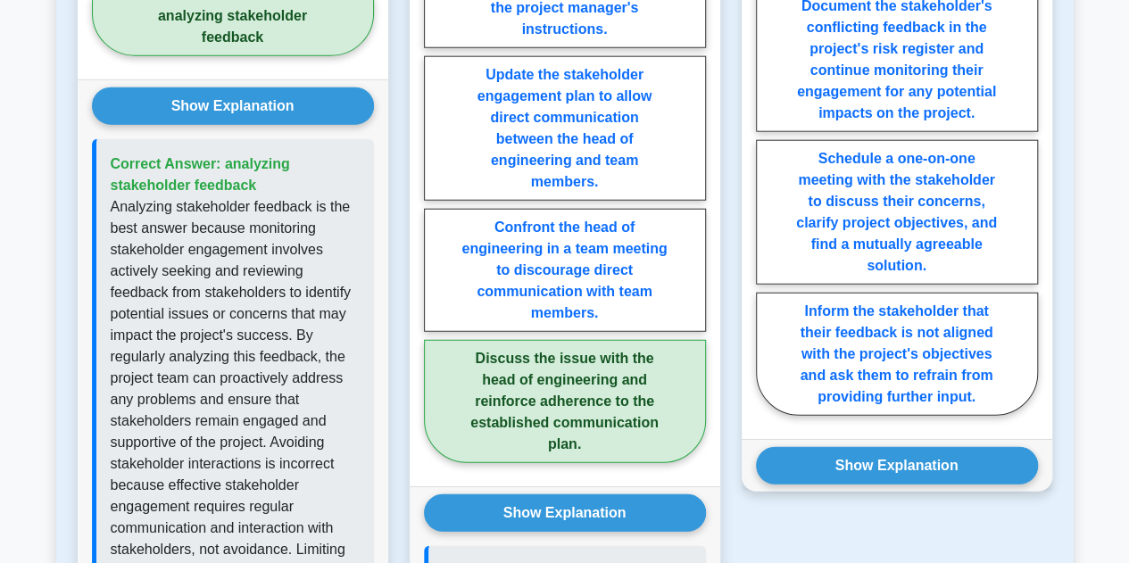
scroll to position [2231, 0]
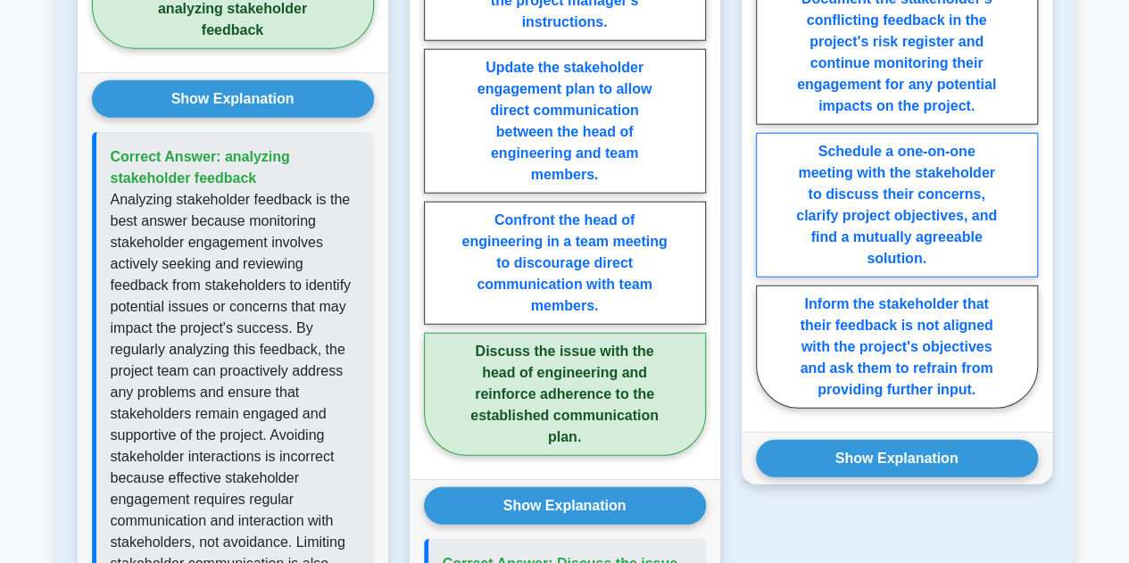
click at [978, 204] on label "Schedule a one-on-one meeting with the stakeholder to discuss their concerns, c…" at bounding box center [897, 205] width 282 height 145
click at [768, 140] on input "Schedule a one-on-one meeting with the stakeholder to discuss their concerns, c…" at bounding box center [762, 135] width 12 height 12
radio input "true"
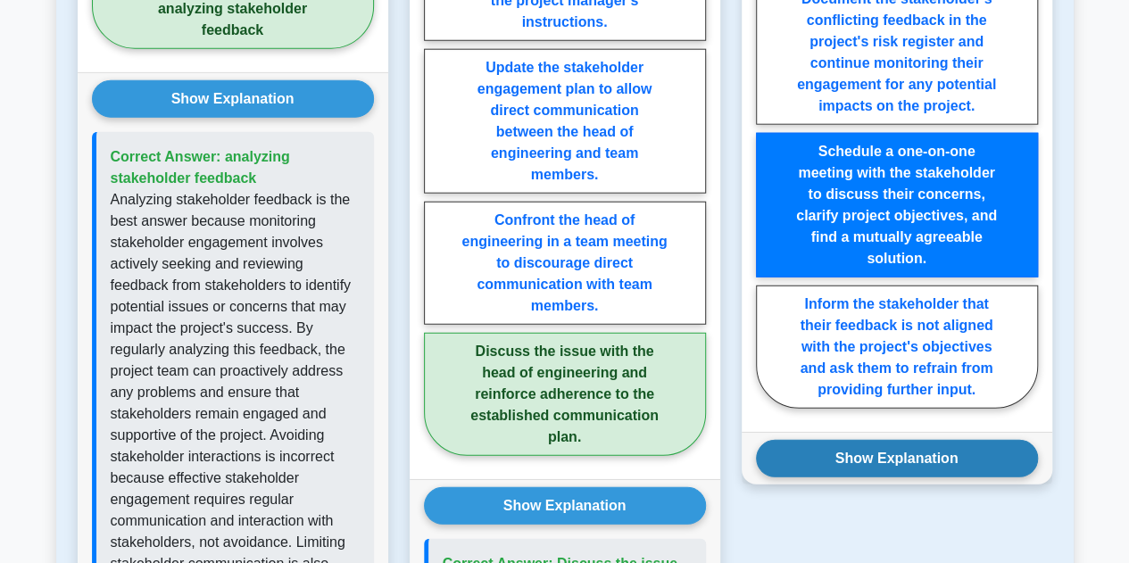
click at [860, 459] on button "Show Explanation" at bounding box center [897, 458] width 282 height 37
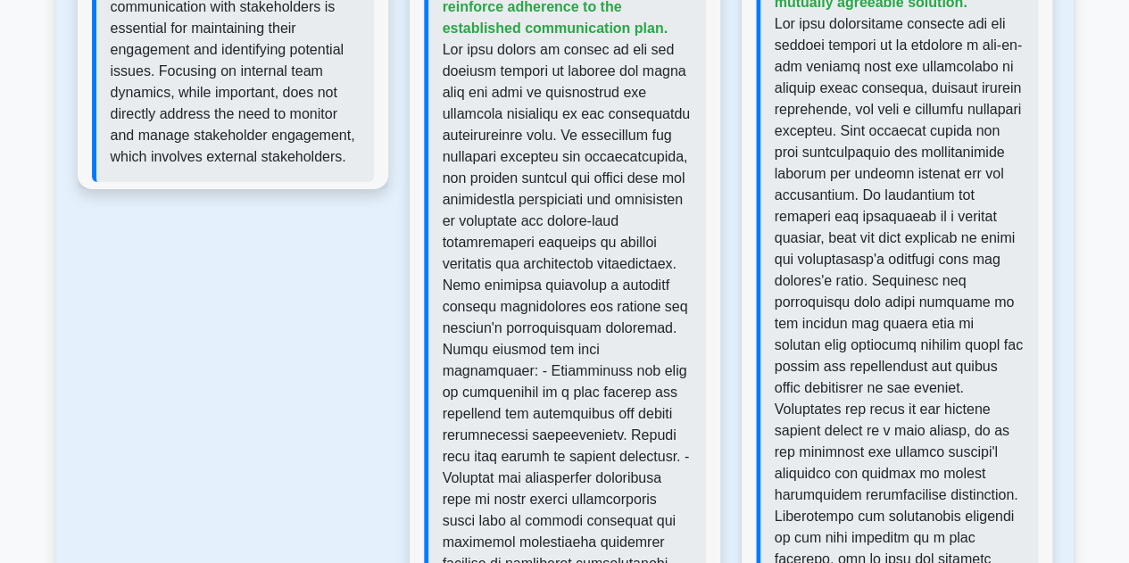
scroll to position [2856, 0]
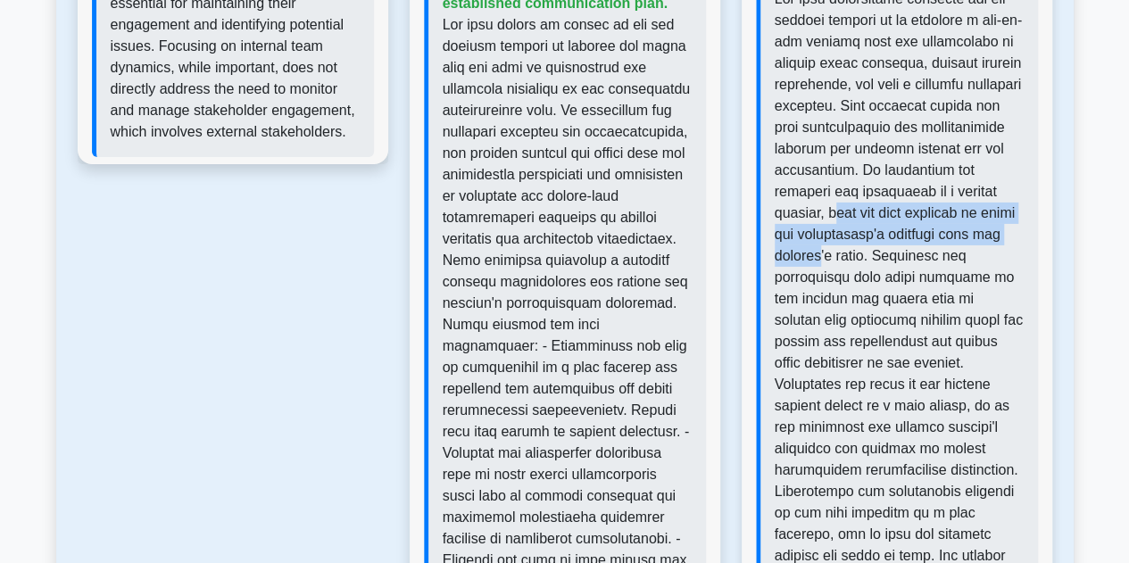
drag, startPoint x: 905, startPoint y: 207, endPoint x: 928, endPoint y: 269, distance: 65.8
click at [932, 256] on p at bounding box center [899, 320] width 249 height 664
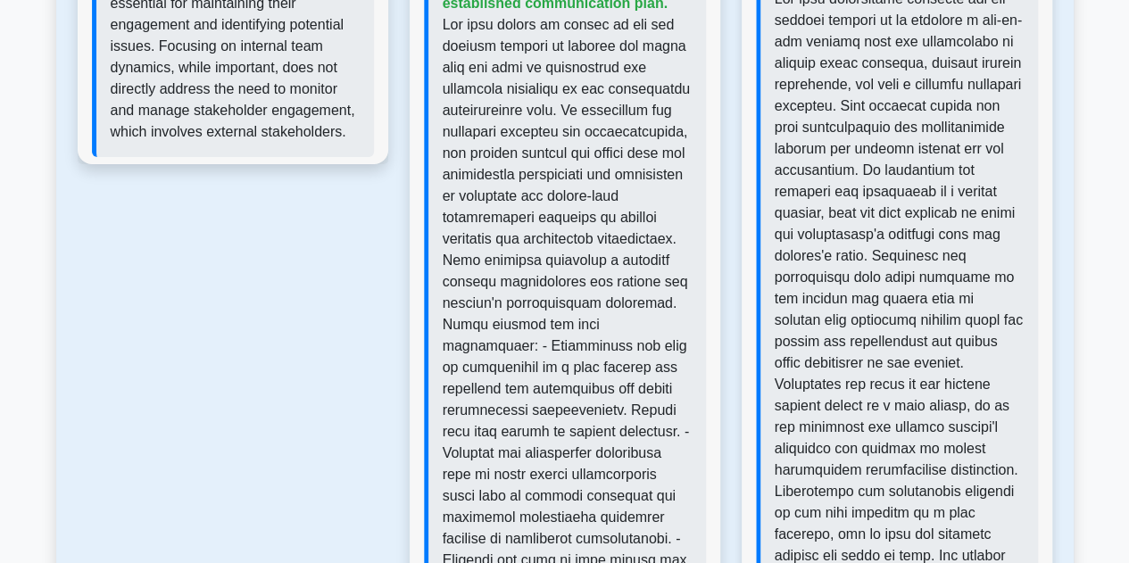
click at [908, 340] on p at bounding box center [899, 320] width 249 height 664
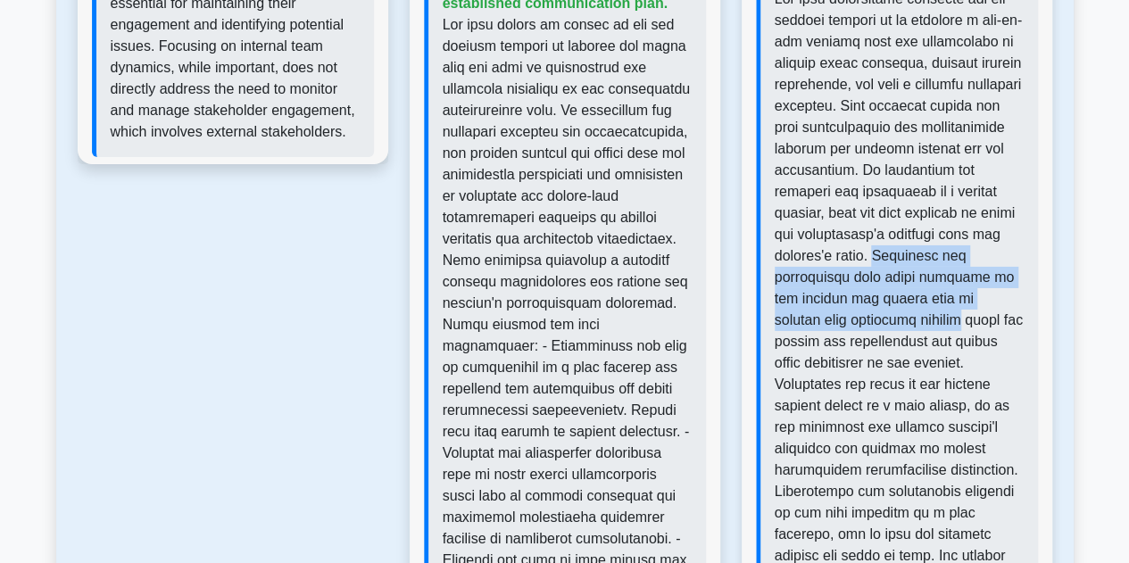
drag, startPoint x: 771, startPoint y: 278, endPoint x: 1017, endPoint y: 353, distance: 256.7
click at [1024, 320] on div "Correct Answer: Schedule a one-on-one meeting with the stakeholder to discuss t…" at bounding box center [897, 267] width 282 height 800
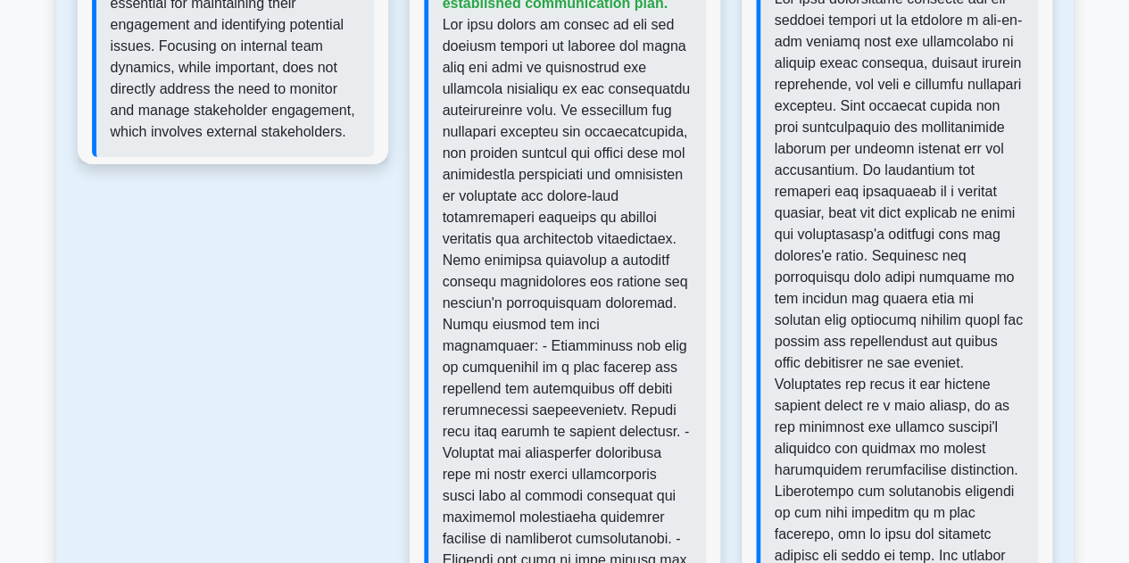
click at [1010, 369] on p at bounding box center [899, 320] width 249 height 664
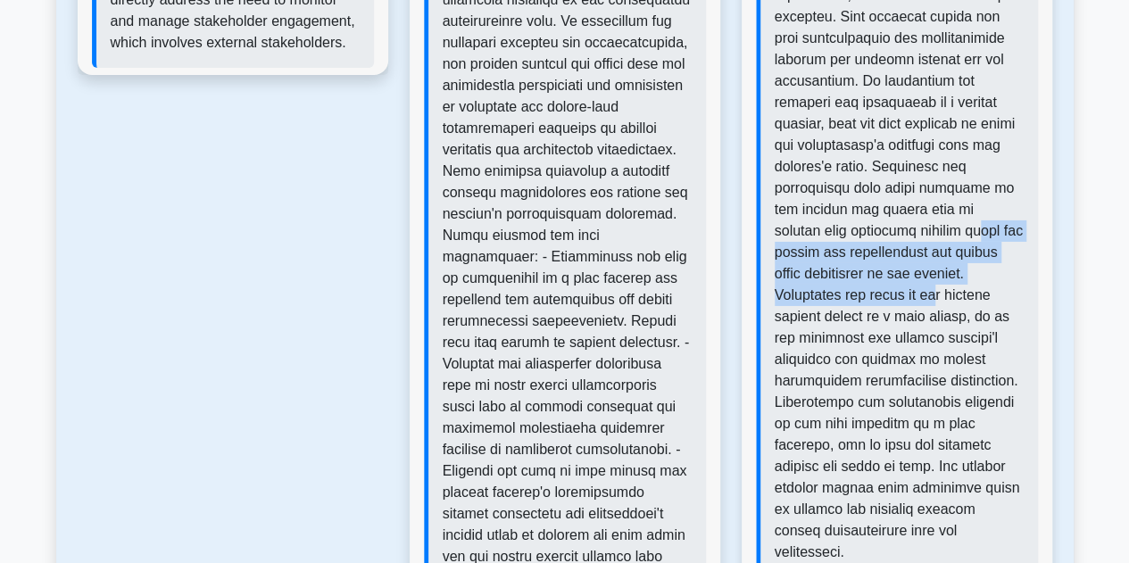
drag, startPoint x: 787, startPoint y: 256, endPoint x: 979, endPoint y: 283, distance: 193.8
click at [979, 283] on p at bounding box center [899, 231] width 249 height 664
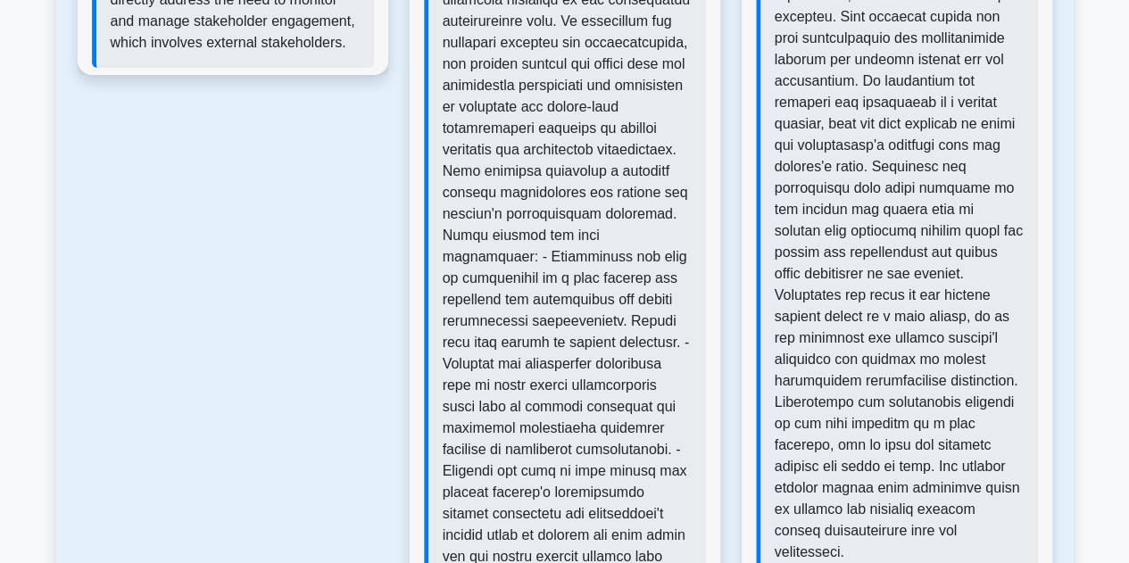
click at [944, 332] on p at bounding box center [899, 231] width 249 height 664
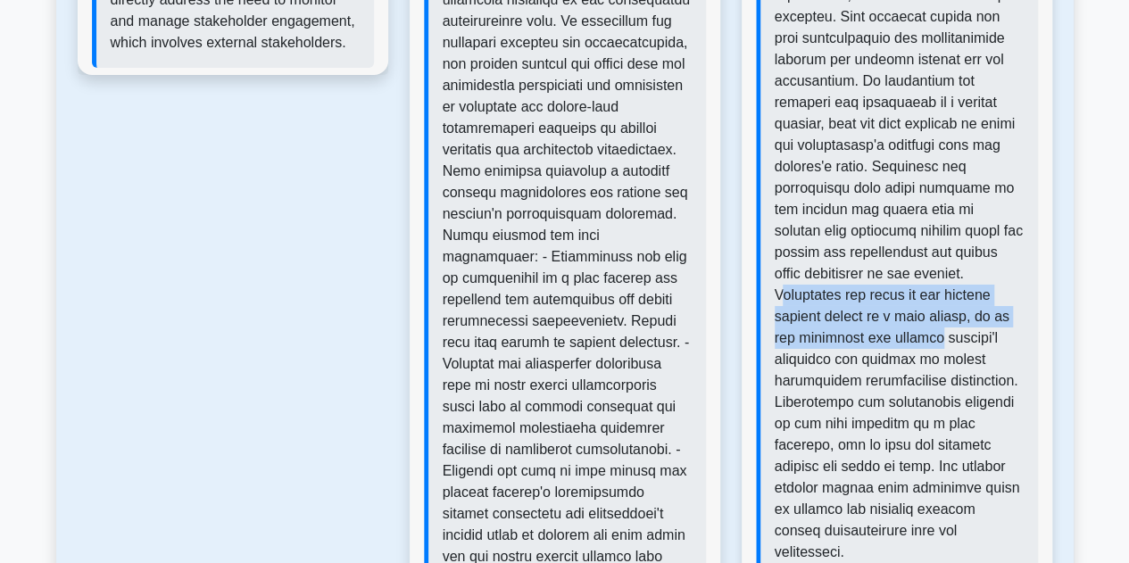
drag, startPoint x: 832, startPoint y: 289, endPoint x: 998, endPoint y: 381, distance: 189.8
click at [1037, 353] on div "Show Explanation Correct Answer: Schedule a one-on-one meeting with the stakeho…" at bounding box center [897, 151] width 311 height 867
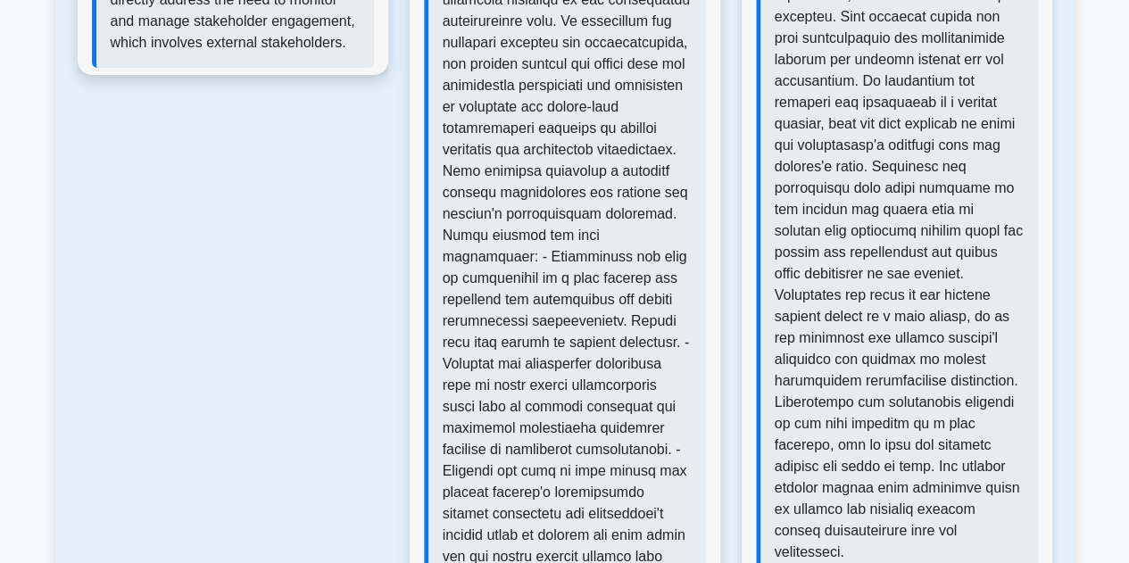
click at [949, 386] on p at bounding box center [899, 231] width 249 height 664
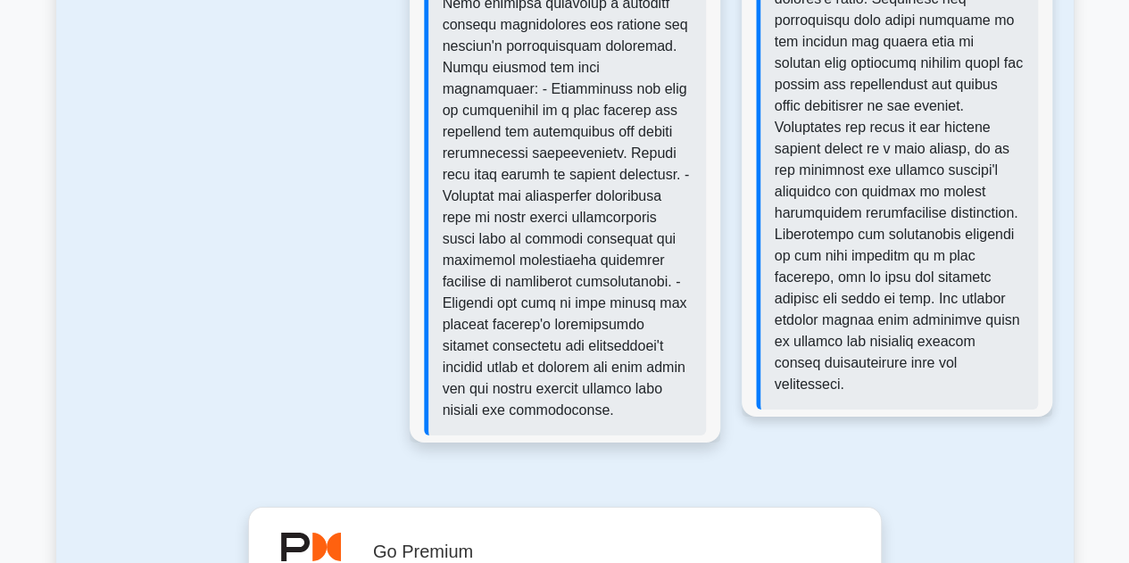
scroll to position [3124, 0]
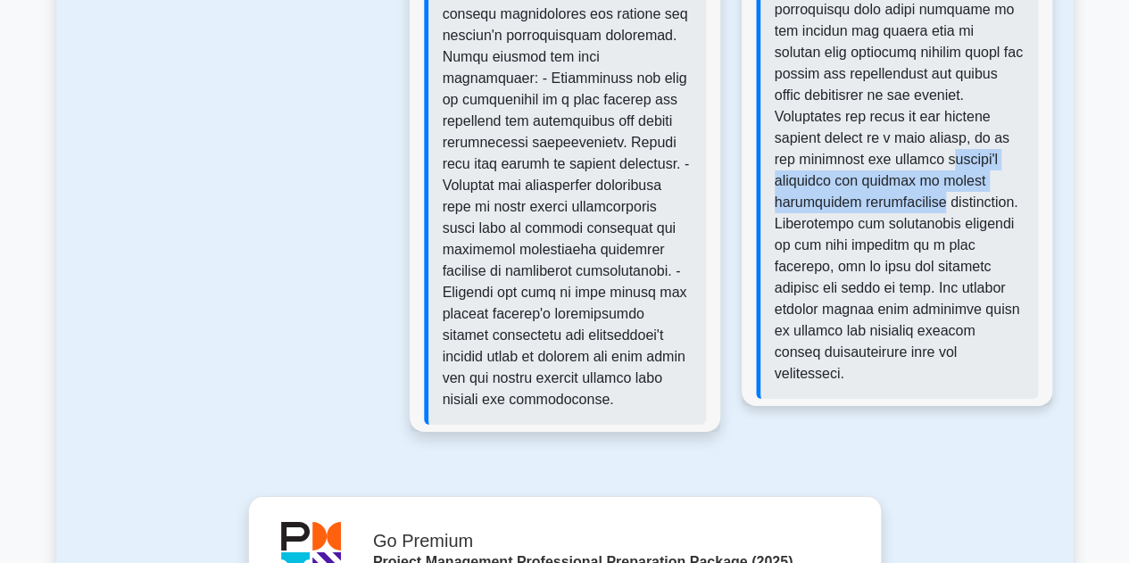
drag, startPoint x: 786, startPoint y: 172, endPoint x: 961, endPoint y: 260, distance: 195.6
click at [984, 205] on p at bounding box center [899, 53] width 249 height 664
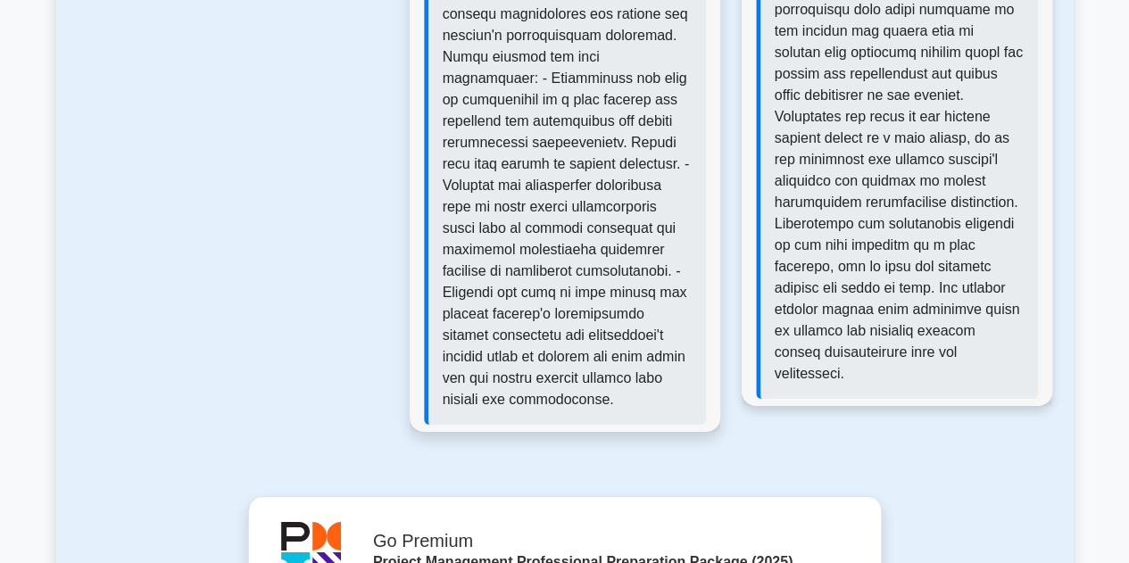
click at [961, 260] on p at bounding box center [899, 53] width 249 height 664
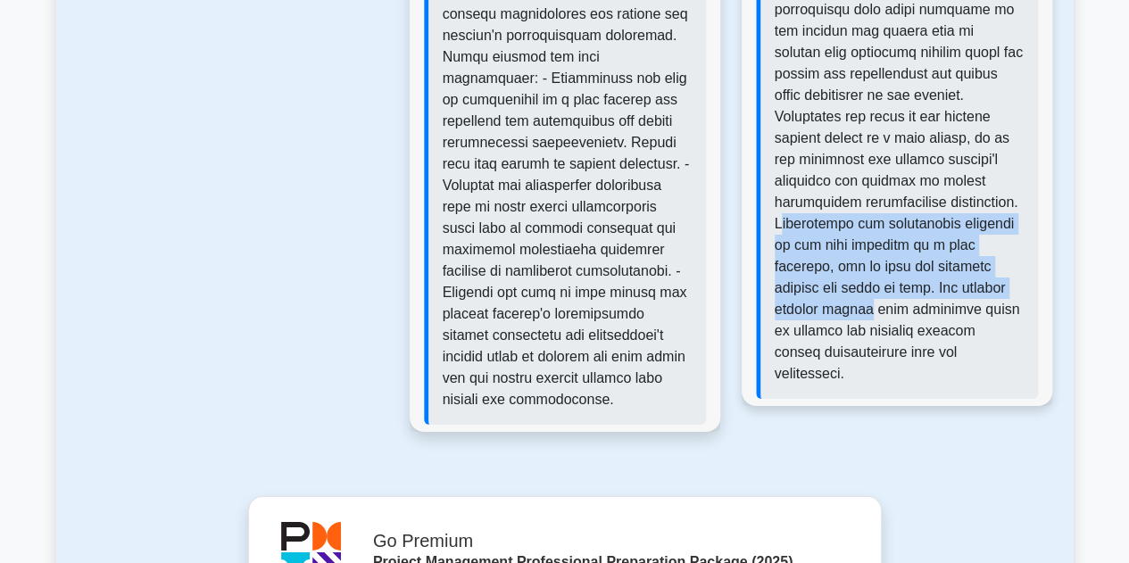
drag, startPoint x: 851, startPoint y: 217, endPoint x: 921, endPoint y: 304, distance: 112.4
click at [921, 304] on p at bounding box center [899, 53] width 249 height 664
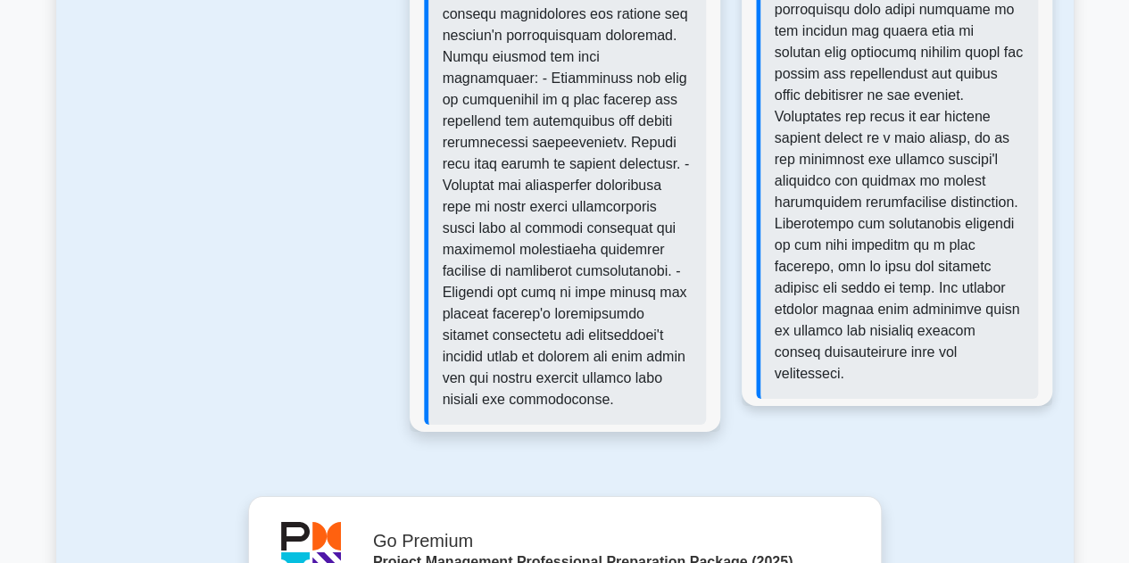
click at [920, 320] on p at bounding box center [899, 53] width 249 height 664
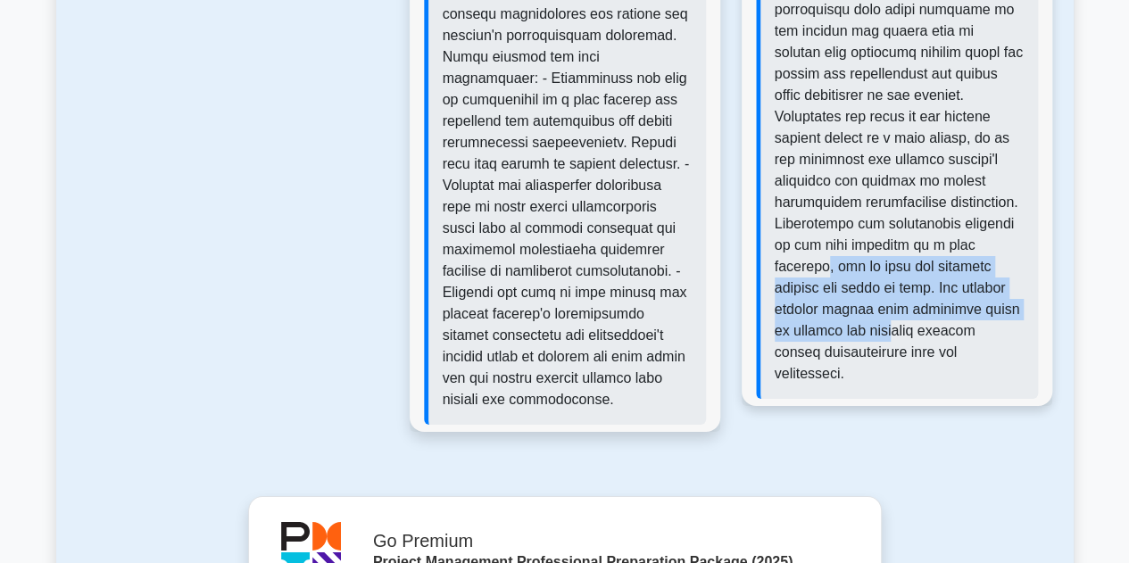
drag, startPoint x: 884, startPoint y: 261, endPoint x: 926, endPoint y: 372, distance: 119.2
click at [927, 331] on p at bounding box center [899, 53] width 249 height 664
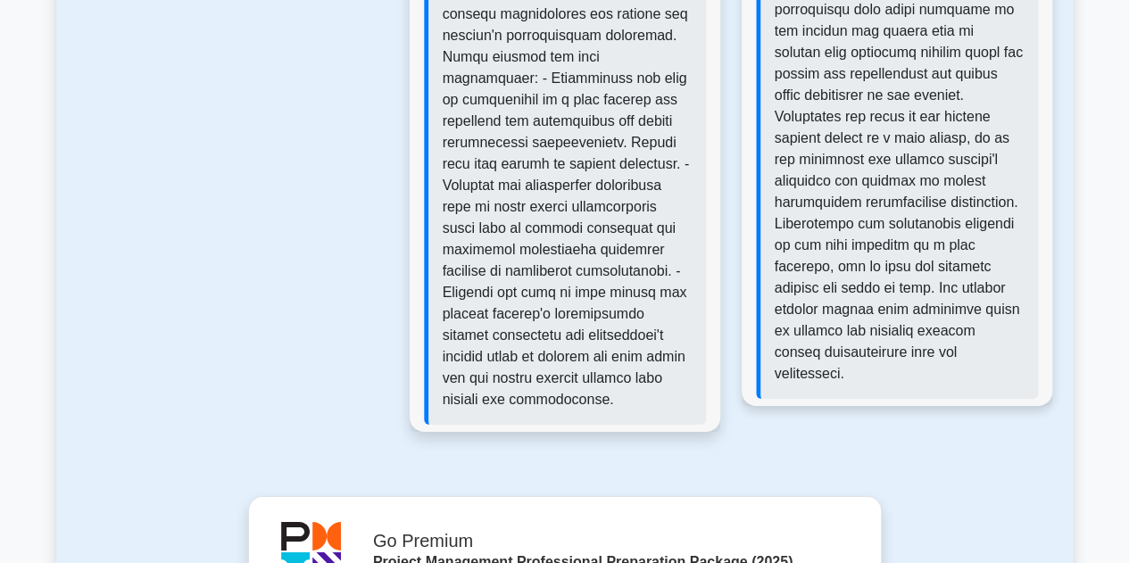
click at [925, 374] on p at bounding box center [899, 53] width 249 height 664
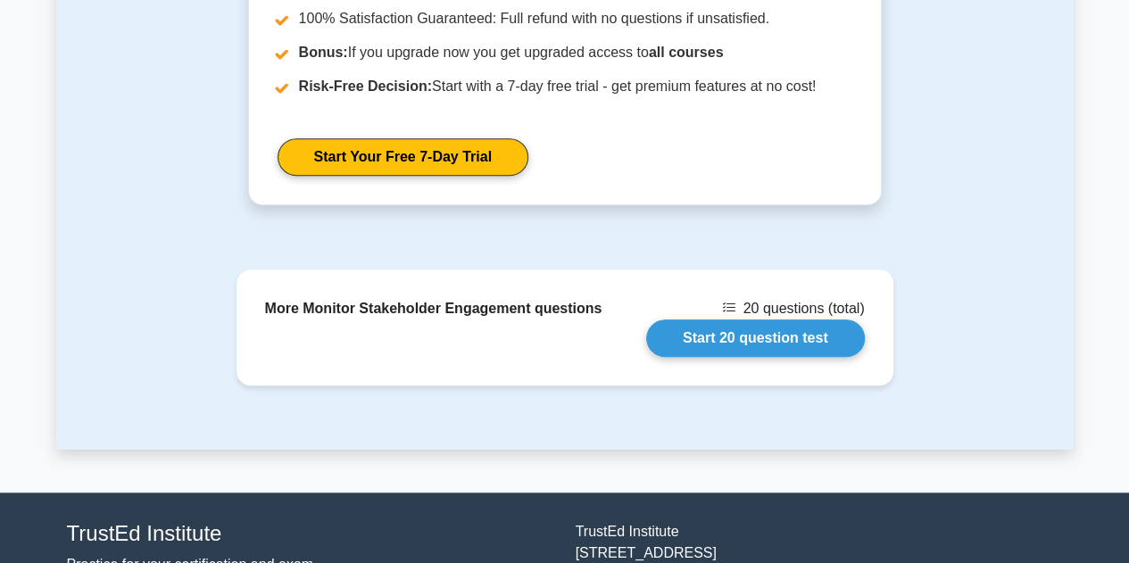
scroll to position [3927, 0]
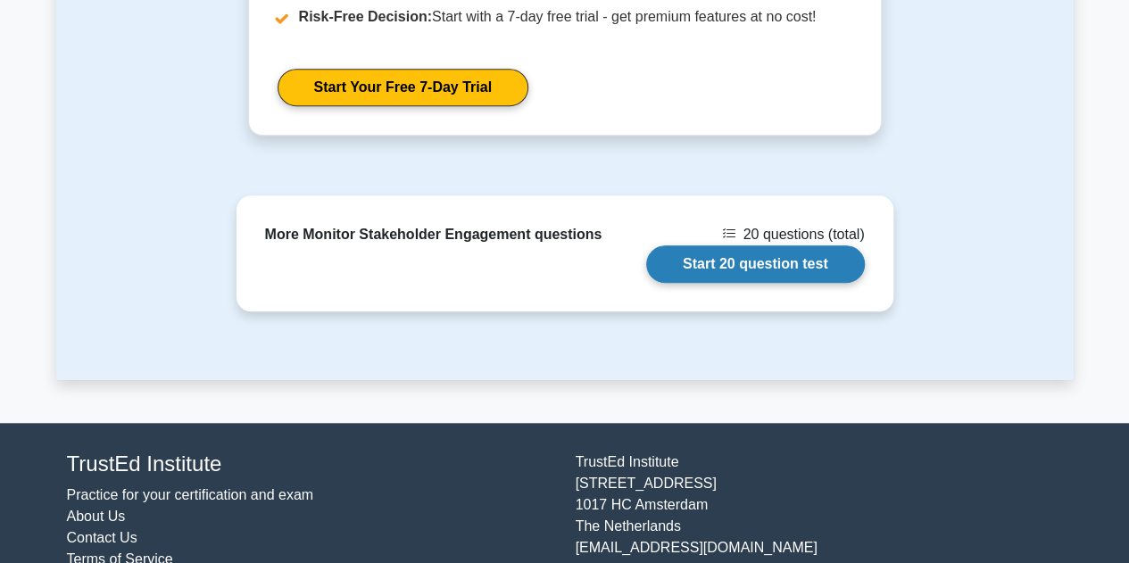
click at [795, 259] on link "Start 20 question test" at bounding box center [755, 263] width 219 height 37
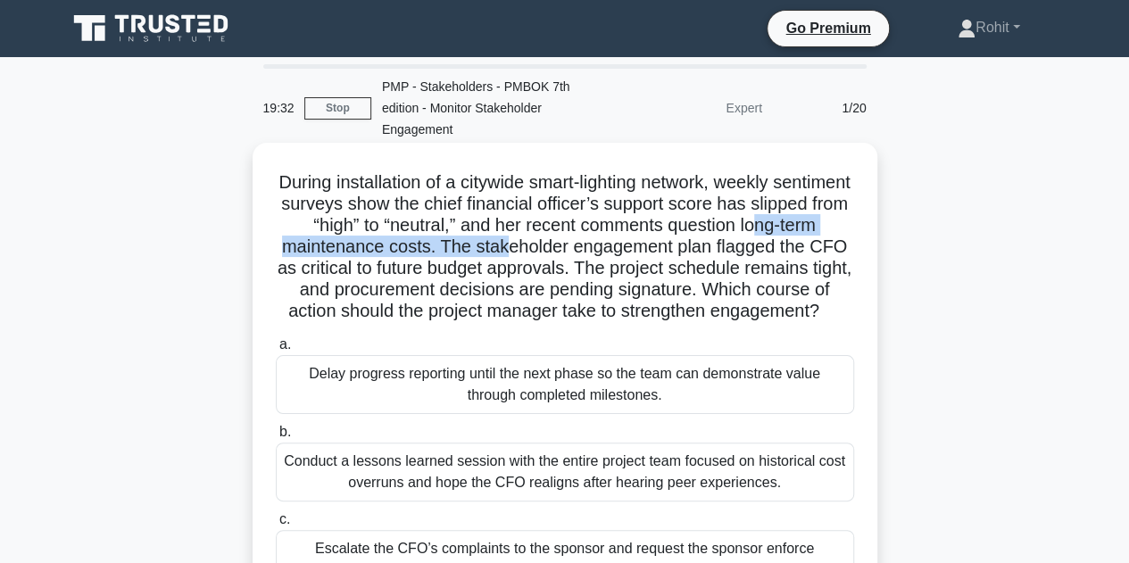
drag, startPoint x: 321, startPoint y: 245, endPoint x: 619, endPoint y: 250, distance: 297.3
click at [619, 250] on h5 "During installation of a citywide smart-lighting network, weekly sentiment surv…" at bounding box center [565, 247] width 582 height 152
click at [687, 292] on h5 "During installation of a citywide smart-lighting network, weekly sentiment surv…" at bounding box center [565, 247] width 582 height 152
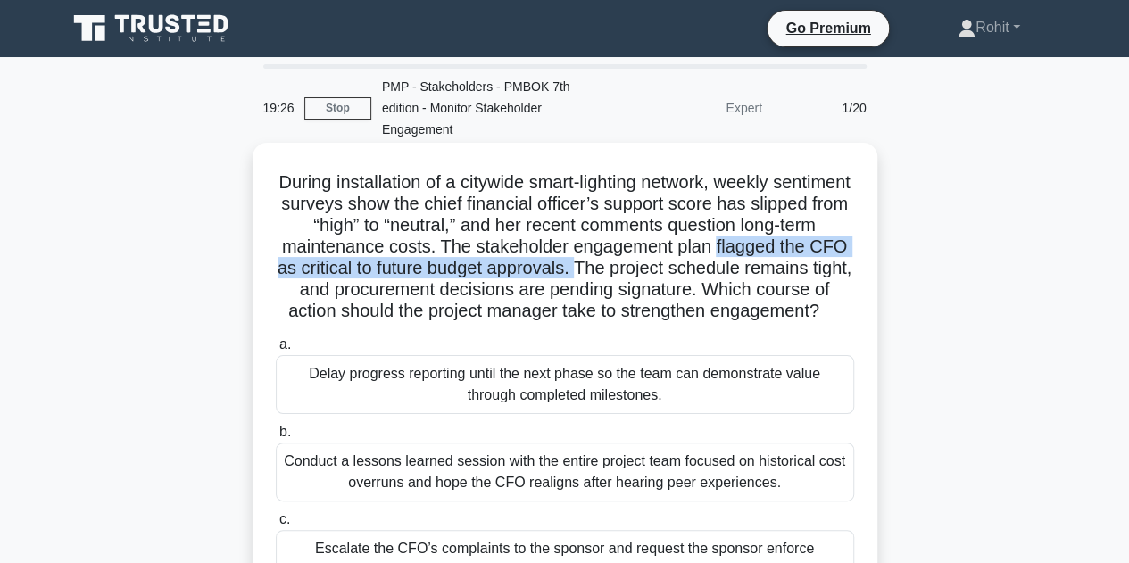
drag, startPoint x: 289, startPoint y: 271, endPoint x: 744, endPoint y: 276, distance: 455.2
click at [744, 276] on h5 "During installation of a citywide smart-lighting network, weekly sentiment surv…" at bounding box center [565, 247] width 582 height 152
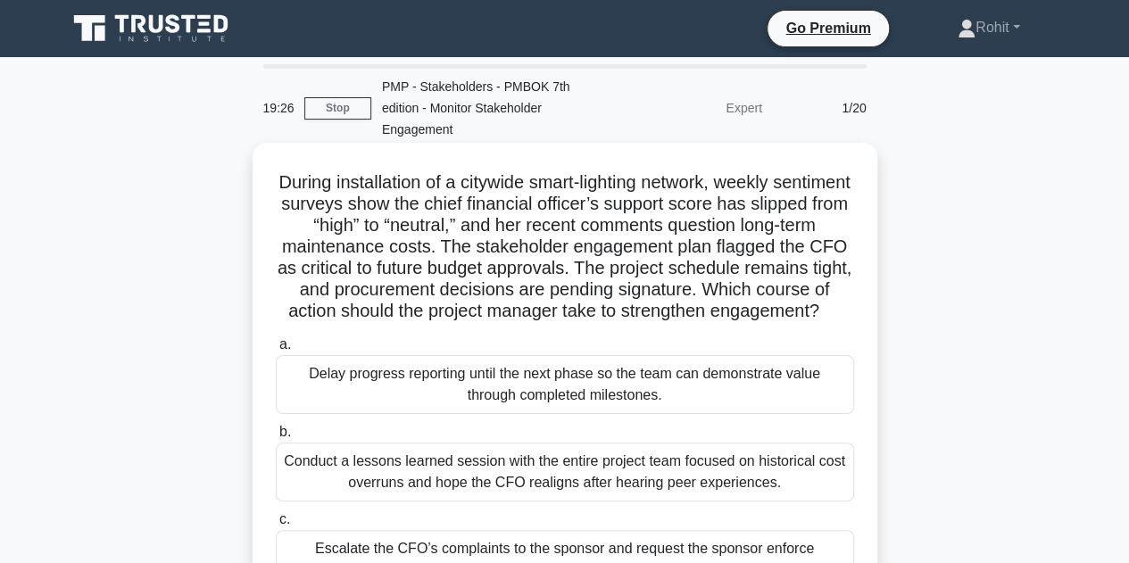
click at [625, 297] on h5 "During installation of a citywide smart-lighting network, weekly sentiment surv…" at bounding box center [565, 247] width 582 height 152
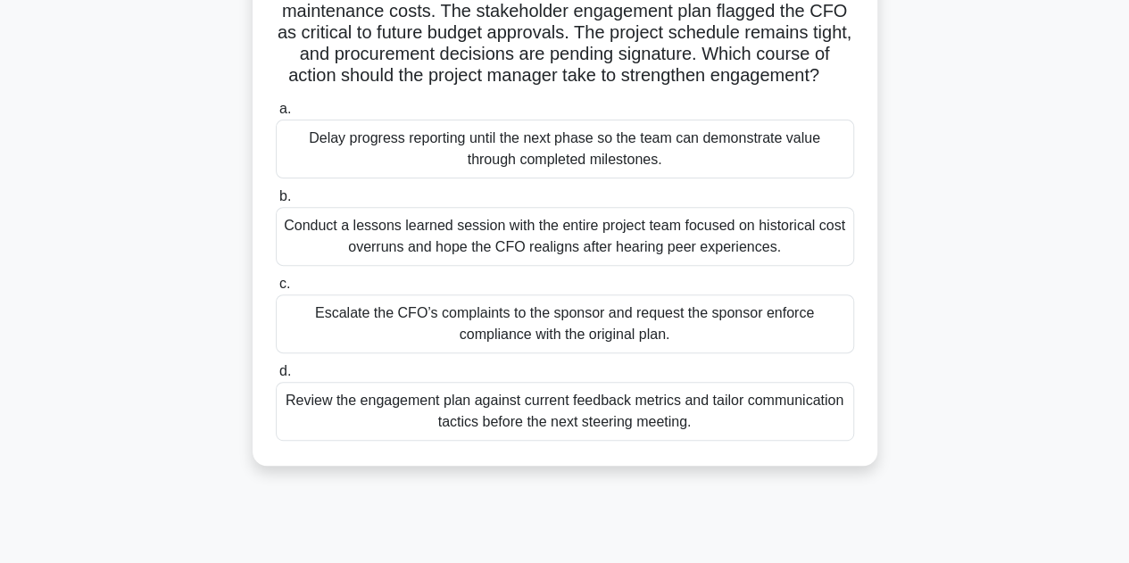
scroll to position [268, 0]
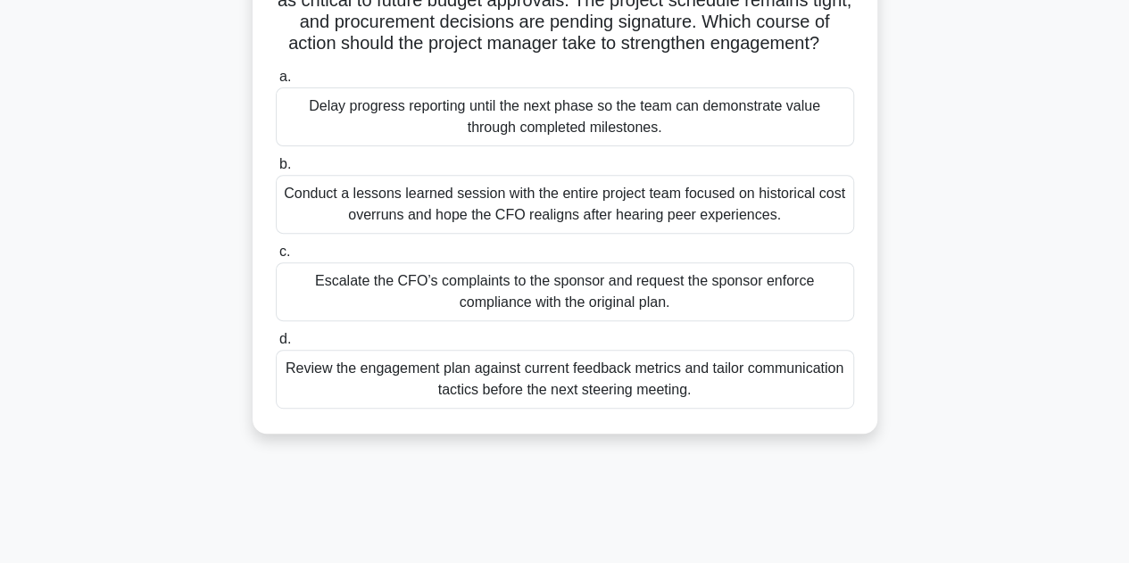
click at [634, 409] on div "Review the engagement plan against current feedback metrics and tailor communic…" at bounding box center [565, 379] width 578 height 59
click at [276, 345] on input "d. Review the engagement plan against current feedback metrics and tailor commu…" at bounding box center [276, 340] width 0 height 12
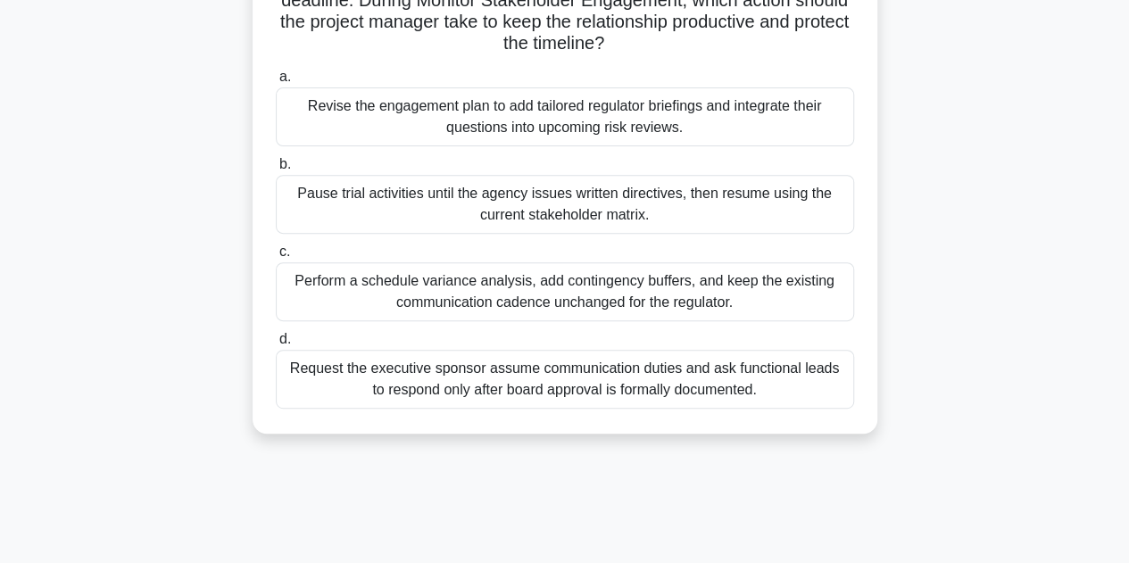
click at [442, 386] on div "Request the executive sponsor assume communication duties and ask functional le…" at bounding box center [565, 379] width 578 height 59
click at [276, 345] on input "d. Request the executive sponsor assume communication duties and ask functional…" at bounding box center [276, 340] width 0 height 12
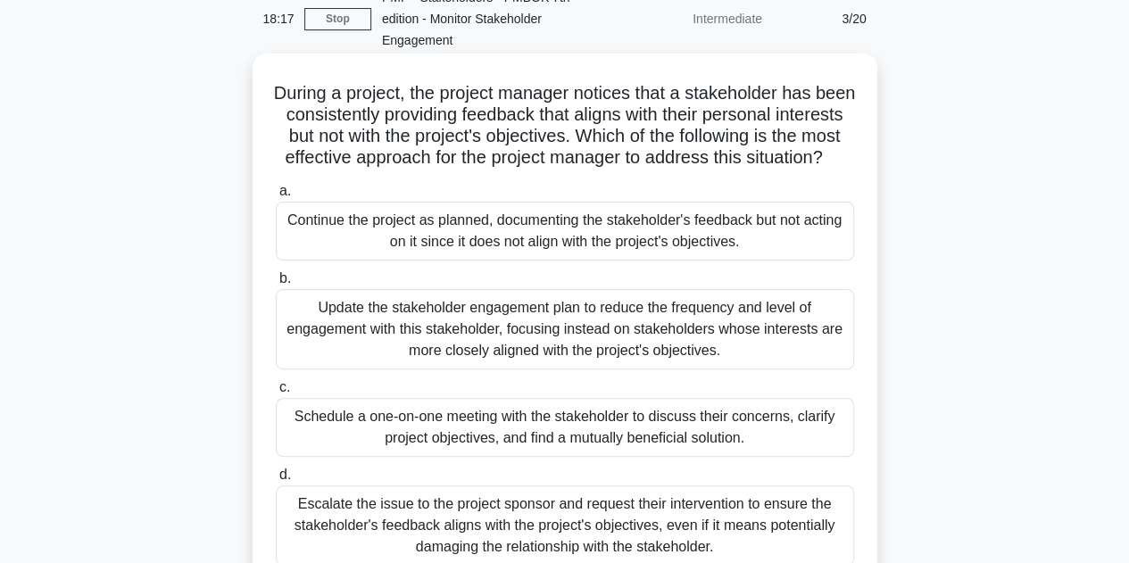
scroll to position [179, 0]
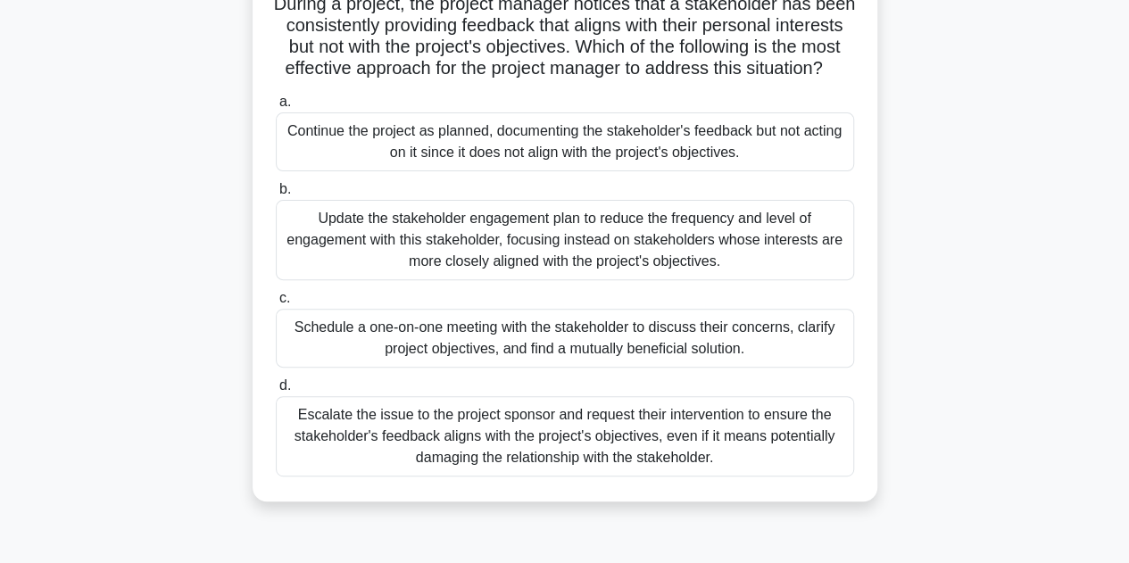
click at [691, 368] on div "Schedule a one-on-one meeting with the stakeholder to discuss their concerns, c…" at bounding box center [565, 338] width 578 height 59
click at [276, 304] on input "c. Schedule a one-on-one meeting with the stakeholder to discuss their concerns…" at bounding box center [276, 299] width 0 height 12
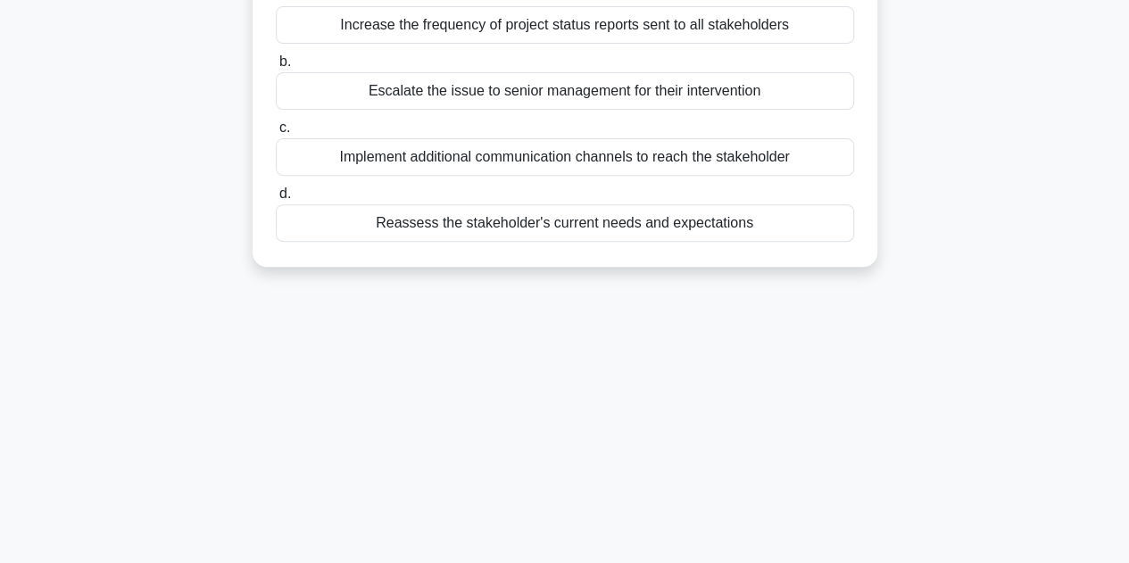
scroll to position [0, 0]
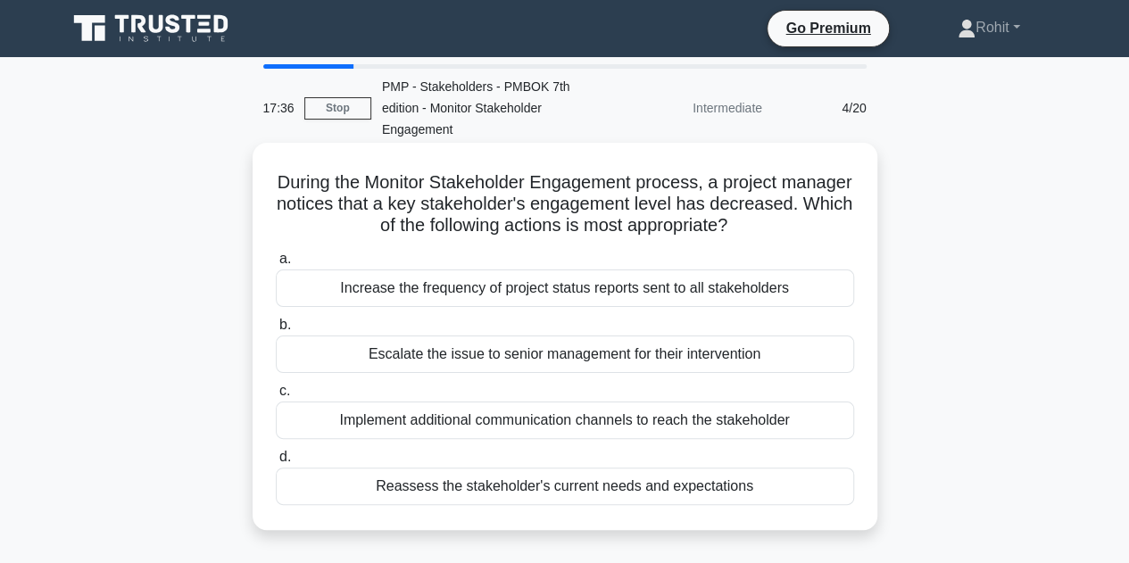
click at [702, 484] on div "Reassess the stakeholder's current needs and expectations" at bounding box center [565, 486] width 578 height 37
click at [276, 463] on input "d. Reassess the stakeholder's current needs and expectations" at bounding box center [276, 458] width 0 height 12
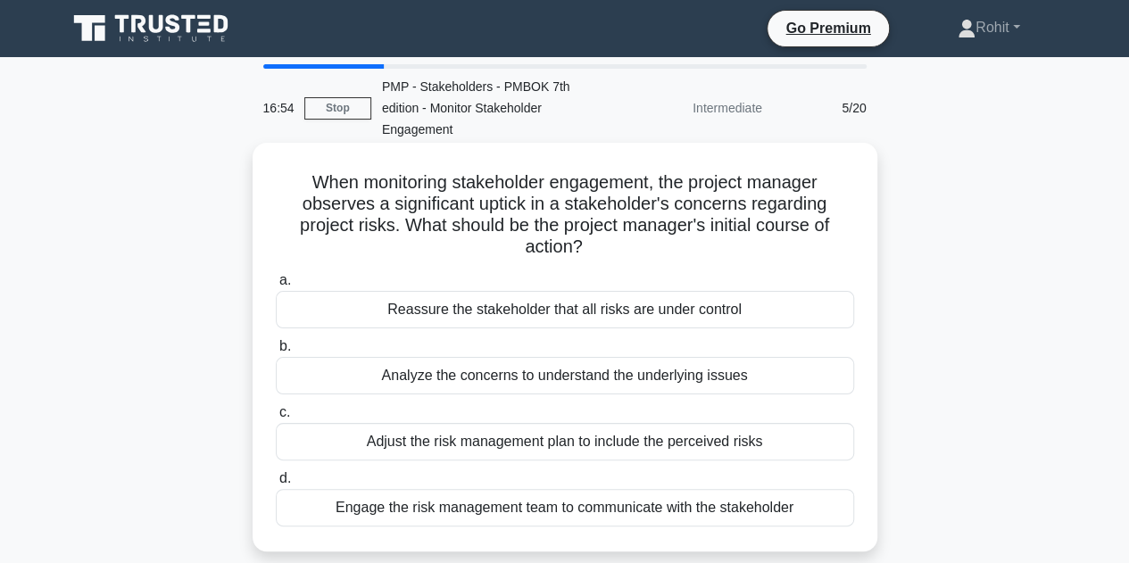
click at [785, 367] on div "Analyze the concerns to understand the underlying issues" at bounding box center [565, 375] width 578 height 37
click at [276, 353] on input "b. Analyze the concerns to understand the underlying issues" at bounding box center [276, 347] width 0 height 12
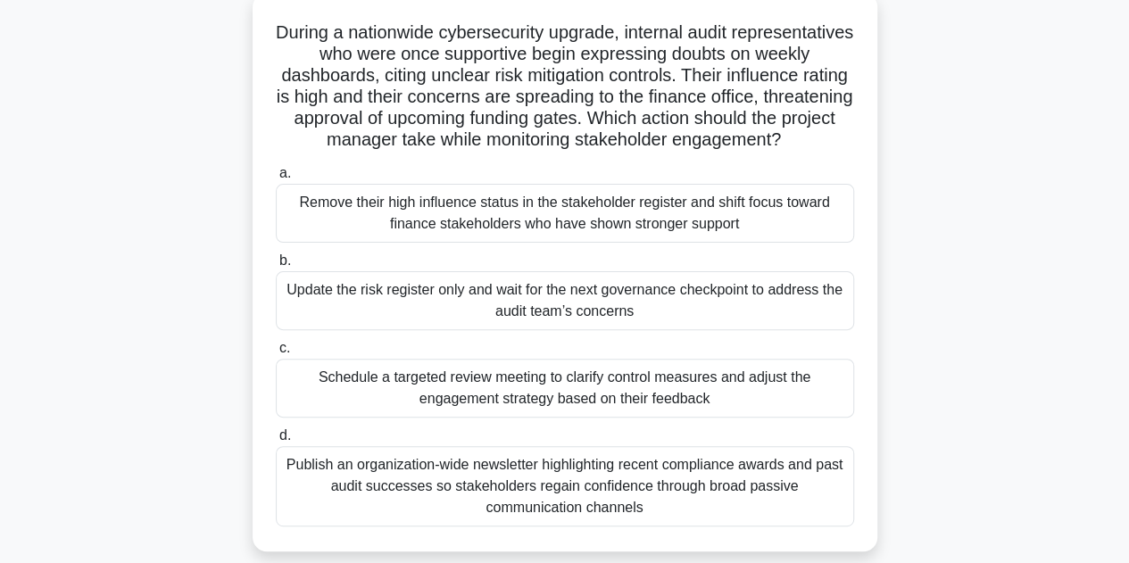
scroll to position [179, 0]
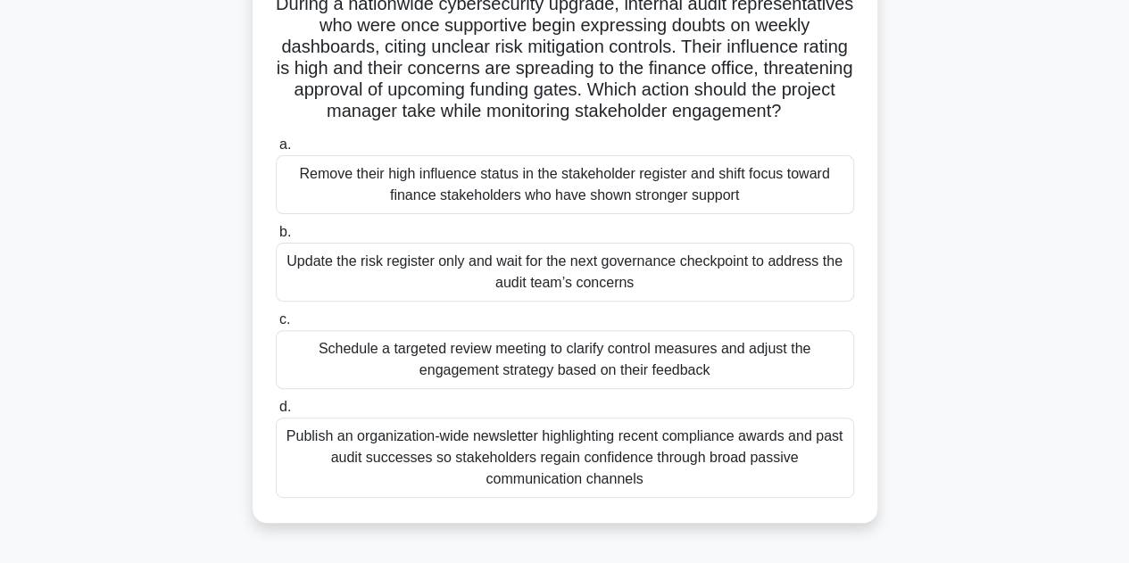
click at [732, 381] on div "Schedule a targeted review meeting to clarify control measures and adjust the e…" at bounding box center [565, 359] width 578 height 59
click at [276, 326] on input "c. Schedule a targeted review meeting to clarify control measures and adjust th…" at bounding box center [276, 320] width 0 height 12
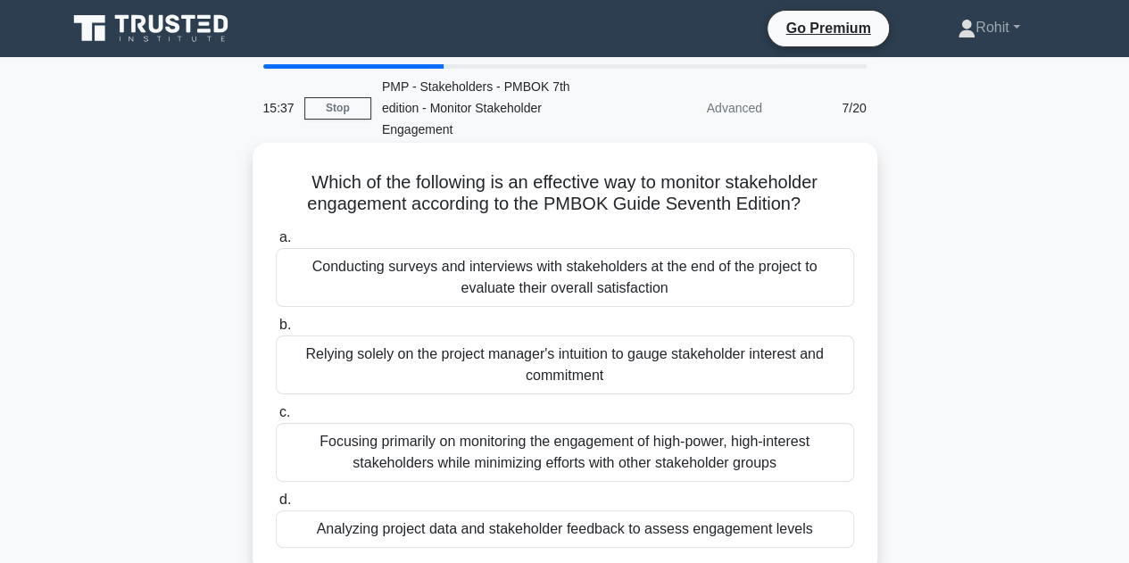
scroll to position [89, 0]
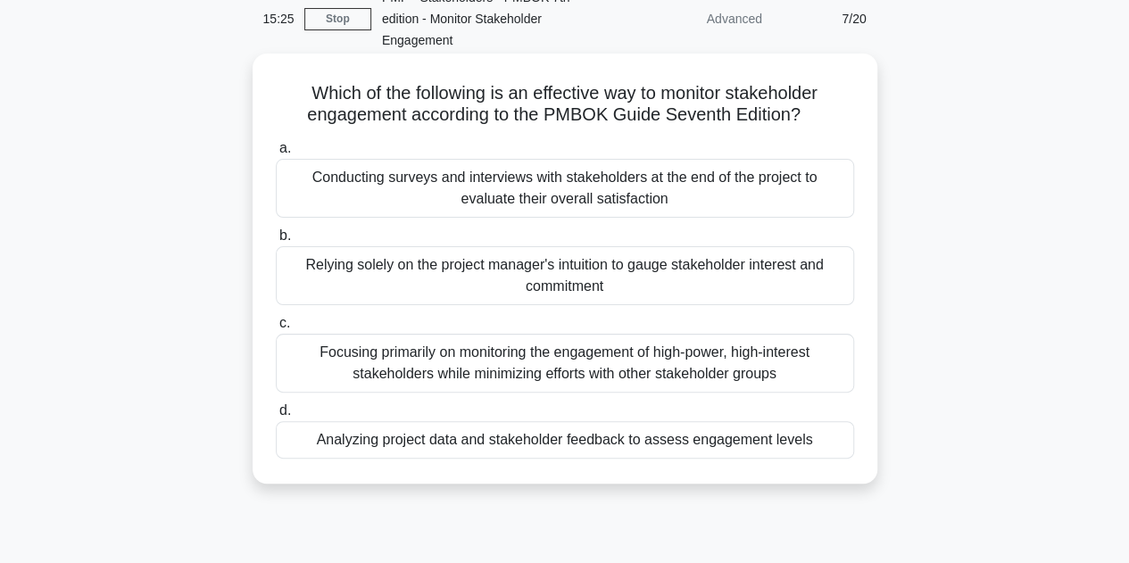
click at [827, 435] on div "Analyzing project data and stakeholder feedback to assess engagement levels" at bounding box center [565, 439] width 578 height 37
click at [276, 417] on input "d. Analyzing project data and stakeholder feedback to assess engagement levels" at bounding box center [276, 411] width 0 height 12
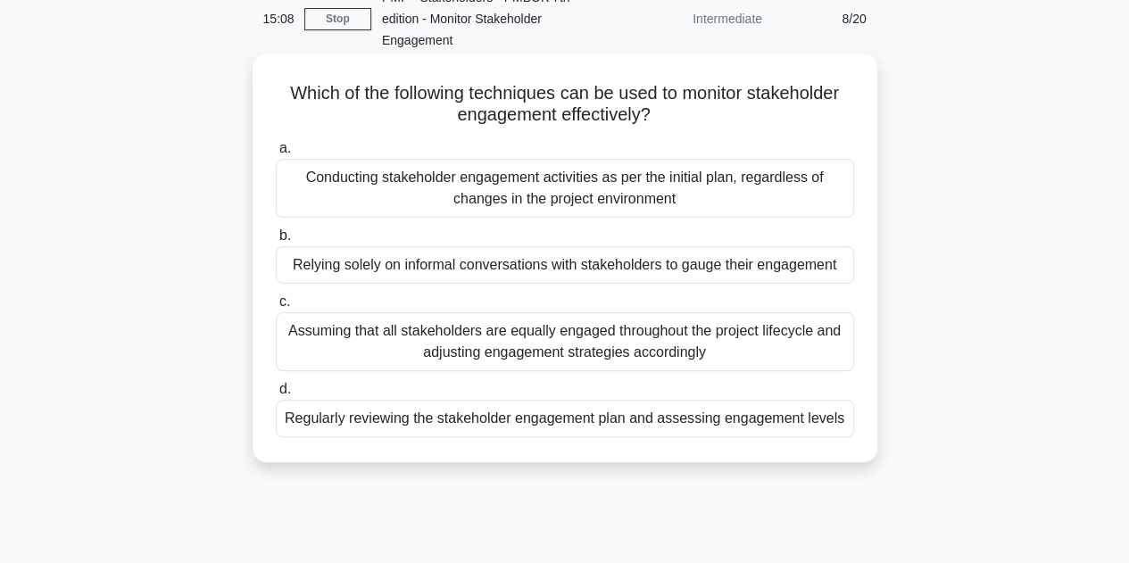
click at [831, 421] on div "Regularly reviewing the stakeholder engagement plan and assessing engagement le…" at bounding box center [565, 418] width 578 height 37
click at [276, 395] on input "d. Regularly reviewing the stakeholder engagement plan and assessing engagement…" at bounding box center [276, 390] width 0 height 12
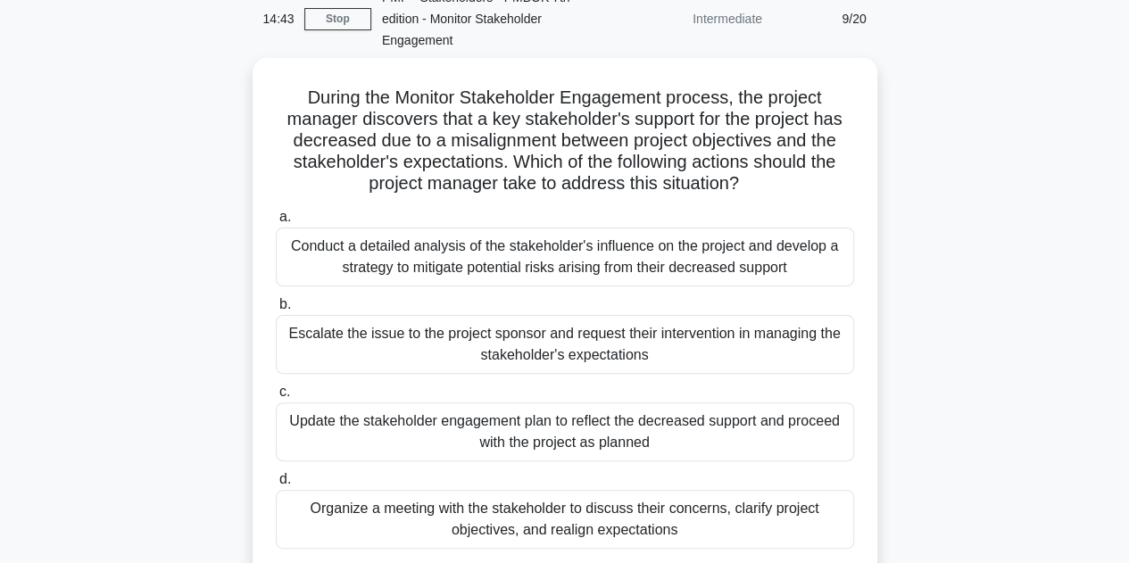
scroll to position [179, 0]
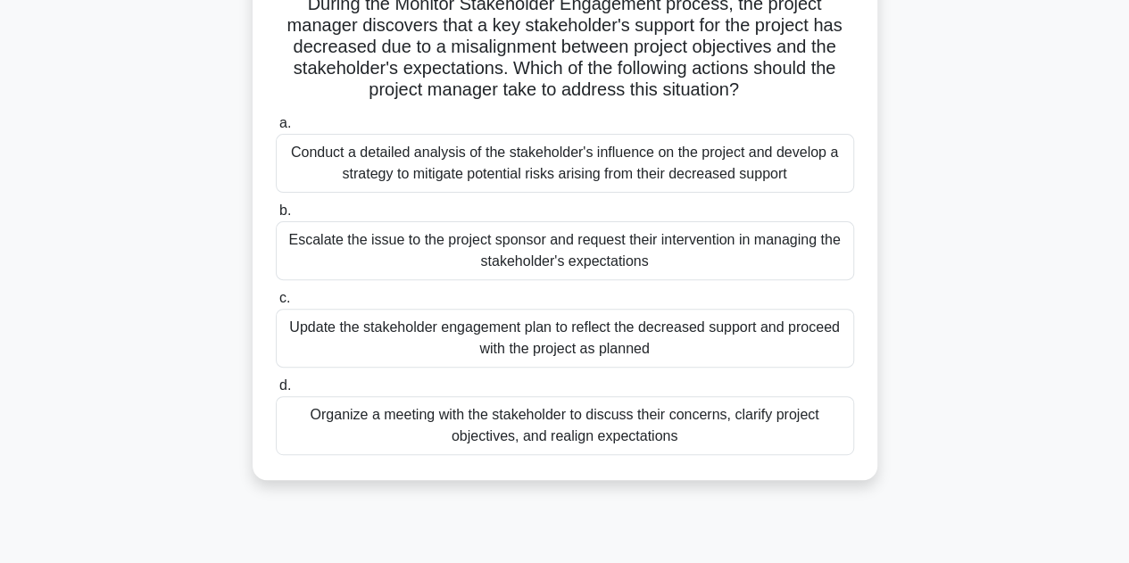
click at [800, 415] on div "Organize a meeting with the stakeholder to discuss their concerns, clarify proj…" at bounding box center [565, 425] width 578 height 59
click at [276, 392] on input "d. Organize a meeting with the stakeholder to discuss their concerns, clarify p…" at bounding box center [276, 386] width 0 height 12
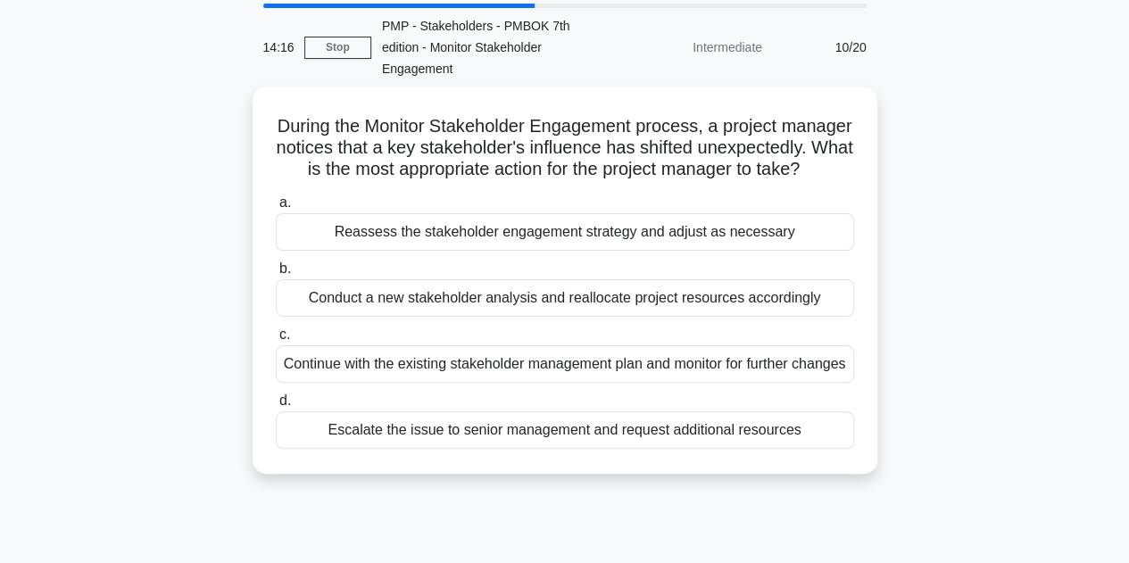
scroll to position [89, 0]
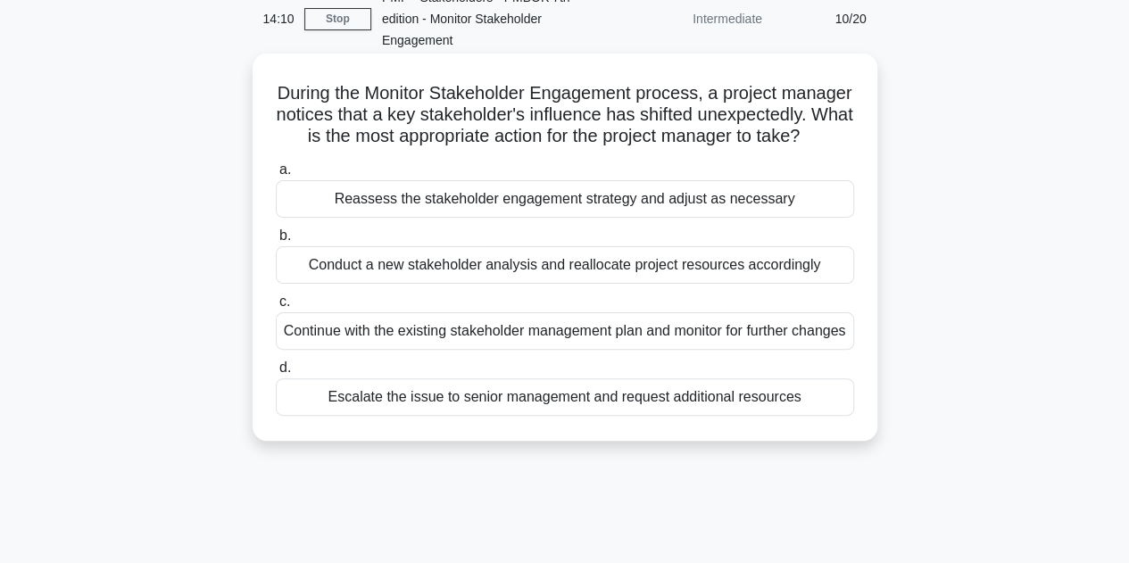
click at [707, 210] on div "Reassess the stakeholder engagement strategy and adjust as necessary" at bounding box center [565, 198] width 578 height 37
click at [276, 176] on input "a. Reassess the stakeholder engagement strategy and adjust as necessary" at bounding box center [276, 170] width 0 height 12
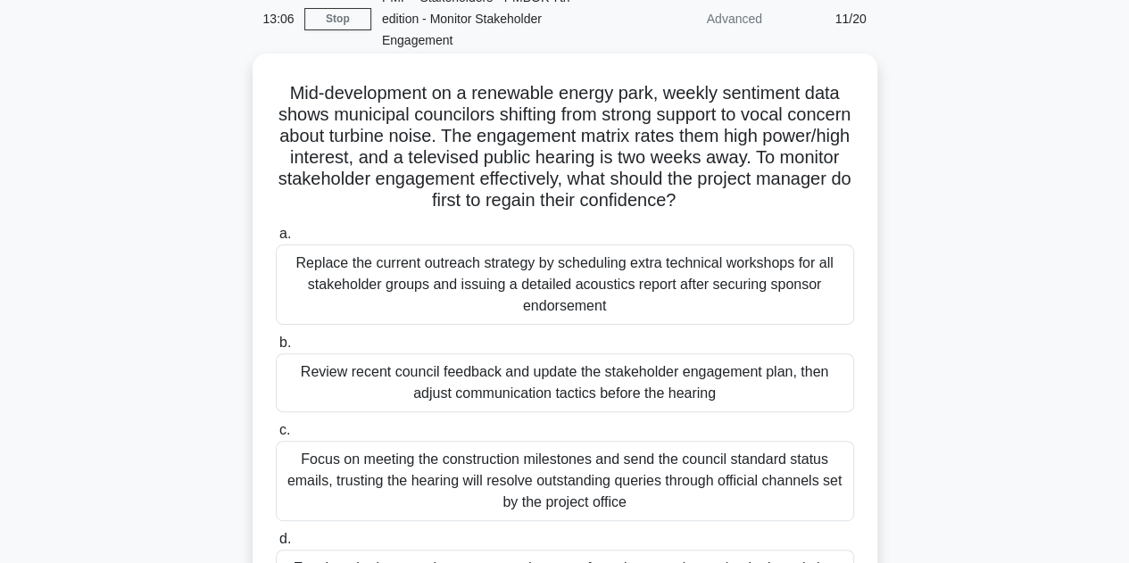
scroll to position [179, 0]
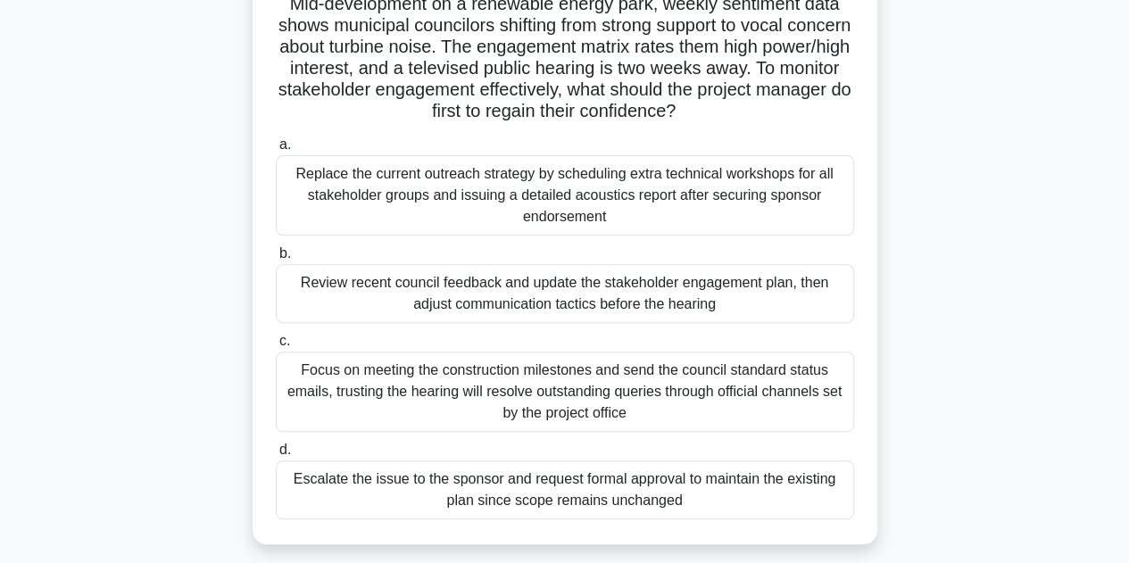
click at [787, 278] on div "Review recent council feedback and update the stakeholder engagement plan, then…" at bounding box center [565, 293] width 578 height 59
click at [276, 260] on input "b. Review recent council feedback and update the stakeholder engagement plan, t…" at bounding box center [276, 254] width 0 height 12
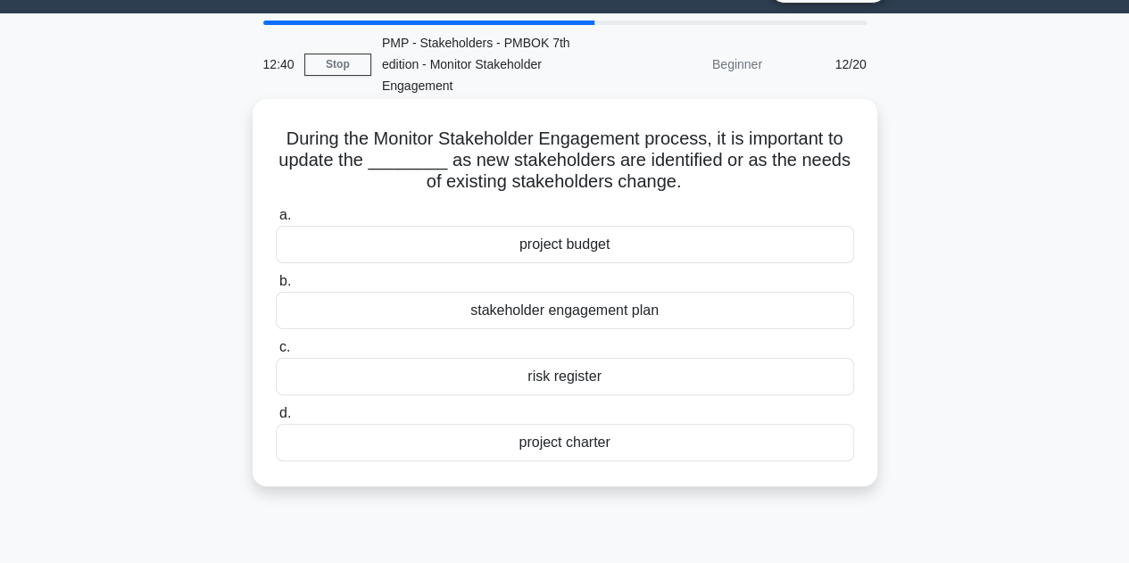
scroll to position [0, 0]
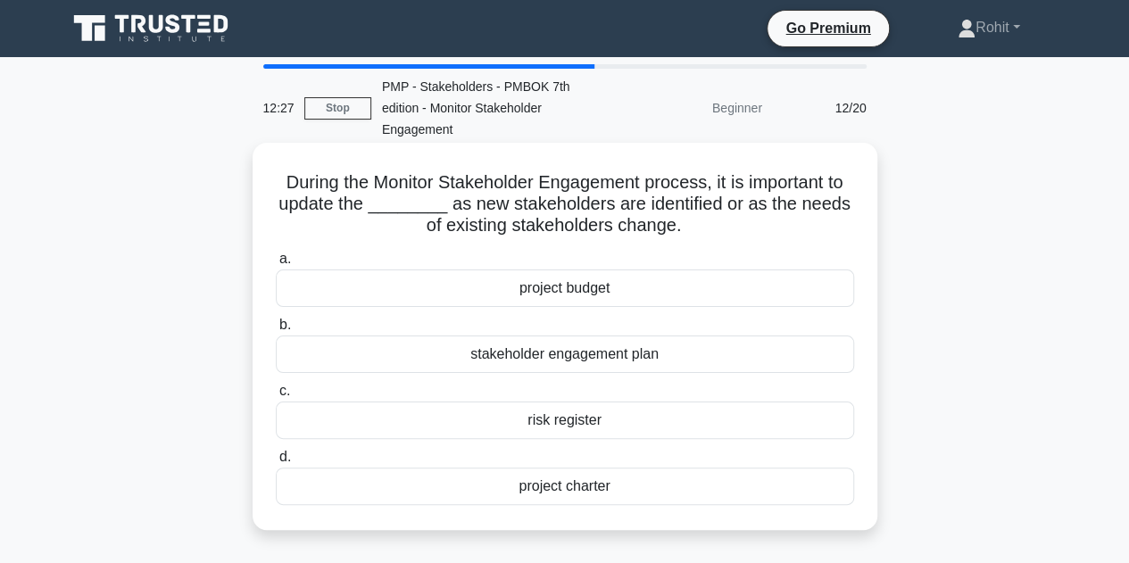
click at [806, 356] on div "stakeholder engagement plan" at bounding box center [565, 354] width 578 height 37
click at [276, 331] on input "b. stakeholder engagement plan" at bounding box center [276, 326] width 0 height 12
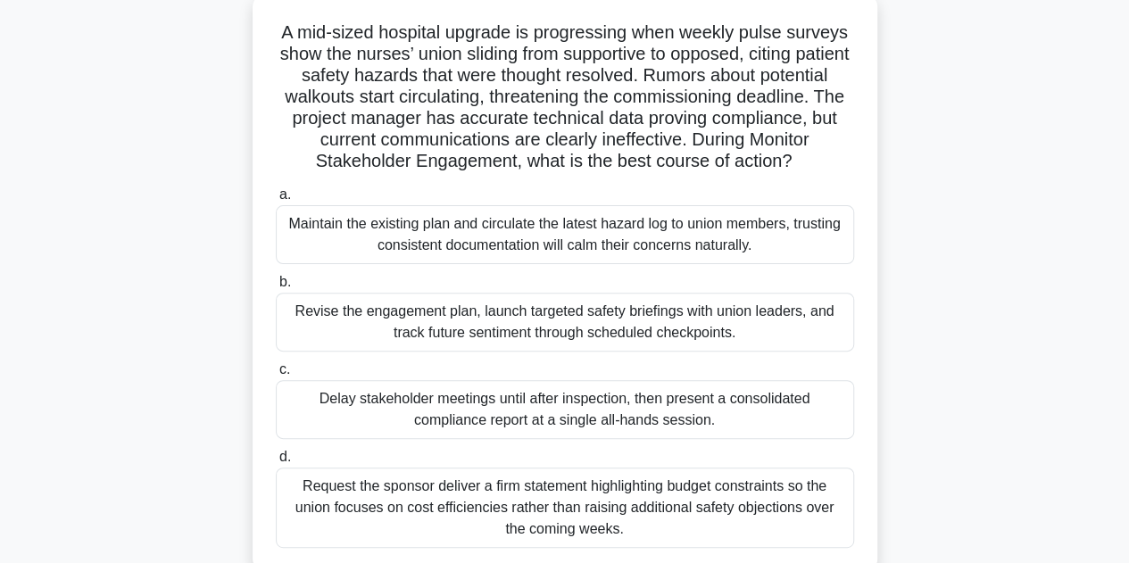
scroll to position [179, 0]
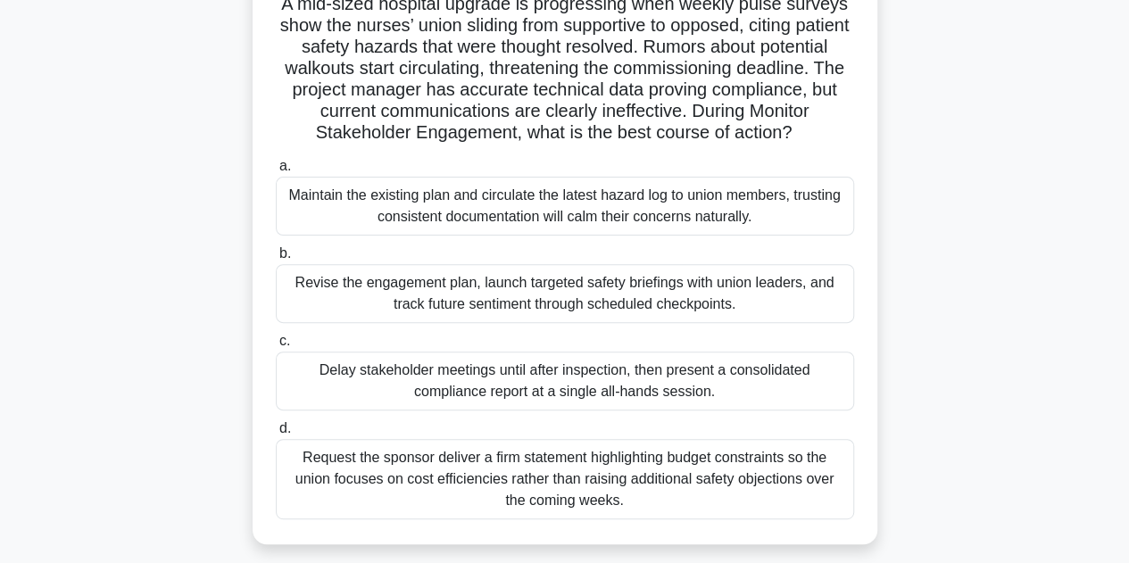
click at [750, 302] on div "Revise the engagement plan, launch targeted safety briefings with union leaders…" at bounding box center [565, 293] width 578 height 59
click at [276, 260] on input "b. Revise the engagement plan, launch targeted safety briefings with union lead…" at bounding box center [276, 254] width 0 height 12
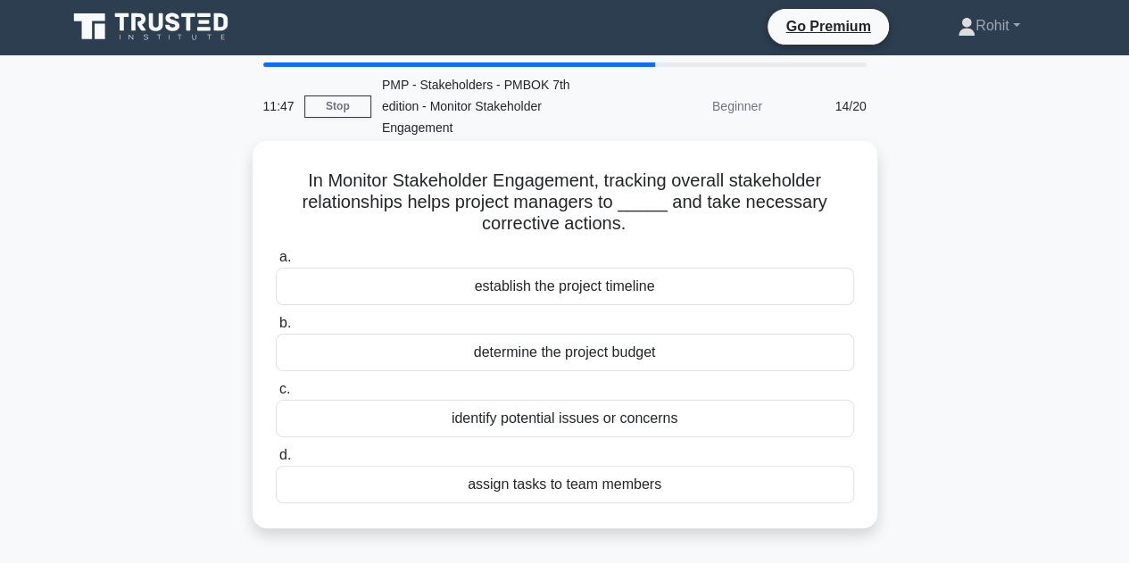
scroll to position [0, 0]
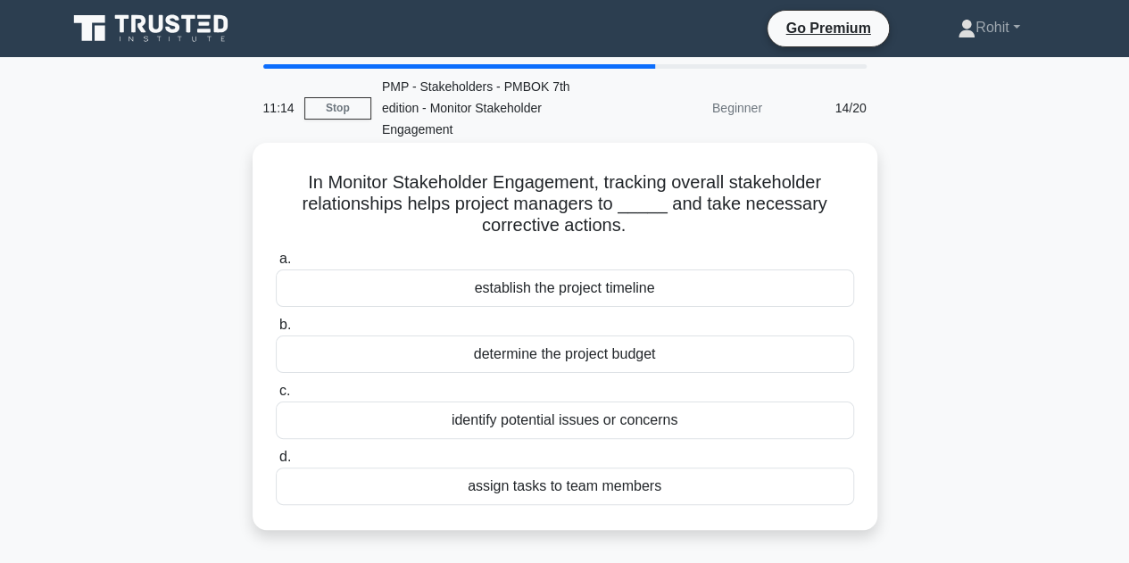
click at [680, 419] on div "identify potential issues or concerns" at bounding box center [565, 420] width 578 height 37
click at [276, 397] on input "c. identify potential issues or concerns" at bounding box center [276, 392] width 0 height 12
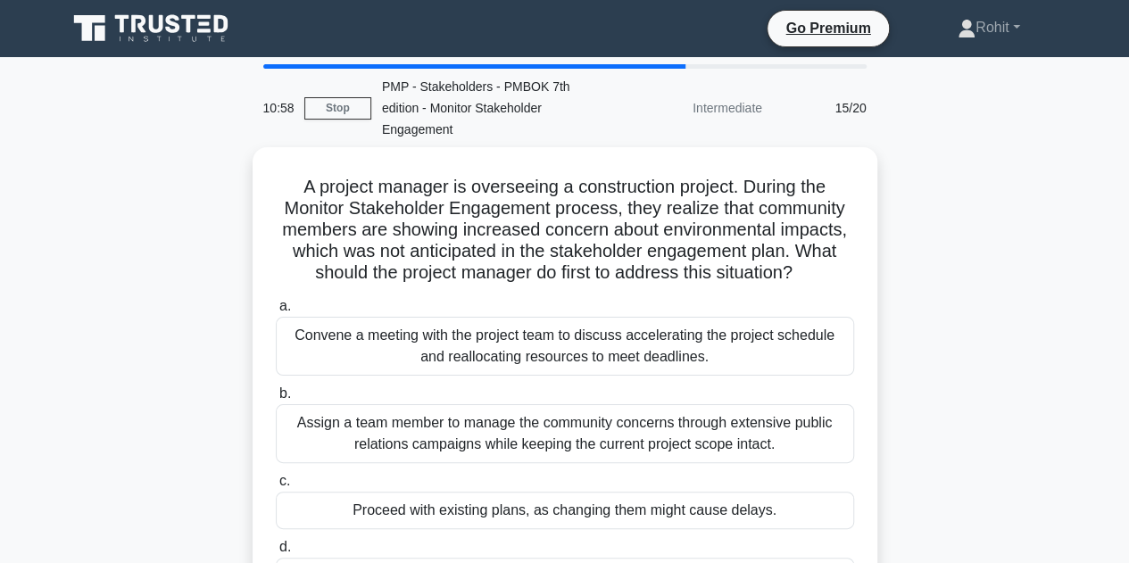
scroll to position [179, 0]
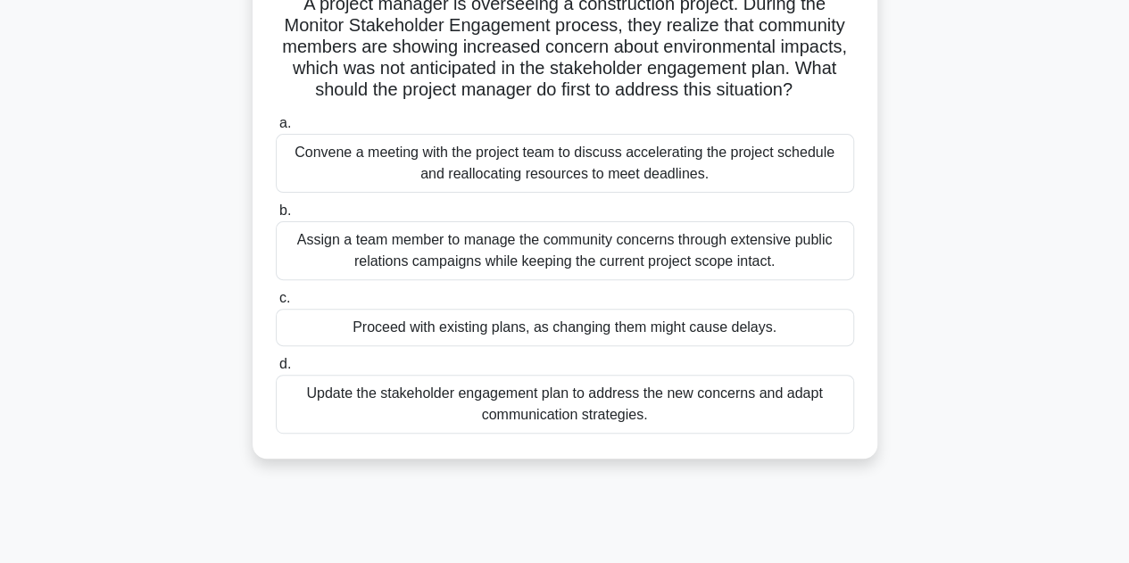
click at [803, 410] on div "Update the stakeholder engagement plan to address the new concerns and adapt co…" at bounding box center [565, 404] width 578 height 59
click at [276, 370] on input "d. Update the stakeholder engagement plan to address the new concerns and adapt…" at bounding box center [276, 365] width 0 height 12
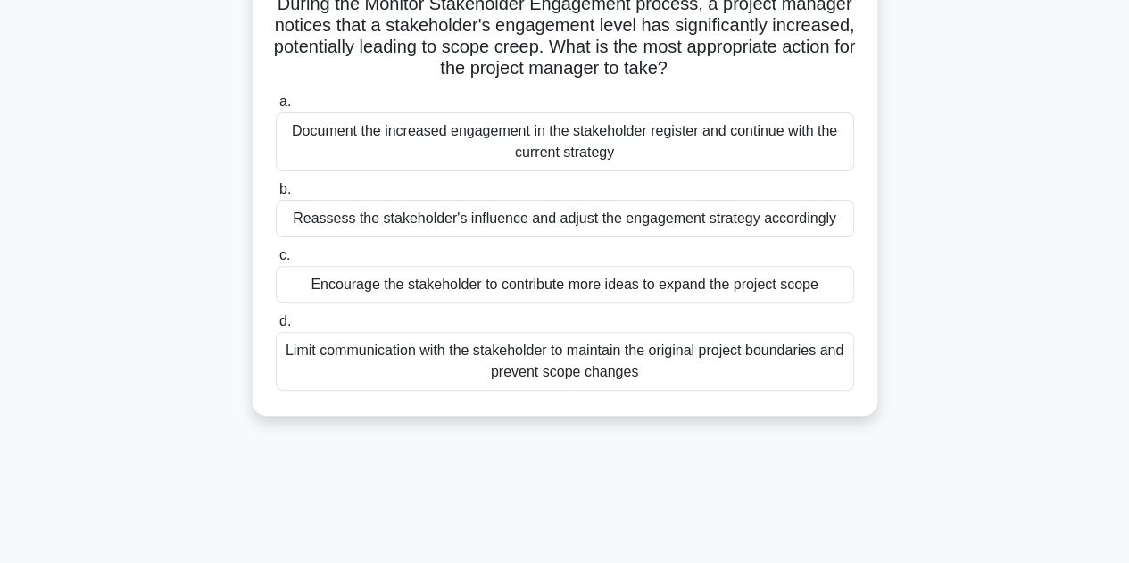
click at [687, 219] on div "Reassess the stakeholder's influence and adjust the engagement strategy accordi…" at bounding box center [565, 218] width 578 height 37
click at [276, 195] on input "b. Reassess the stakeholder's influence and adjust the engagement strategy acco…" at bounding box center [276, 190] width 0 height 12
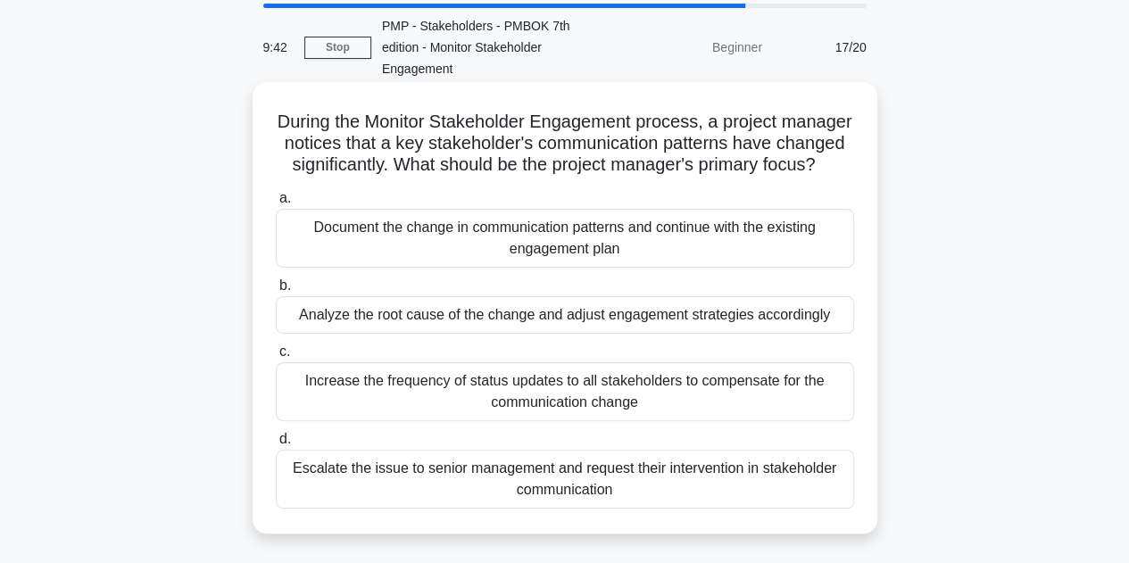
scroll to position [89, 0]
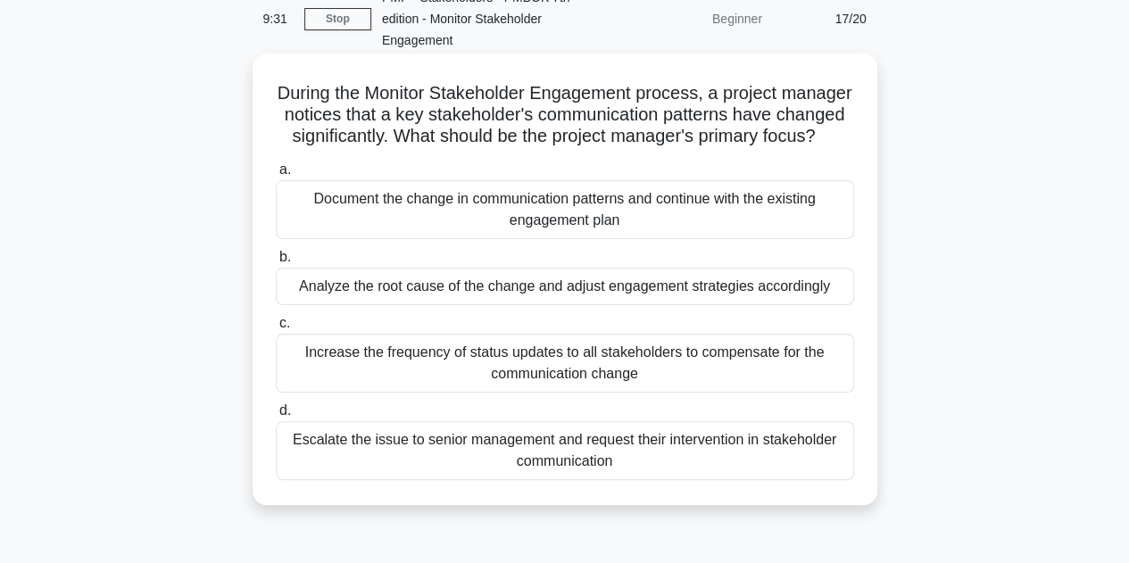
click at [775, 305] on div "Analyze the root cause of the change and adjust engagement strategies according…" at bounding box center [565, 286] width 578 height 37
click at [276, 263] on input "b. Analyze the root cause of the change and adjust engagement strategies accord…" at bounding box center [276, 258] width 0 height 12
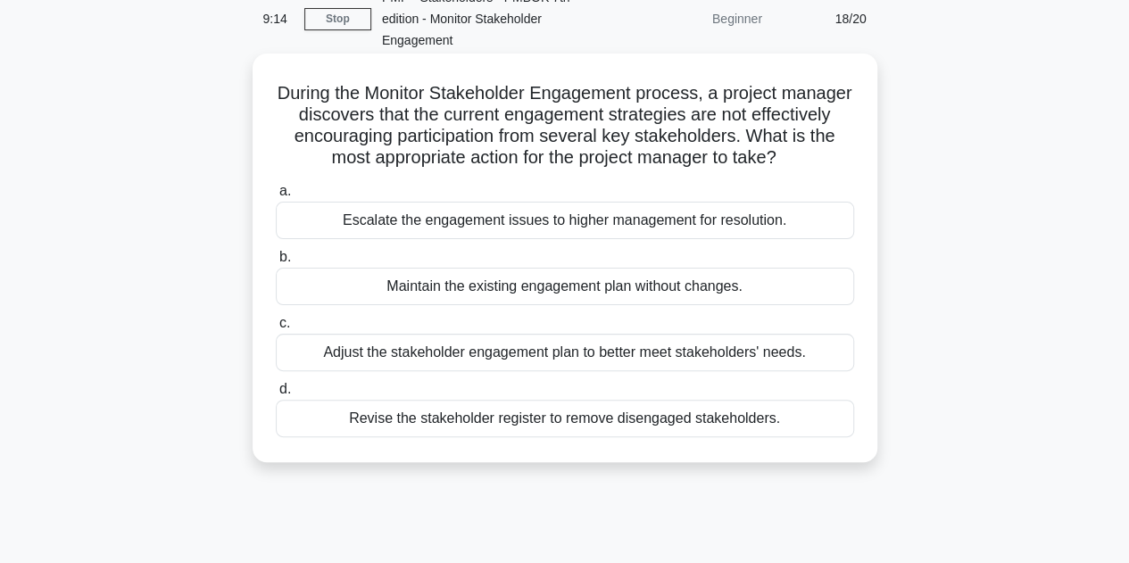
click at [778, 371] on div "Adjust the stakeholder engagement plan to better meet stakeholders' needs." at bounding box center [565, 352] width 578 height 37
click at [276, 329] on input "c. Adjust the stakeholder engagement plan to better meet stakeholders' needs." at bounding box center [276, 324] width 0 height 12
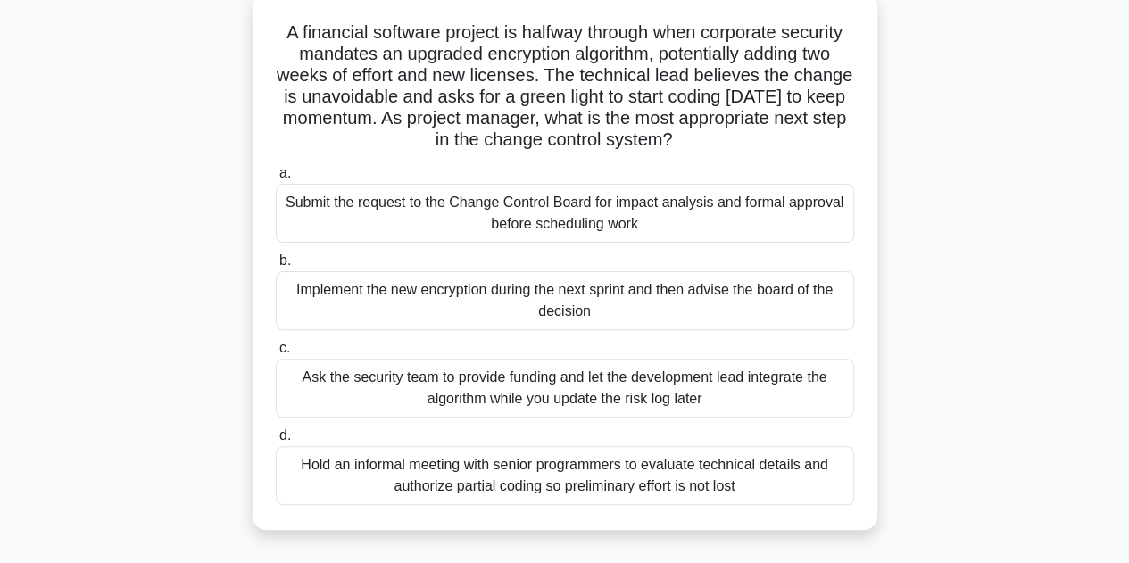
scroll to position [179, 0]
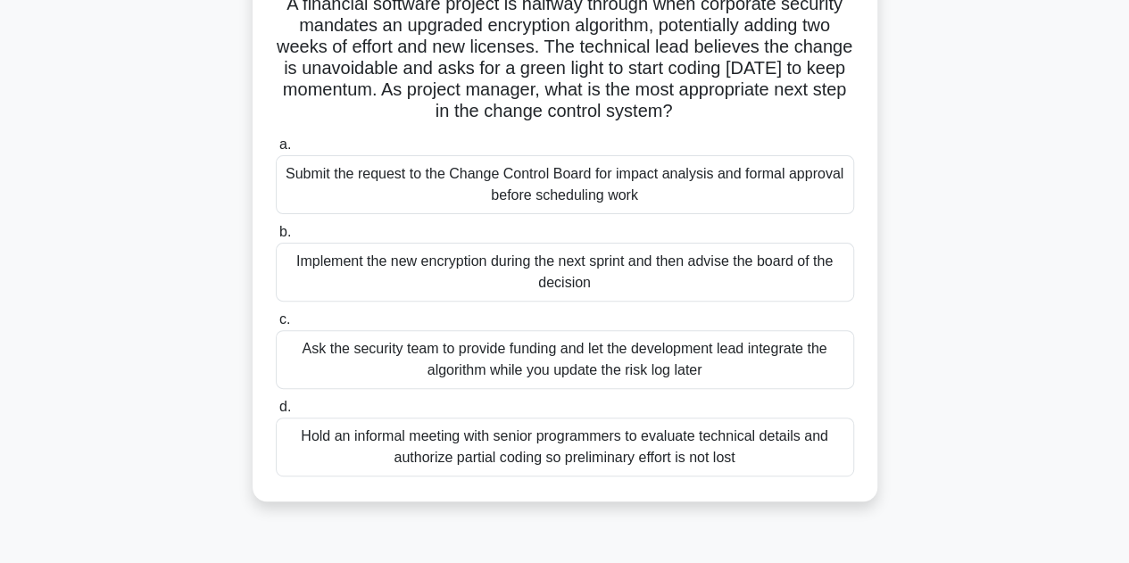
click at [703, 179] on div "Submit the request to the Change Control Board for impact analysis and formal a…" at bounding box center [565, 184] width 578 height 59
click at [276, 151] on input "a. Submit the request to the Change Control Board for impact analysis and forma…" at bounding box center [276, 145] width 0 height 12
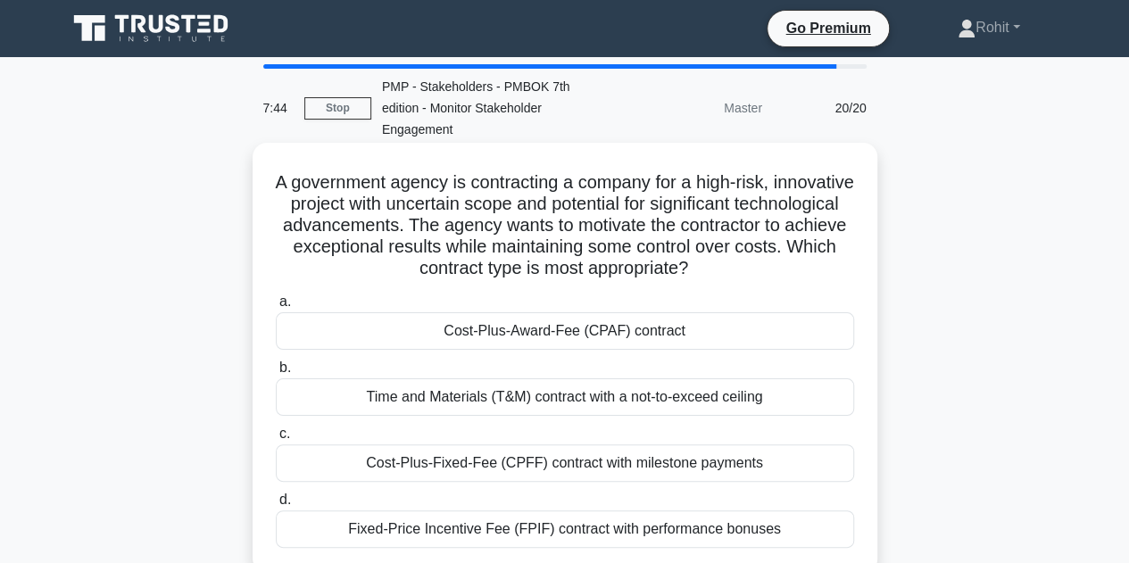
scroll to position [0, 0]
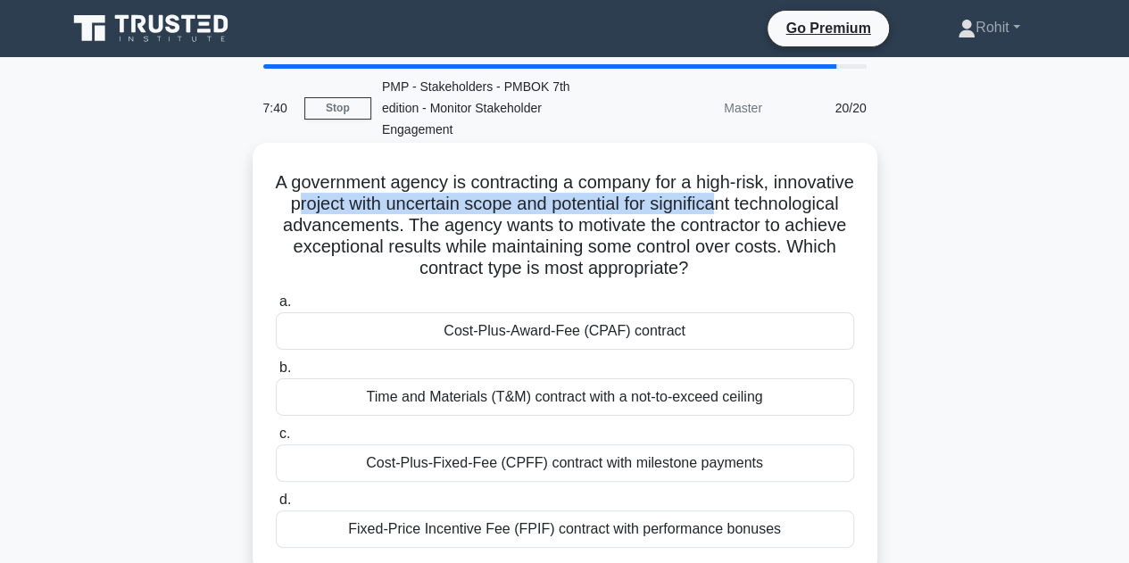
drag, startPoint x: 386, startPoint y: 203, endPoint x: 822, endPoint y: 202, distance: 436.5
click at [822, 202] on h5 "A government agency is contracting a company for a high-risk, innovative projec…" at bounding box center [565, 225] width 582 height 109
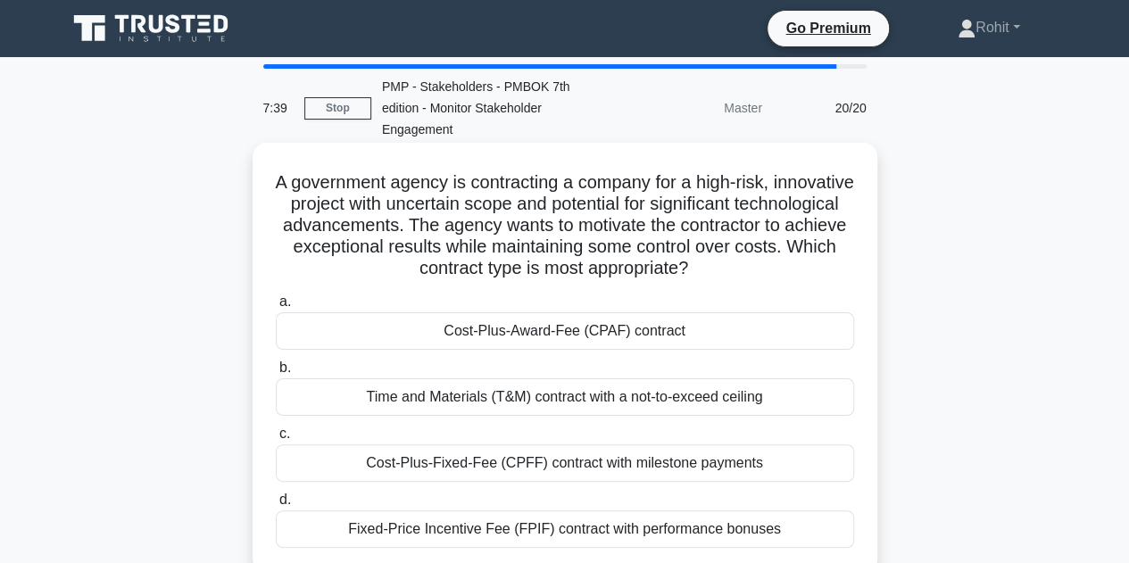
click at [525, 217] on h5 "A government agency is contracting a company for a high-risk, innovative projec…" at bounding box center [565, 225] width 582 height 109
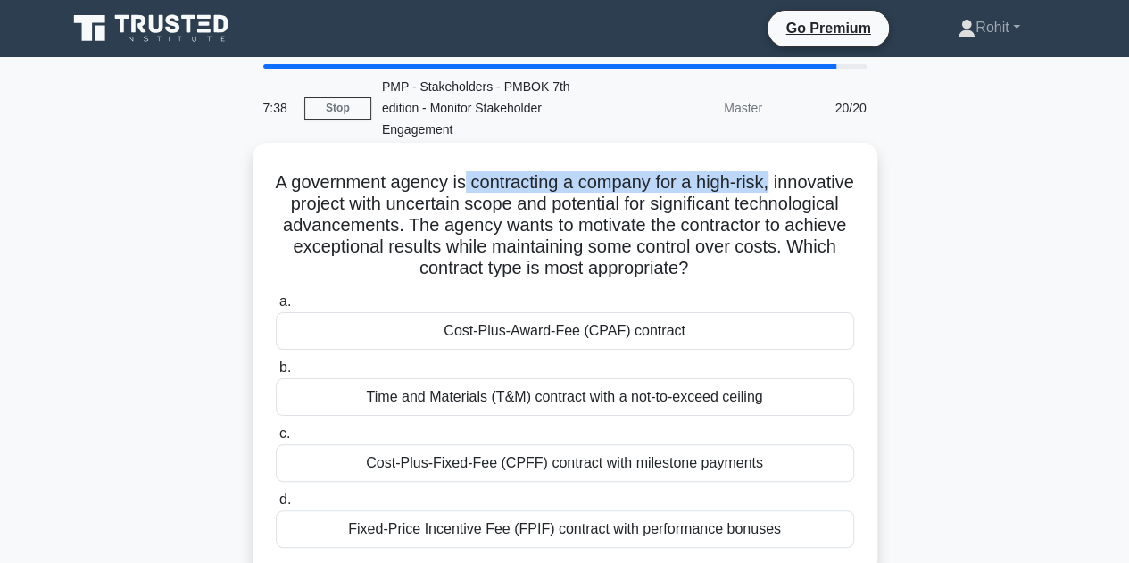
drag, startPoint x: 501, startPoint y: 187, endPoint x: 671, endPoint y: 221, distance: 174.0
click at [845, 201] on h5 "A government agency is contracting a company for a high-risk, innovative projec…" at bounding box center [565, 225] width 582 height 109
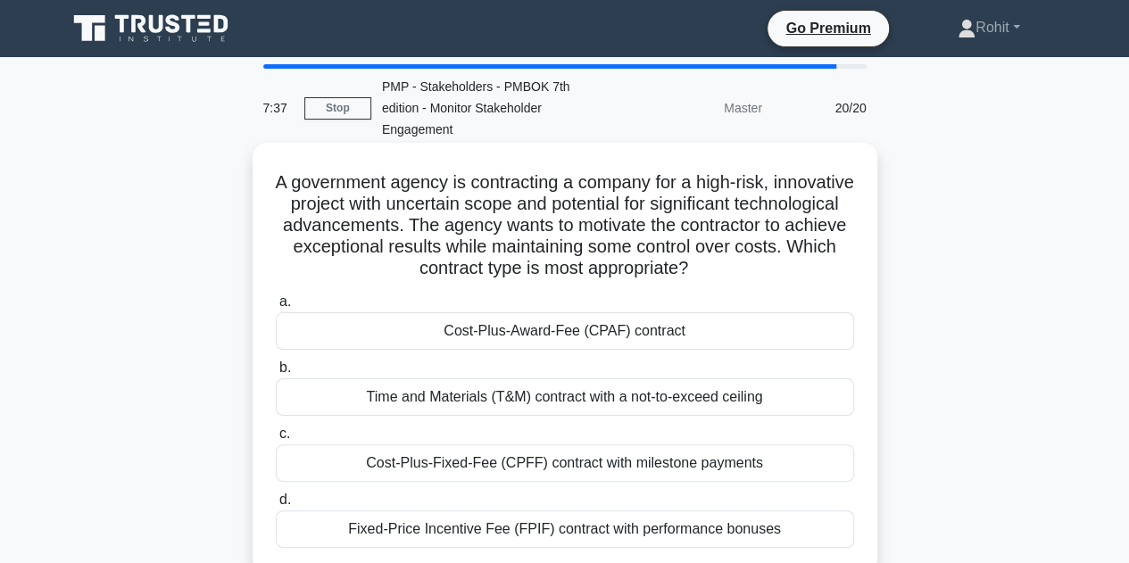
click at [607, 221] on h5 "A government agency is contracting a company for a high-risk, innovative projec…" at bounding box center [565, 225] width 582 height 109
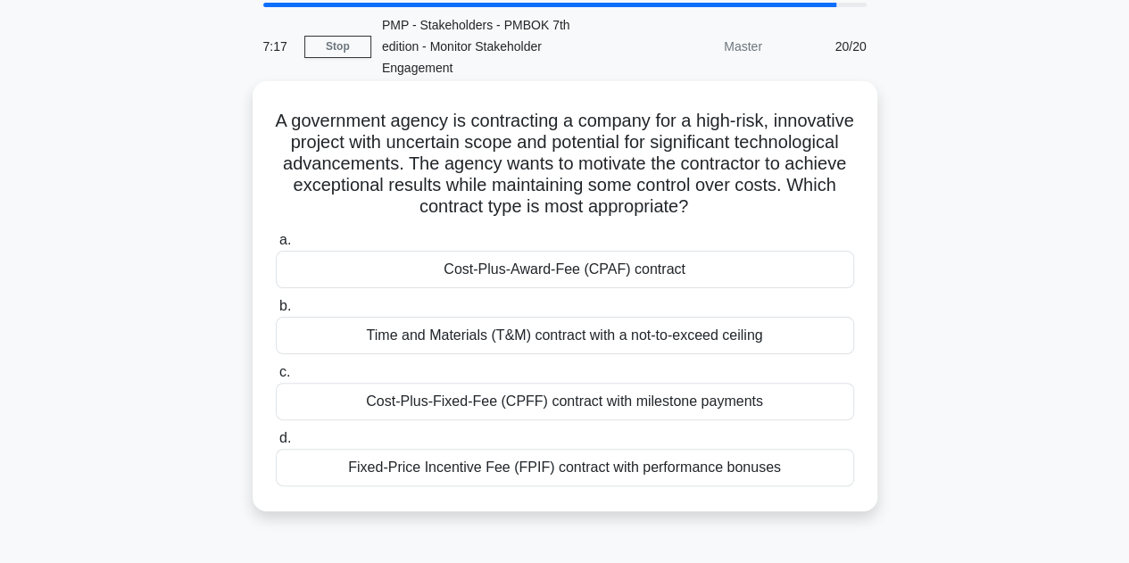
scroll to position [89, 0]
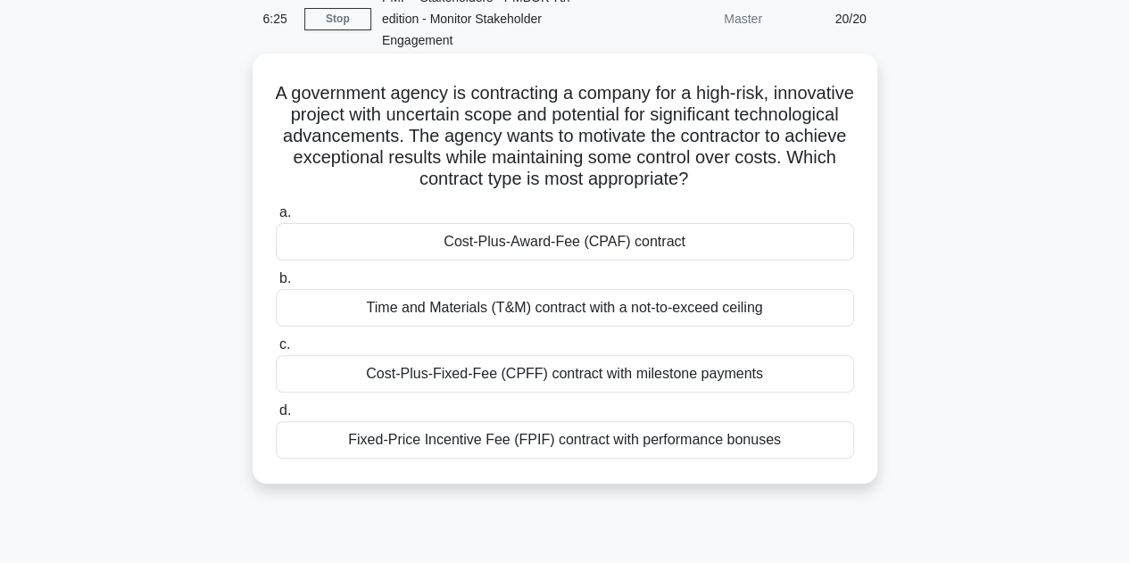
click at [659, 436] on div "Fixed-Price Incentive Fee (FPIF) contract with performance bonuses" at bounding box center [565, 439] width 578 height 37
click at [276, 417] on input "d. Fixed-Price Incentive Fee (FPIF) contract with performance bonuses" at bounding box center [276, 411] width 0 height 12
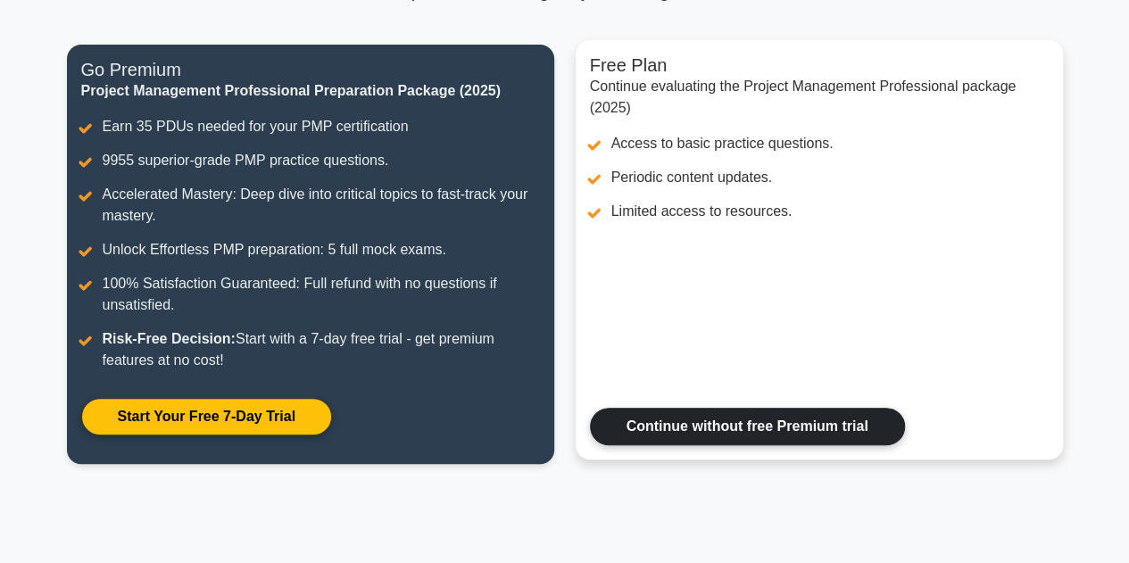
scroll to position [225, 0]
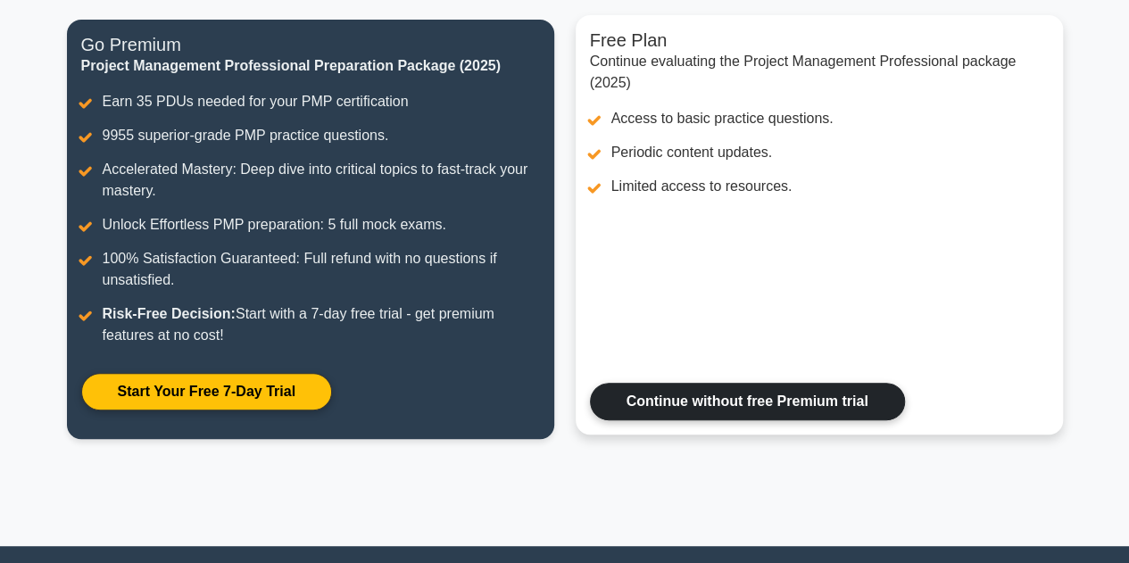
click at [759, 392] on link "Continue without free Premium trial" at bounding box center [747, 401] width 315 height 37
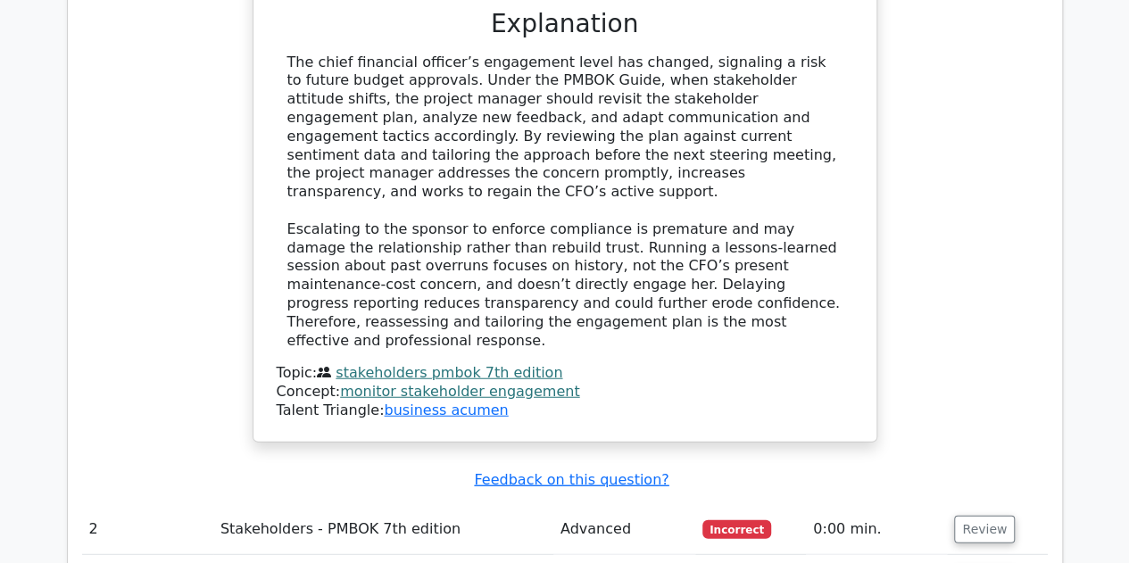
scroll to position [2089, 0]
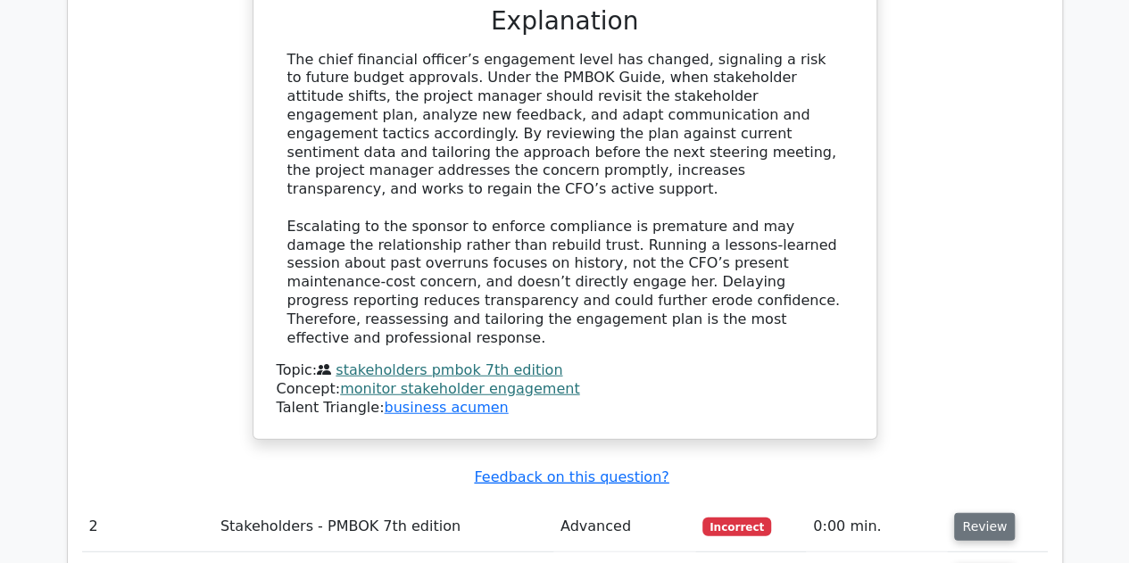
click at [980, 513] on button "Review" at bounding box center [984, 527] width 61 height 28
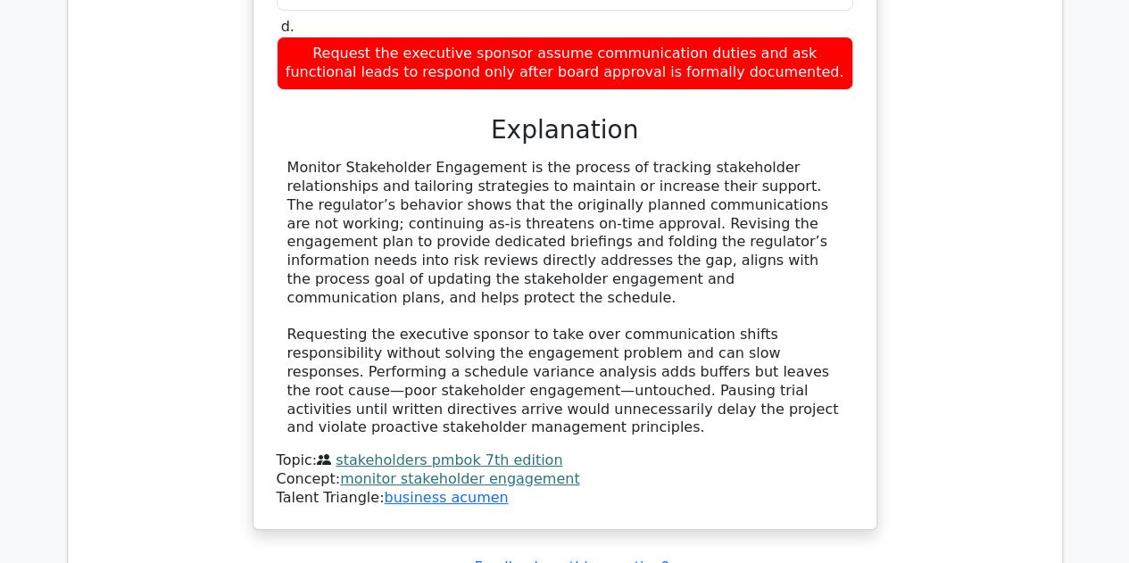
scroll to position [3112, 0]
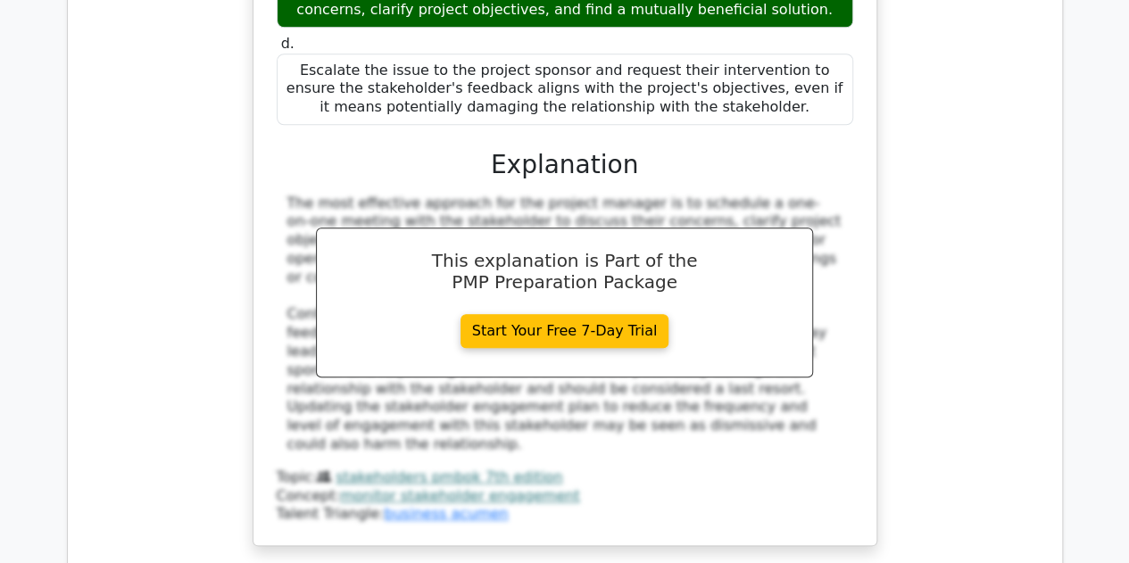
scroll to position [4122, 0]
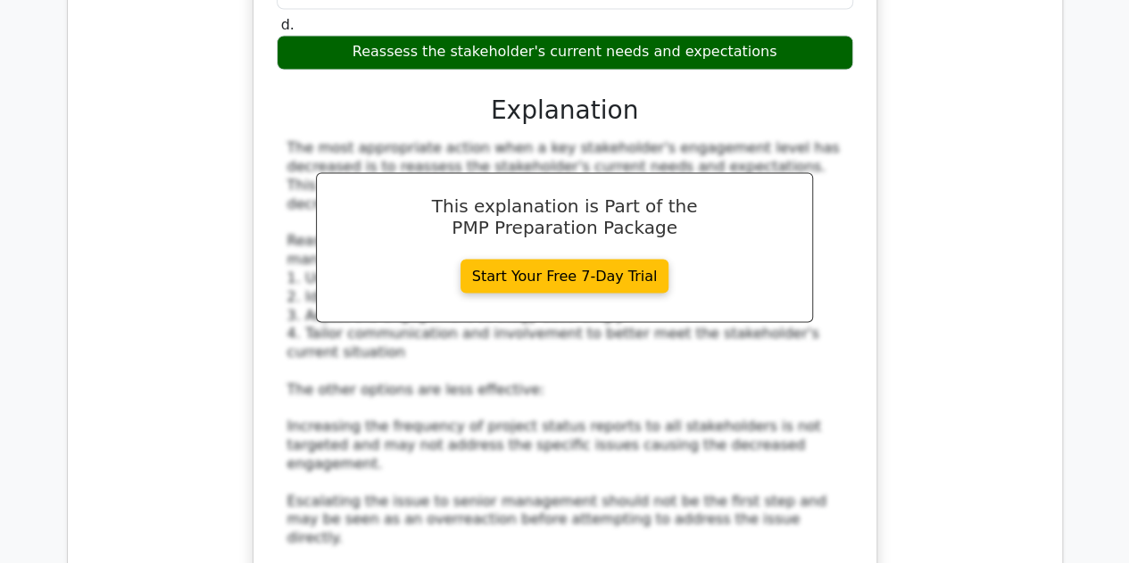
scroll to position [5098, 0]
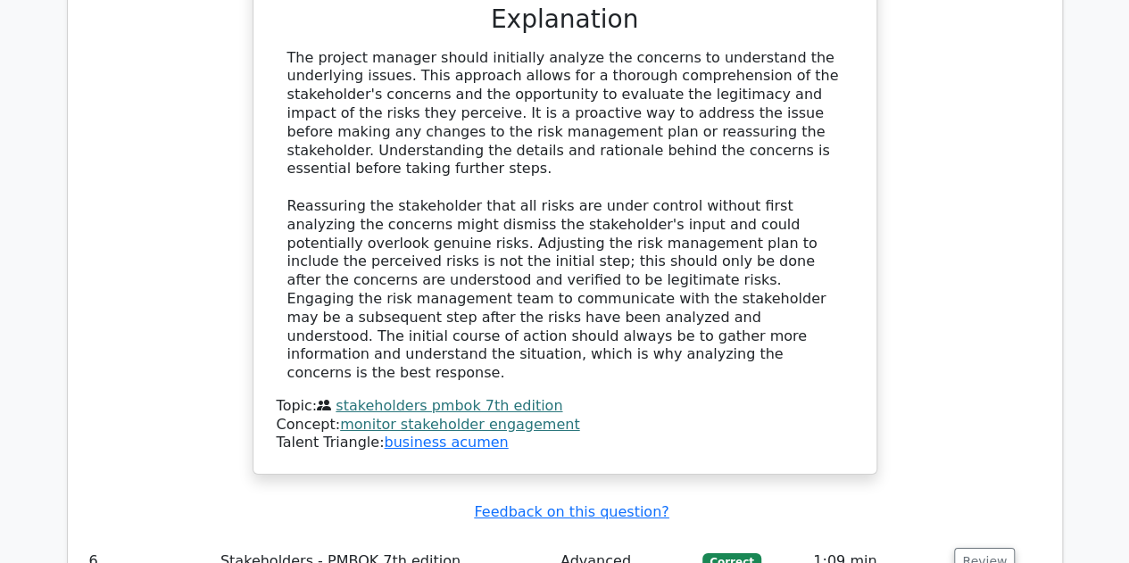
scroll to position [6276, 0]
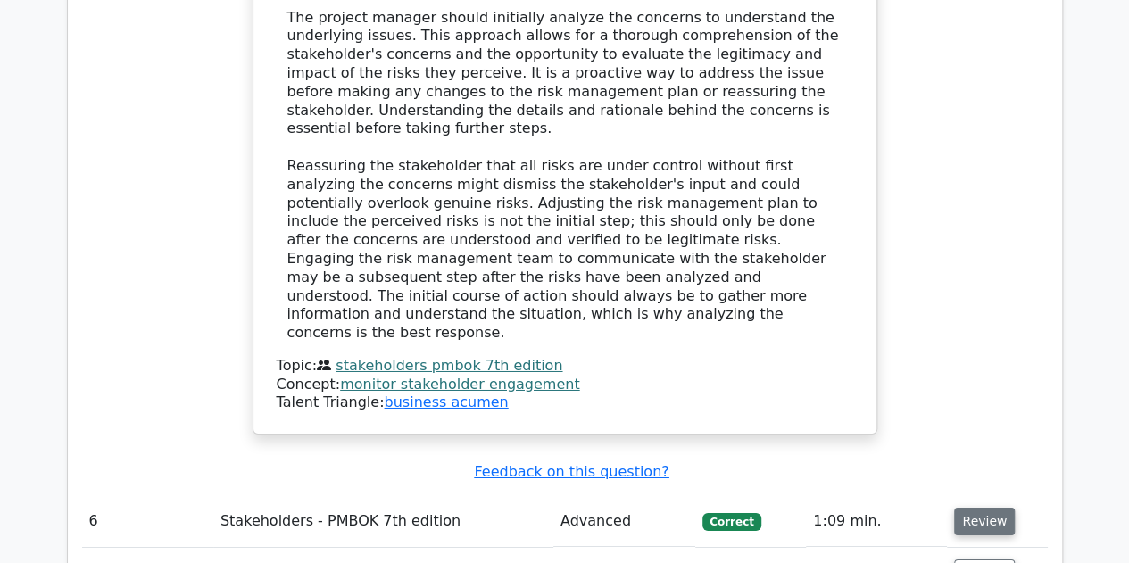
click at [970, 508] on button "Review" at bounding box center [984, 522] width 61 height 28
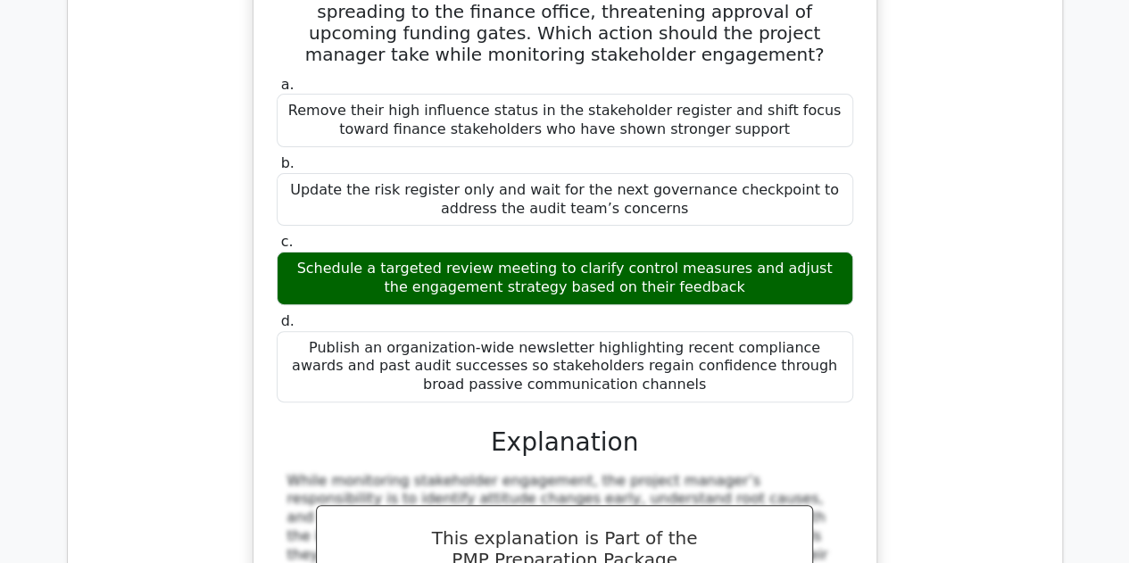
scroll to position [6954, 0]
